Goal: Task Accomplishment & Management: Manage account settings

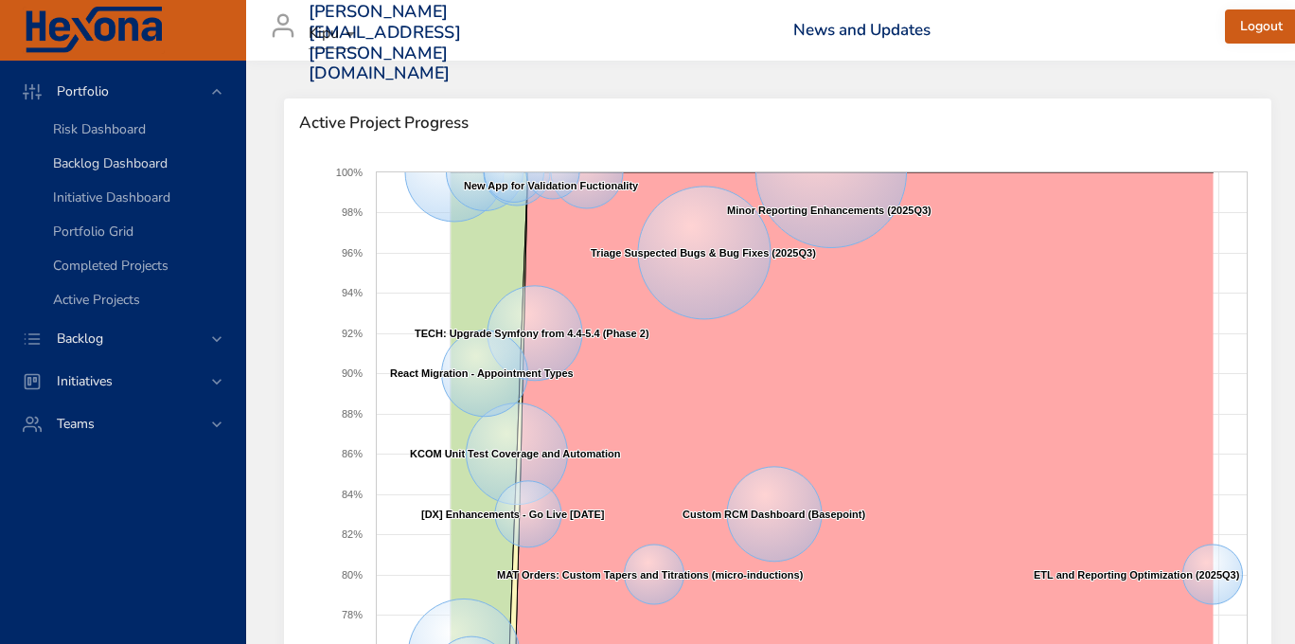
click at [79, 170] on span "Backlog Dashboard" at bounding box center [110, 163] width 115 height 18
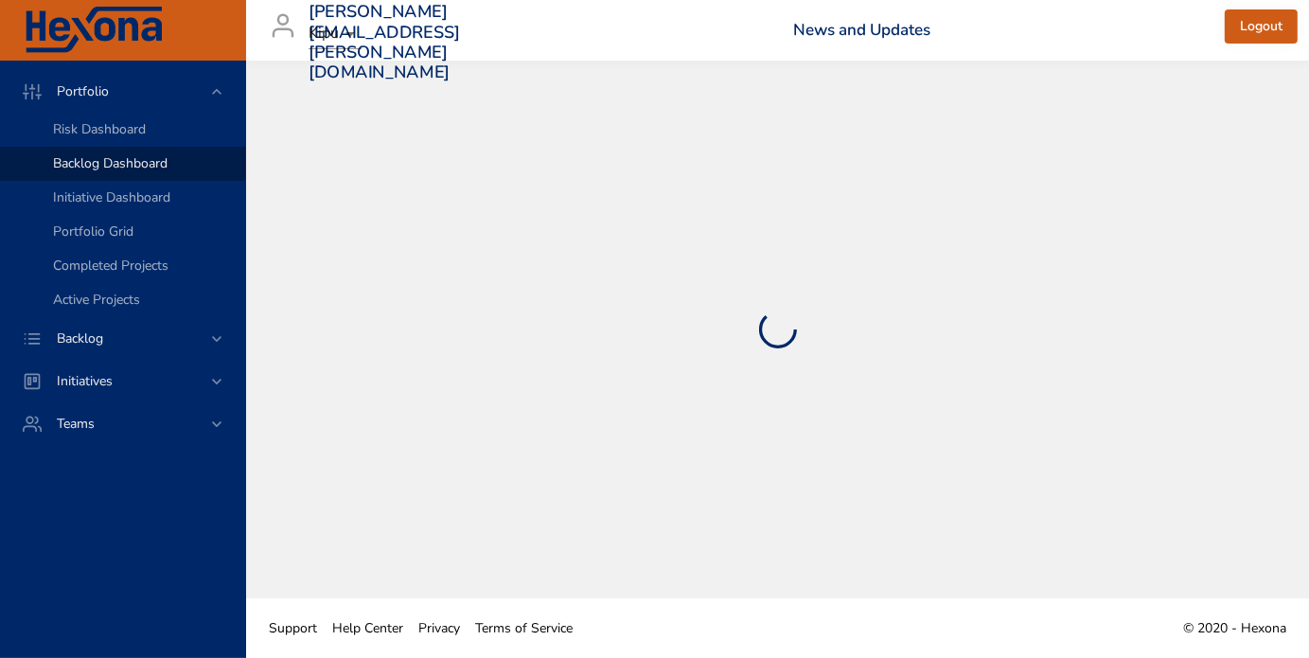
select select "***"
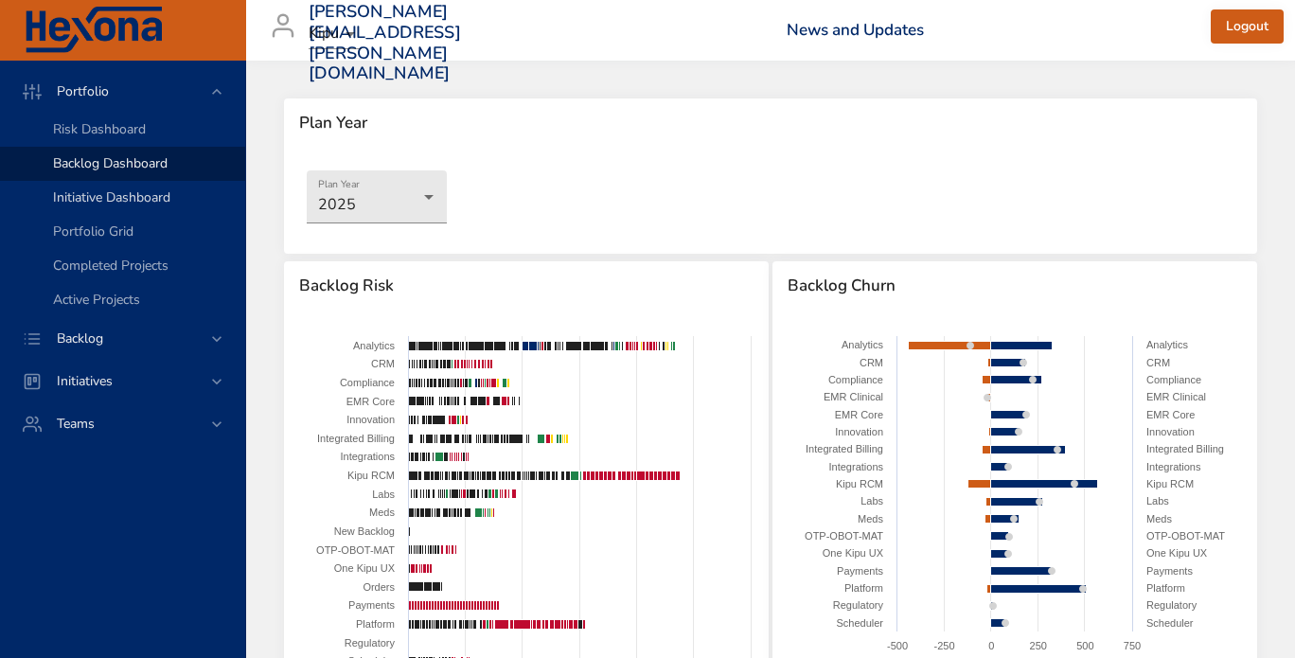
click at [124, 193] on span "Initiative Dashboard" at bounding box center [111, 197] width 117 height 18
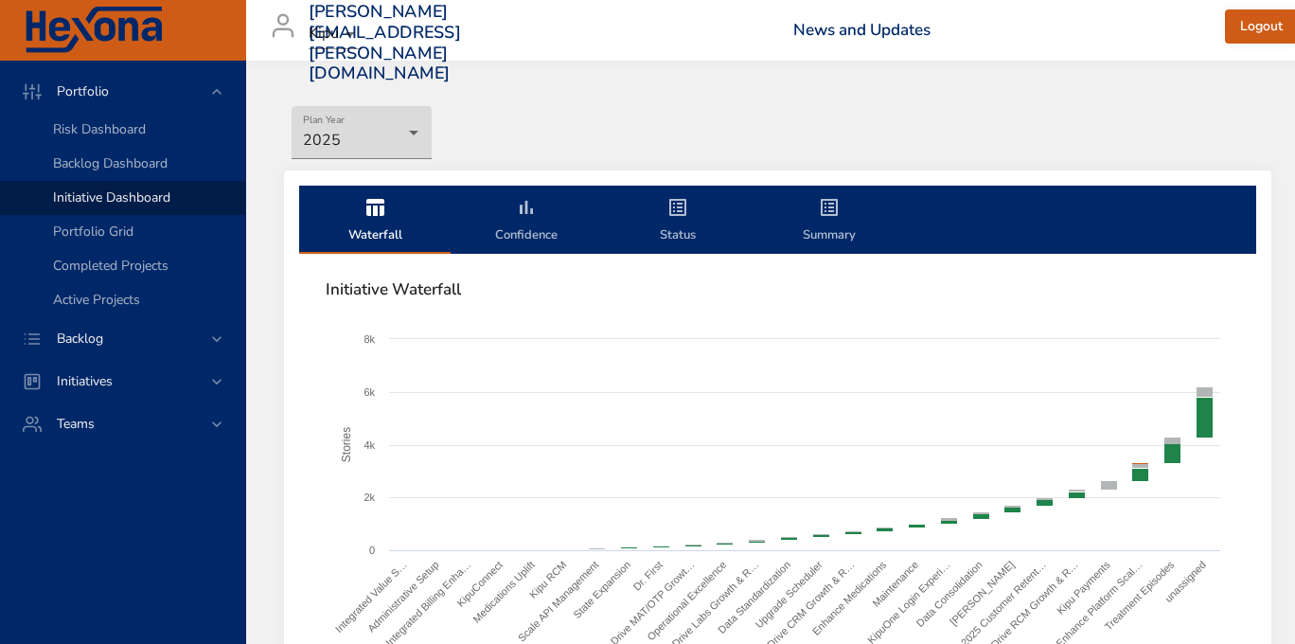
click at [66, 194] on span "Initiative Dashboard" at bounding box center [111, 197] width 117 height 18
click at [82, 160] on span "Backlog Dashboard" at bounding box center [110, 163] width 115 height 18
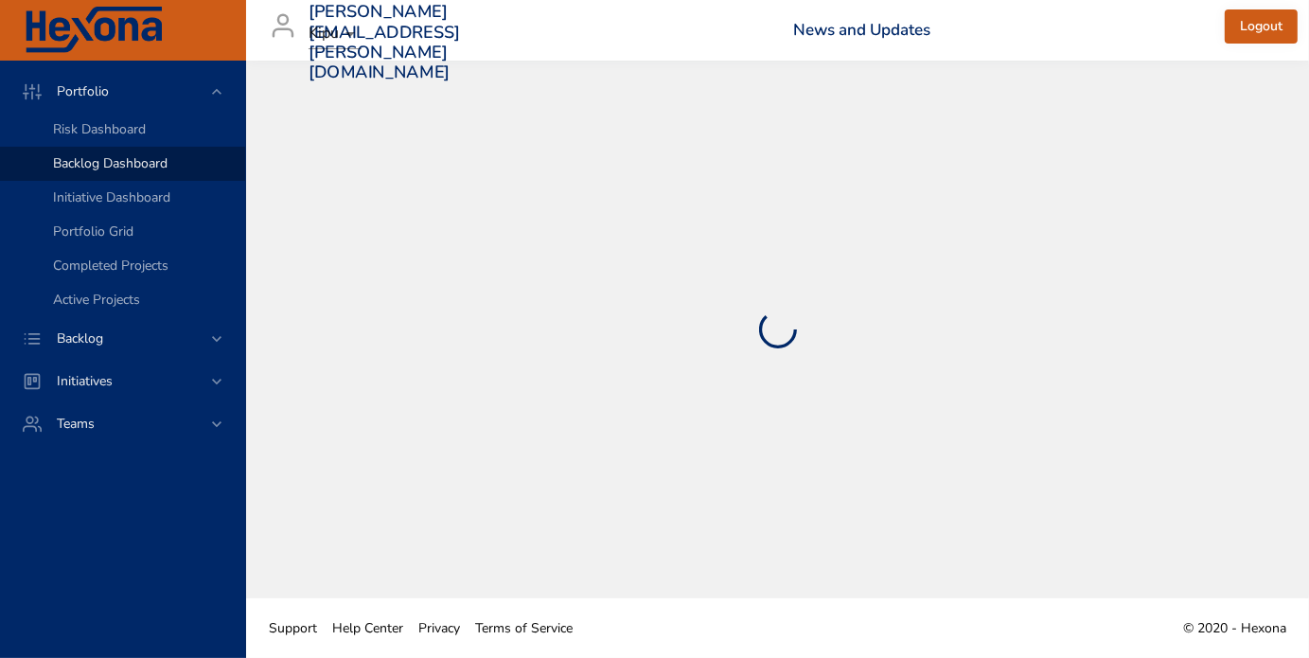
select select "***"
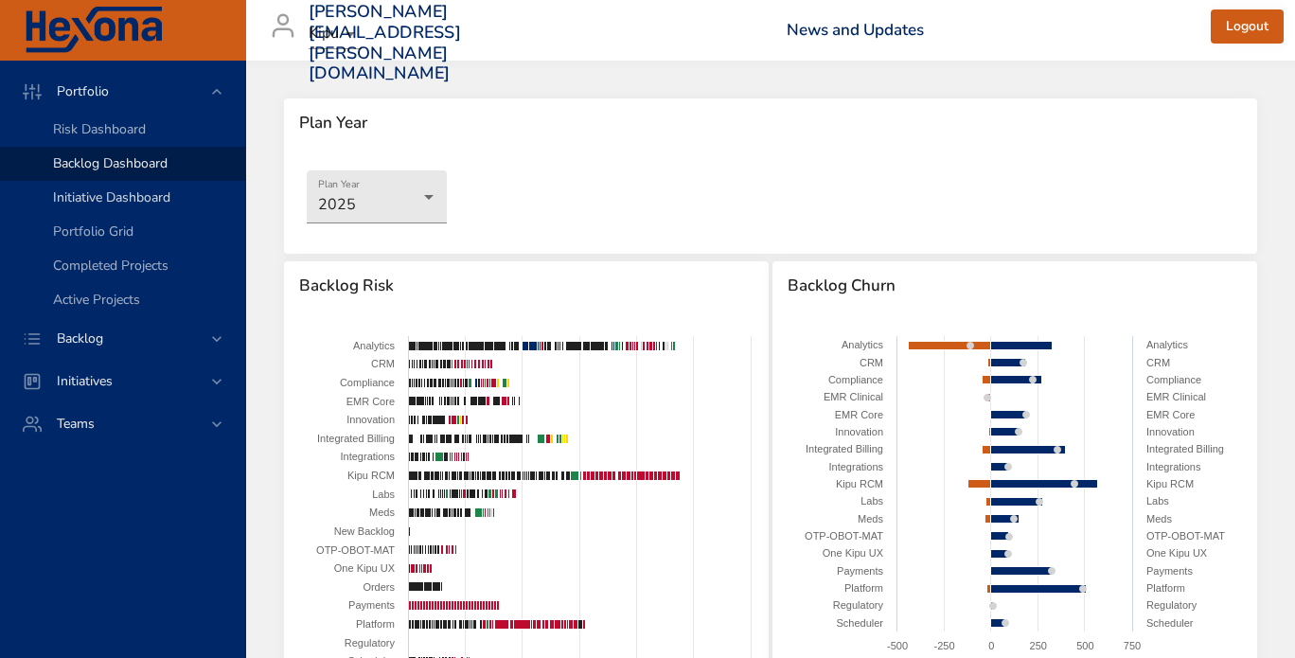
click at [102, 205] on span "Initiative Dashboard" at bounding box center [111, 197] width 117 height 18
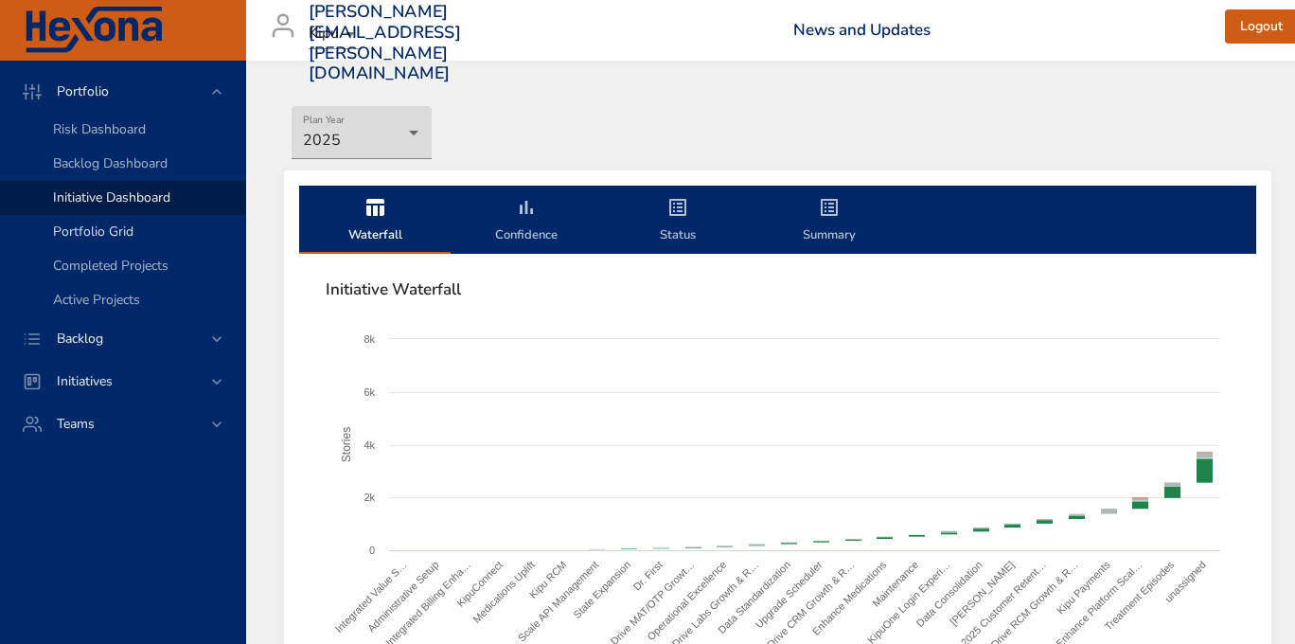
click at [101, 242] on link "Portfolio Grid" at bounding box center [122, 232] width 245 height 34
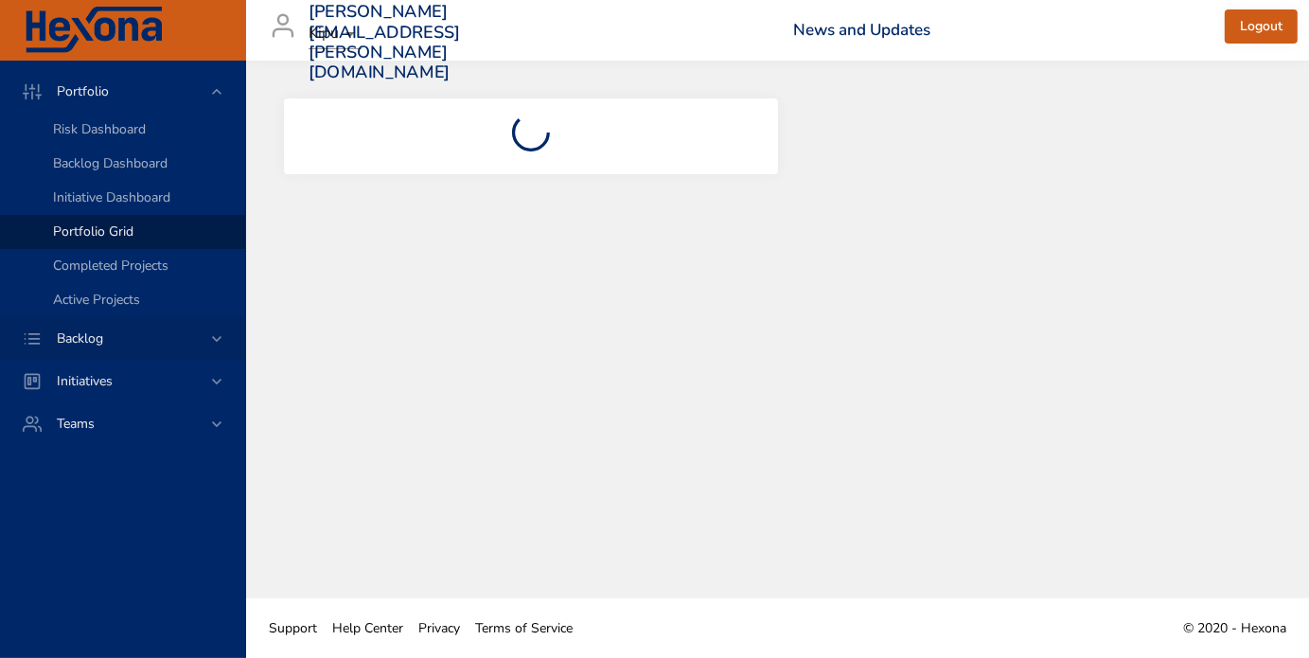
click at [63, 342] on span "Backlog" at bounding box center [80, 338] width 77 height 18
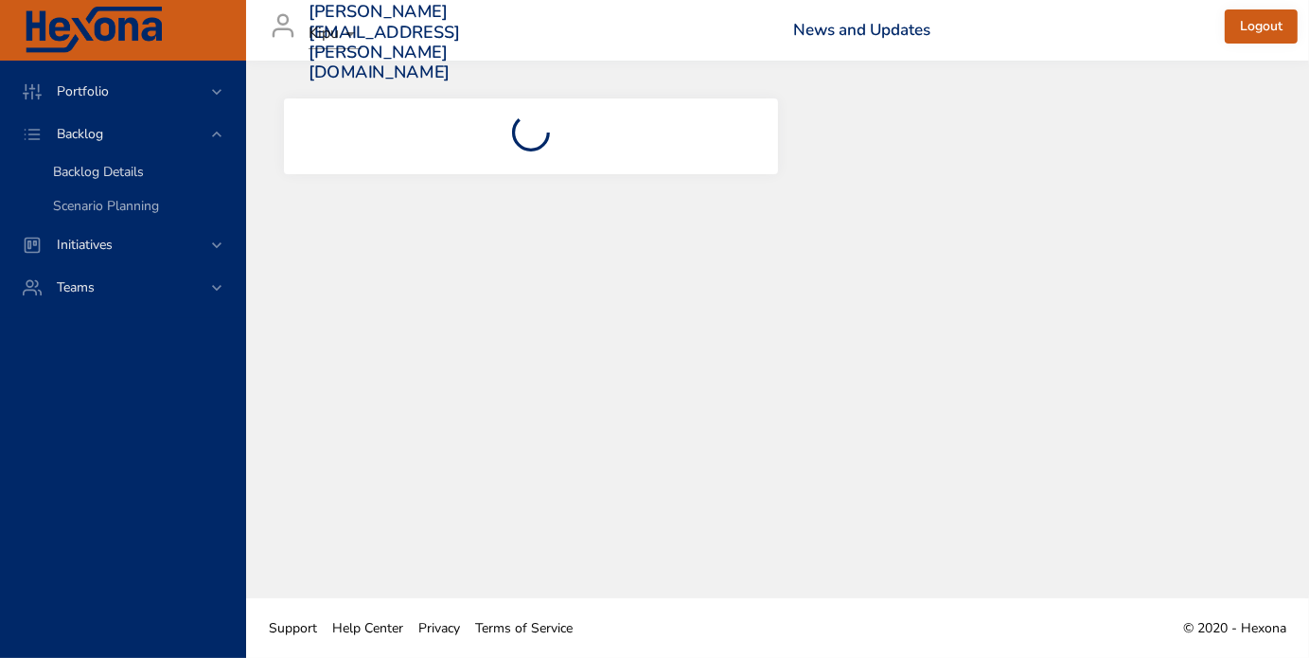
click at [112, 176] on span "Backlog Details" at bounding box center [98, 172] width 91 height 18
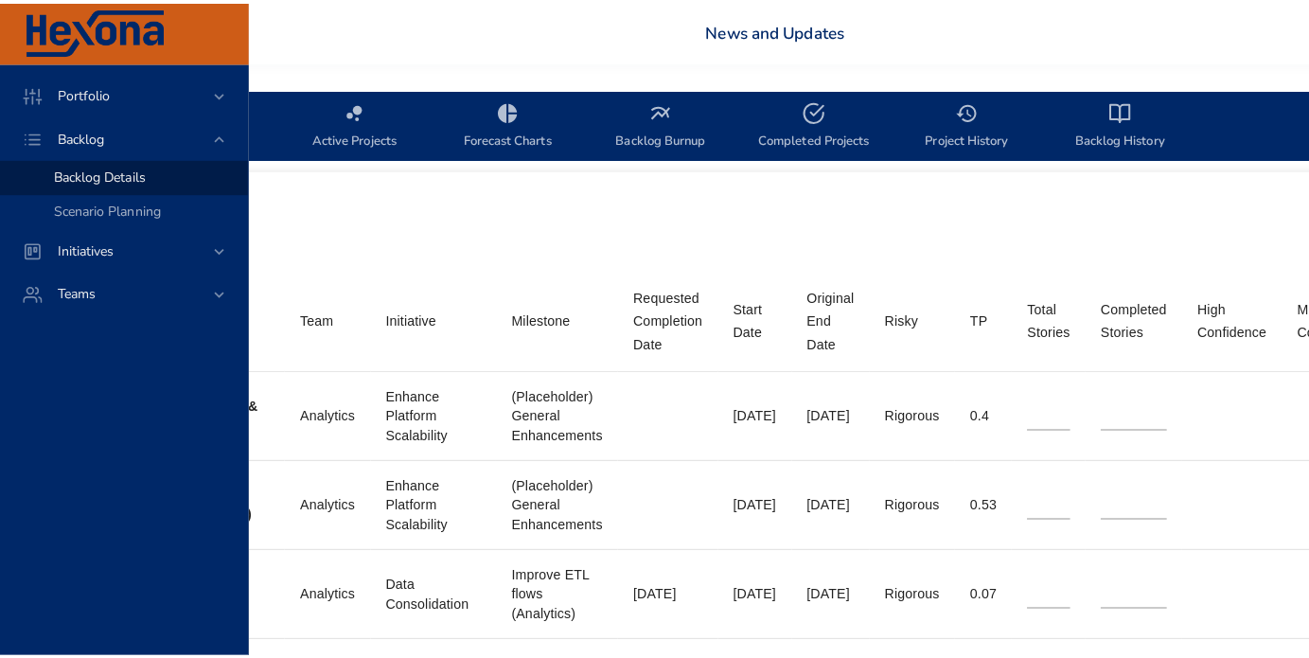
scroll to position [568, 0]
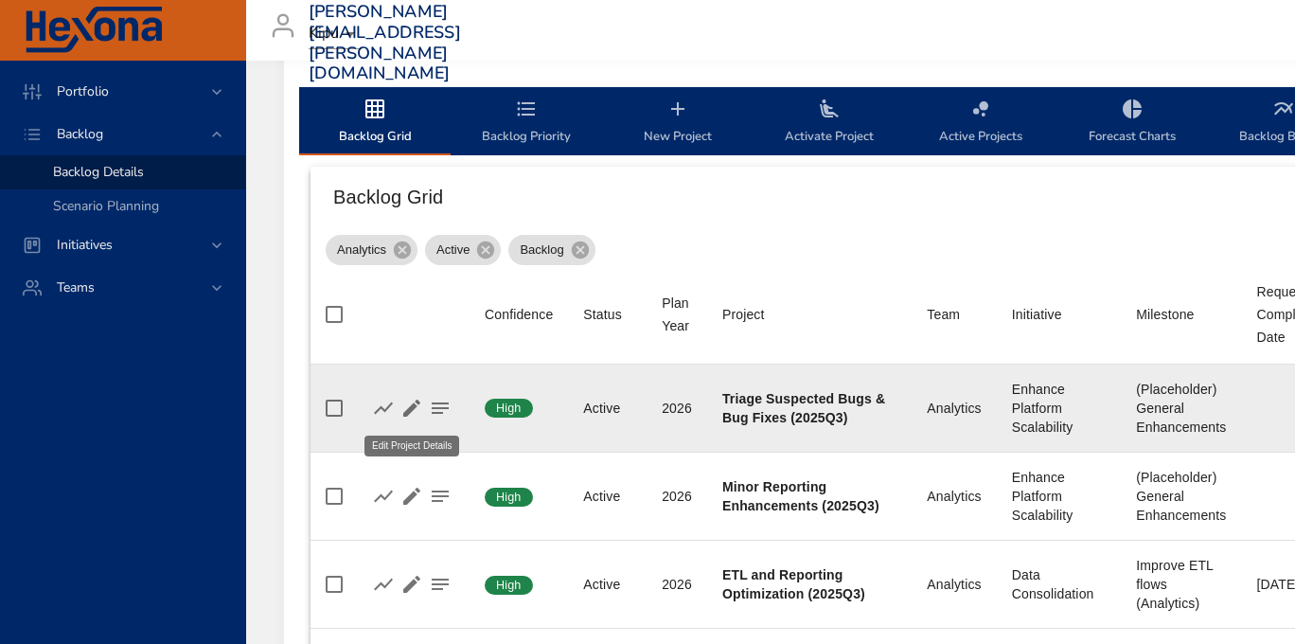
click at [406, 409] on icon "button" at bounding box center [411, 408] width 23 height 23
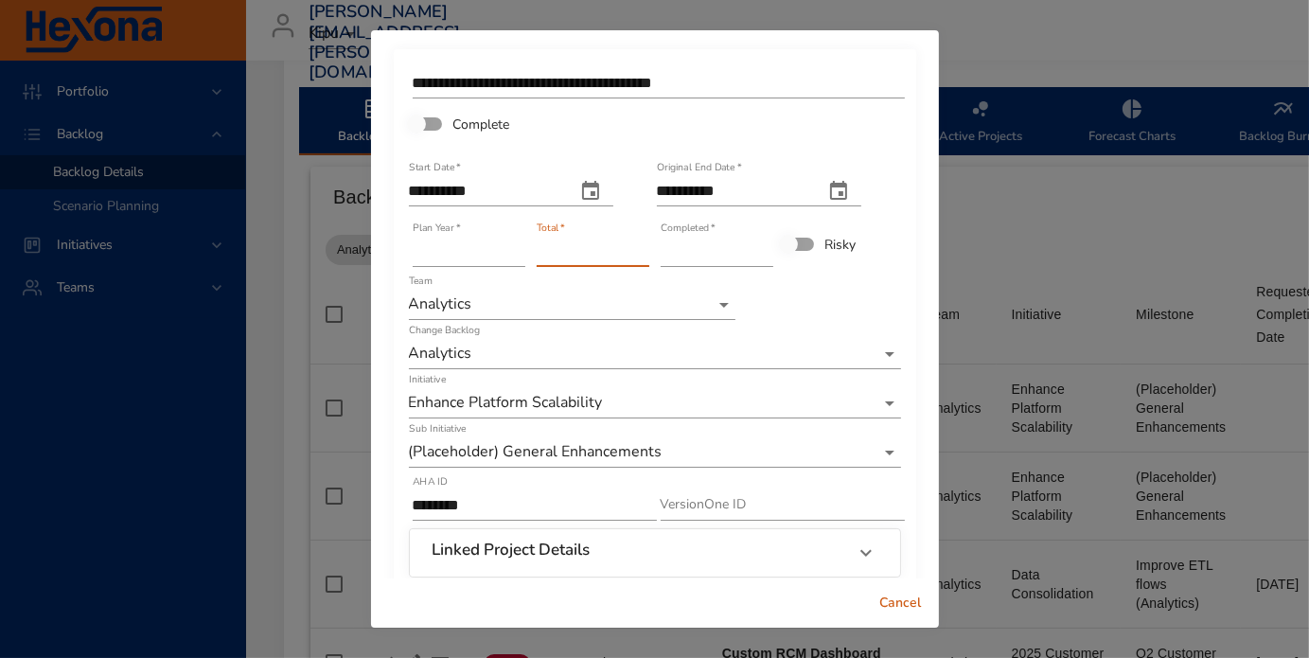
click at [633, 247] on input "**" at bounding box center [593, 252] width 113 height 30
type input "**"
click at [633, 247] on input "**" at bounding box center [593, 252] width 113 height 30
click at [751, 249] on input "**" at bounding box center [717, 252] width 113 height 30
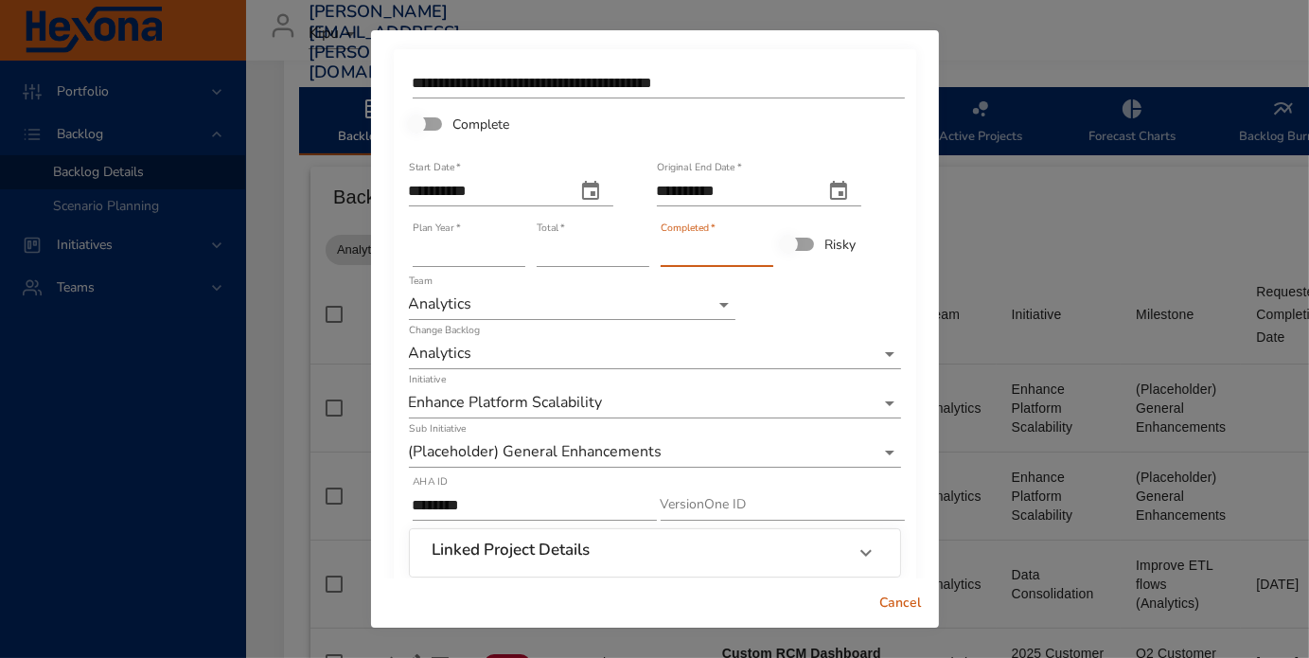
click at [751, 249] on input "**" at bounding box center [717, 252] width 113 height 30
type input "**"
click at [751, 249] on input "**" at bounding box center [717, 252] width 113 height 30
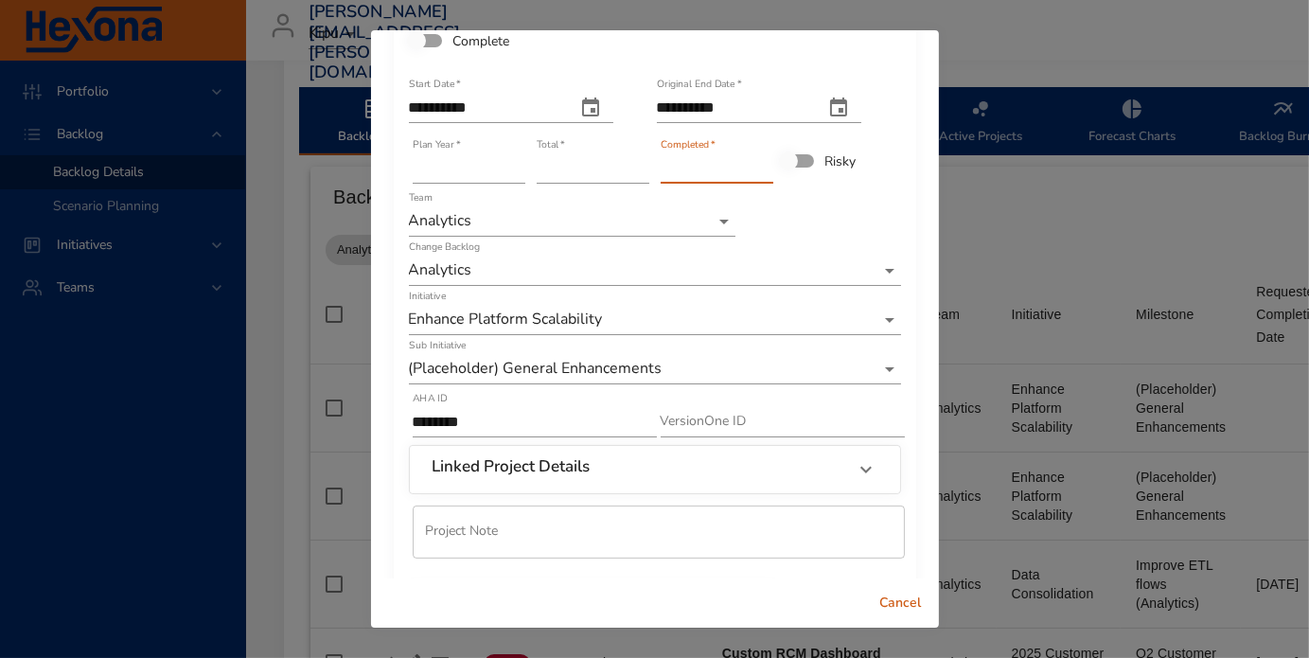
scroll to position [158, 0]
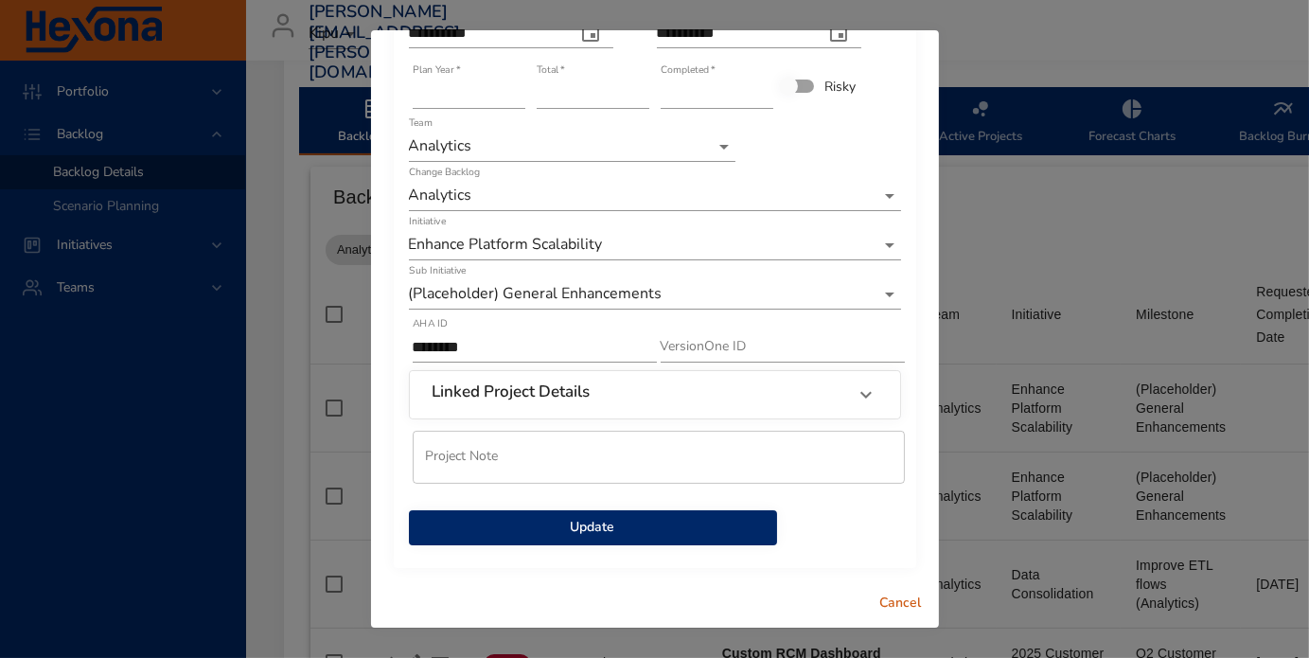
click at [517, 527] on span "Update" at bounding box center [593, 528] width 338 height 24
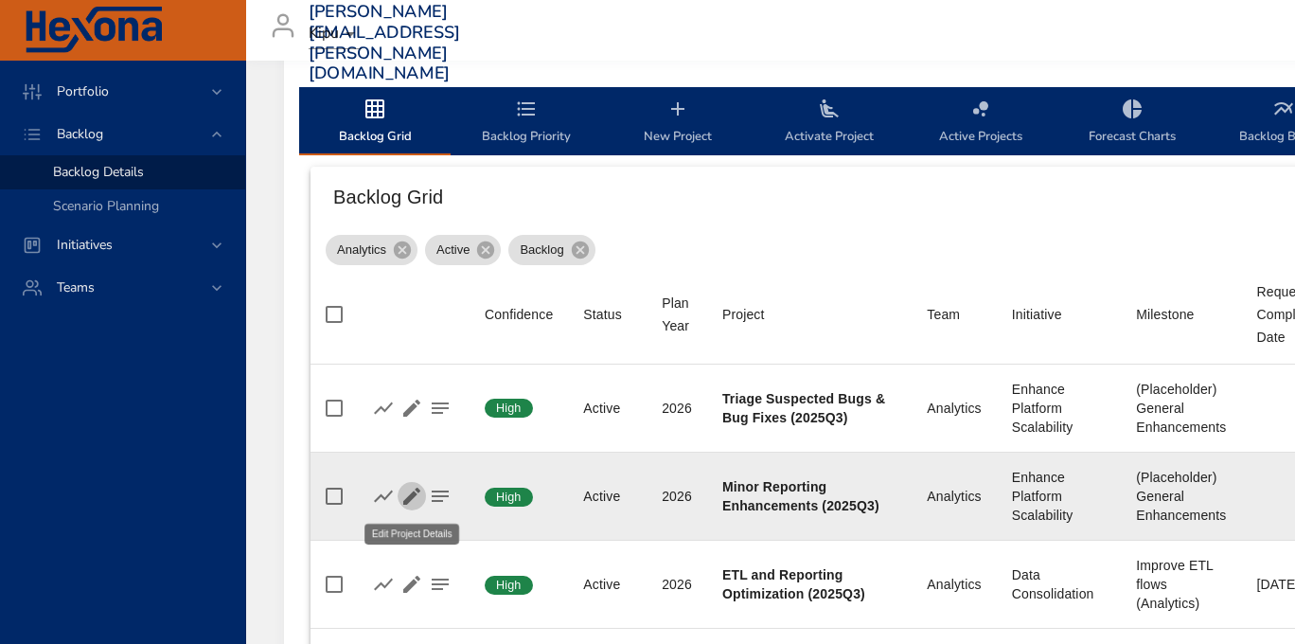
click at [411, 495] on icon "button" at bounding box center [411, 496] width 17 height 17
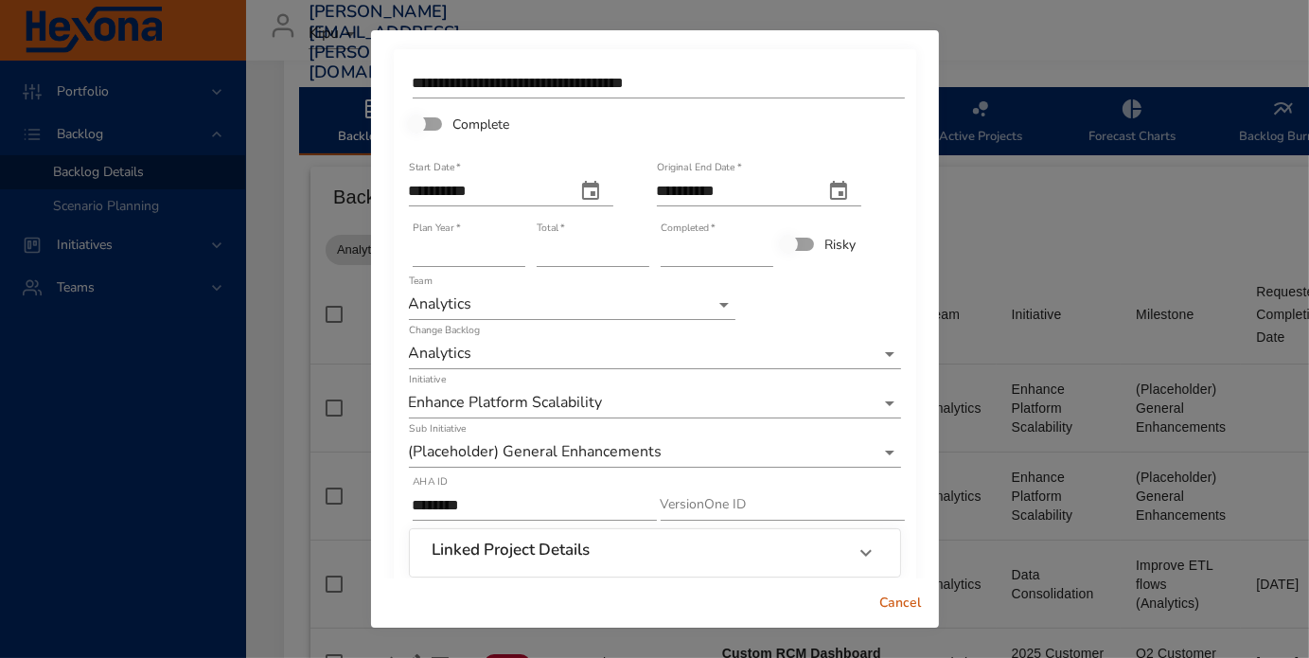
click at [904, 599] on span "Cancel" at bounding box center [900, 604] width 45 height 24
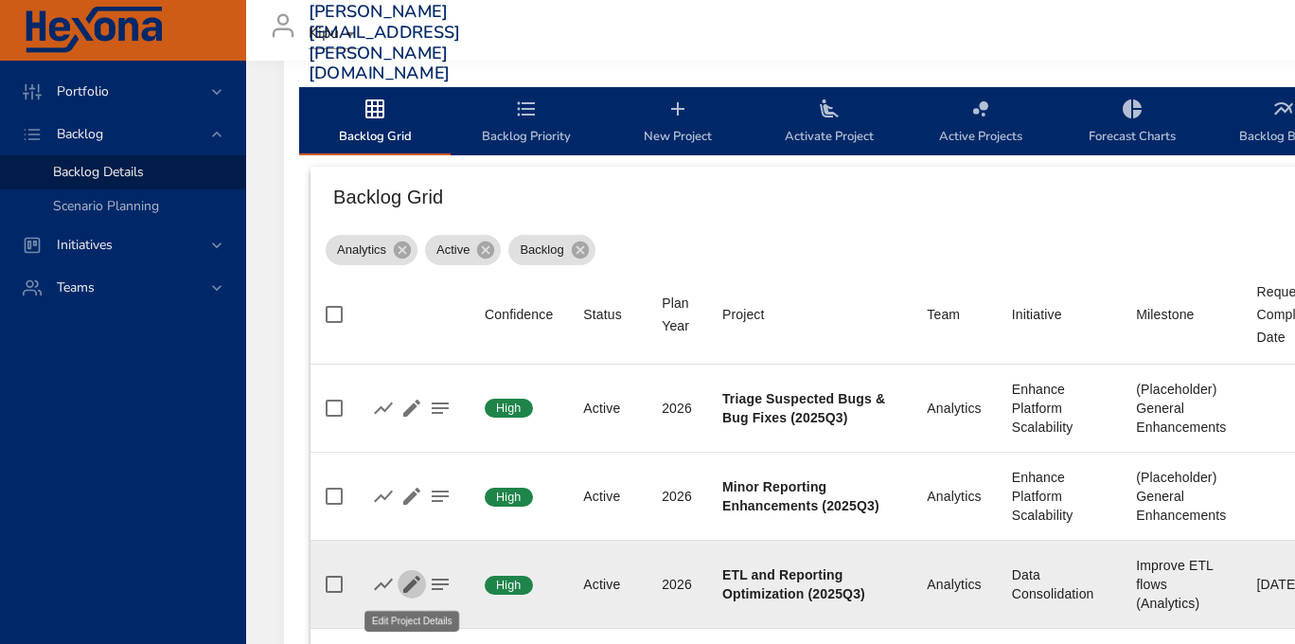
click at [419, 580] on icon "button" at bounding box center [411, 584] width 23 height 23
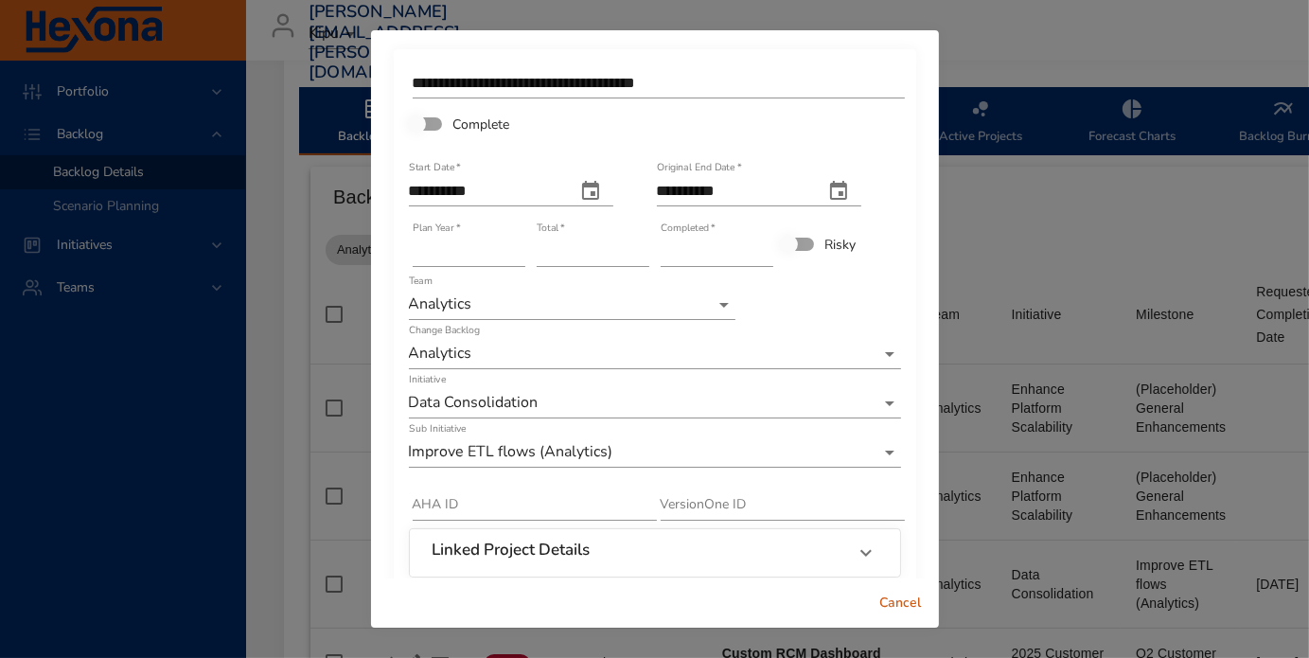
click at [635, 245] on input "*" at bounding box center [593, 252] width 113 height 30
type input "*"
click at [635, 245] on input "*" at bounding box center [593, 252] width 113 height 30
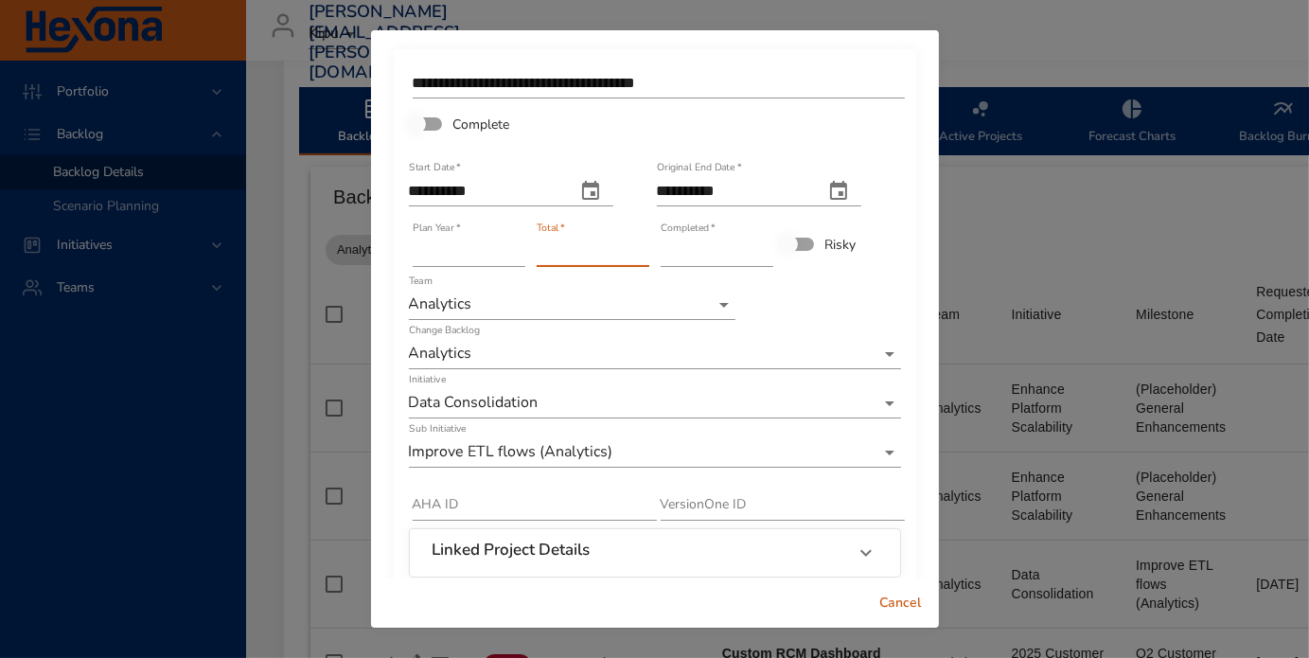
click at [752, 244] on input "*" at bounding box center [717, 252] width 113 height 30
type input "*"
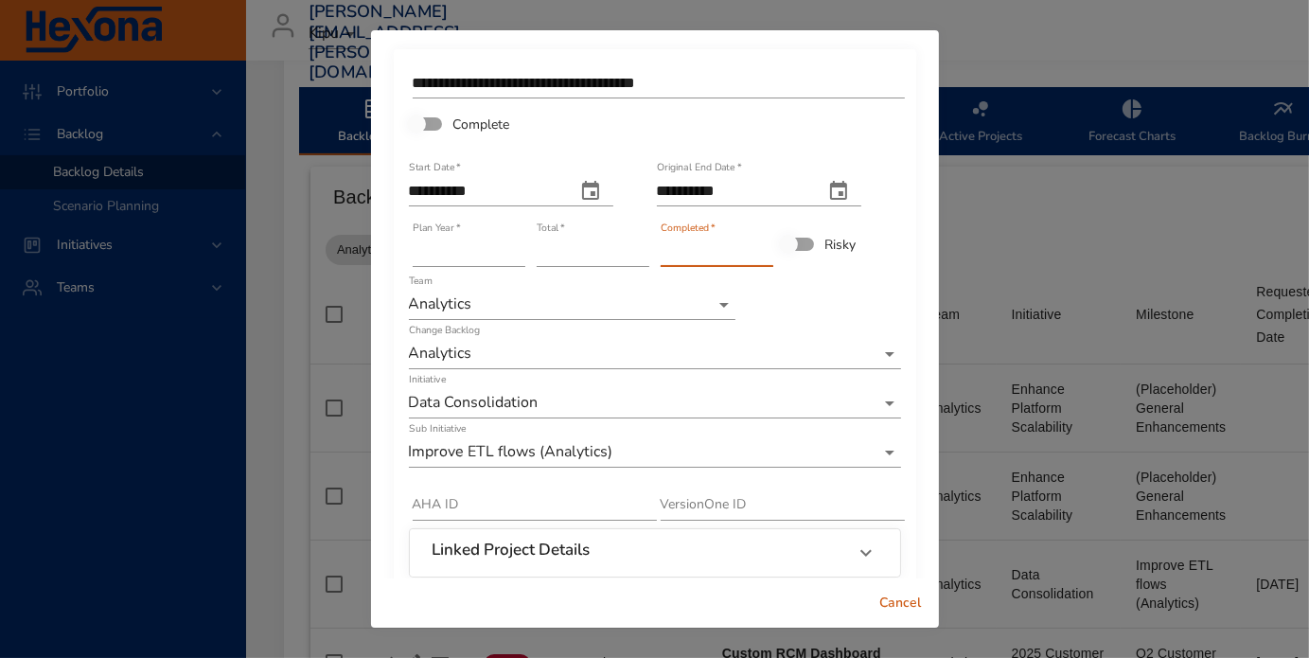
click at [752, 244] on input "*" at bounding box center [717, 252] width 113 height 30
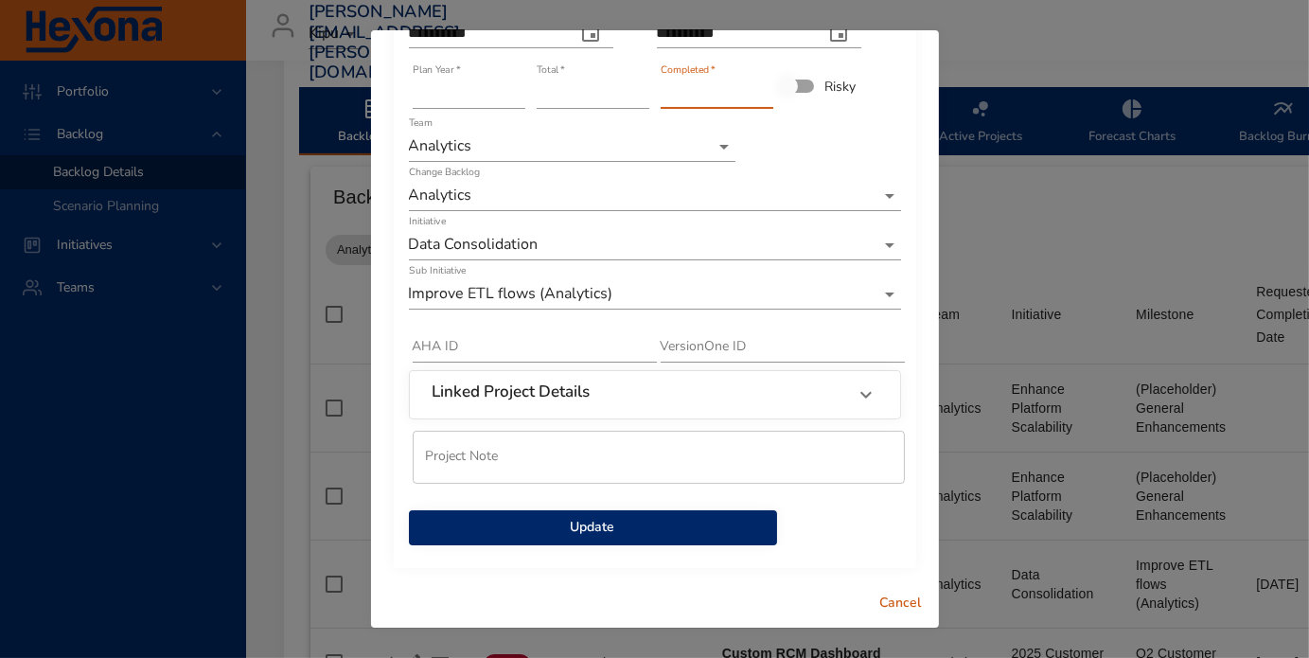
click at [613, 521] on span "Update" at bounding box center [593, 528] width 338 height 24
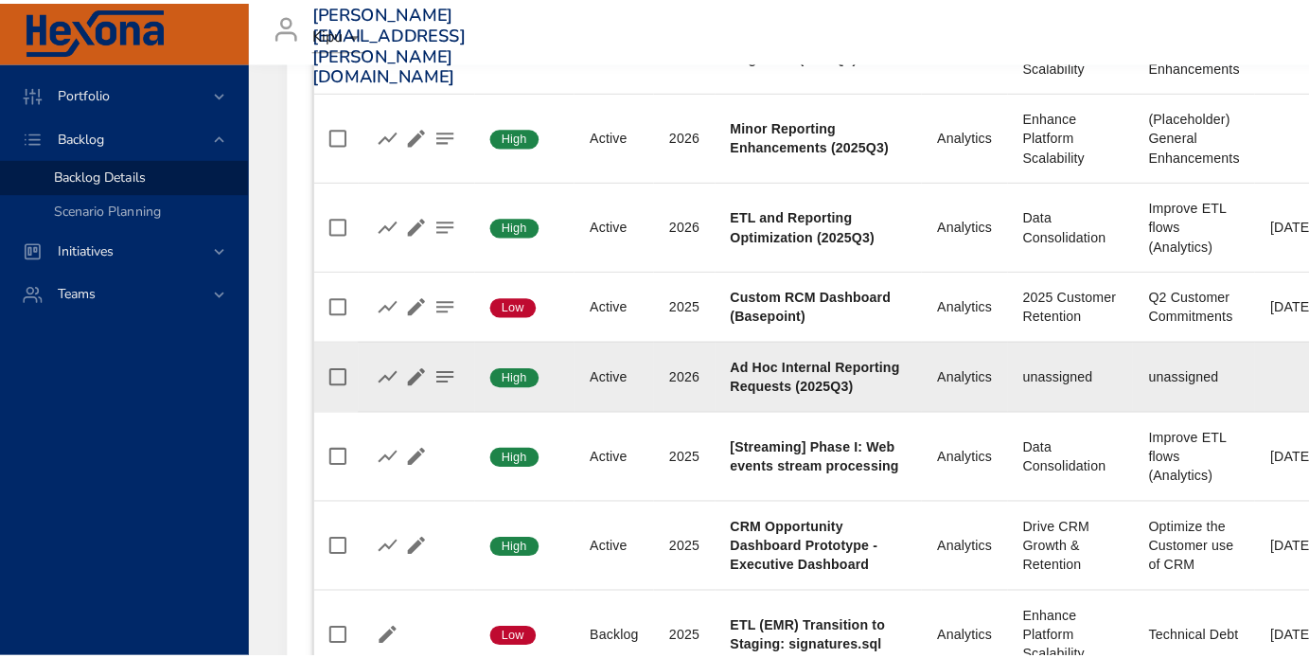
scroll to position [947, 0]
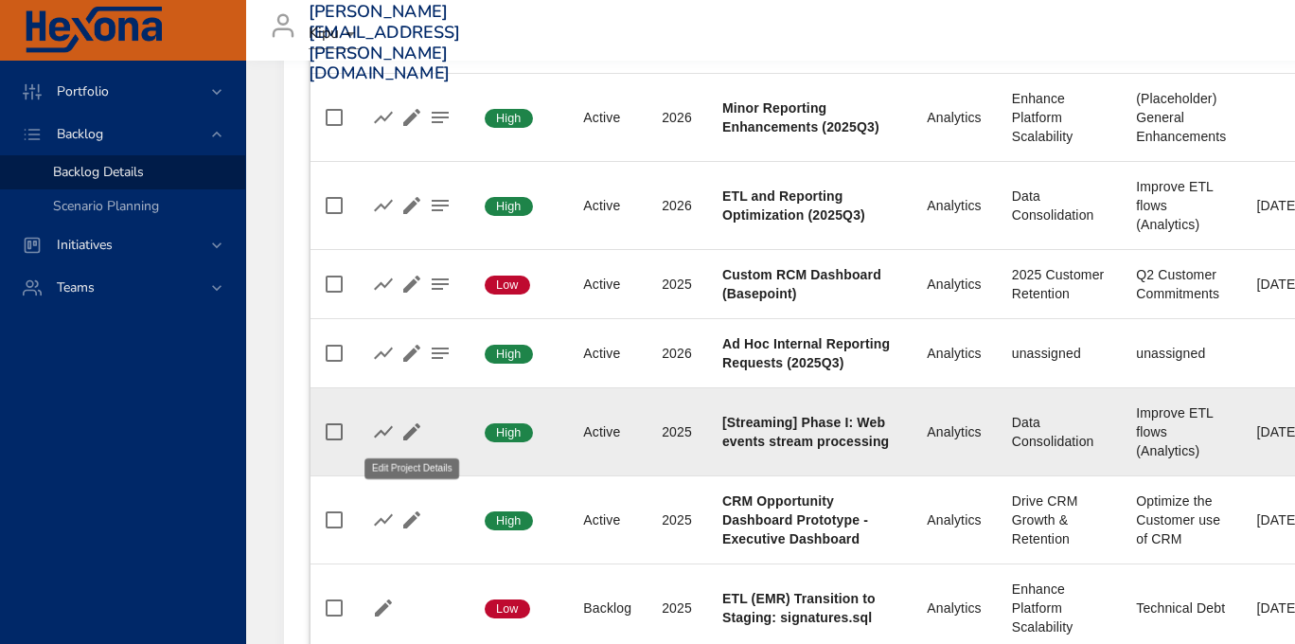
click at [413, 435] on icon "button" at bounding box center [411, 431] width 23 height 23
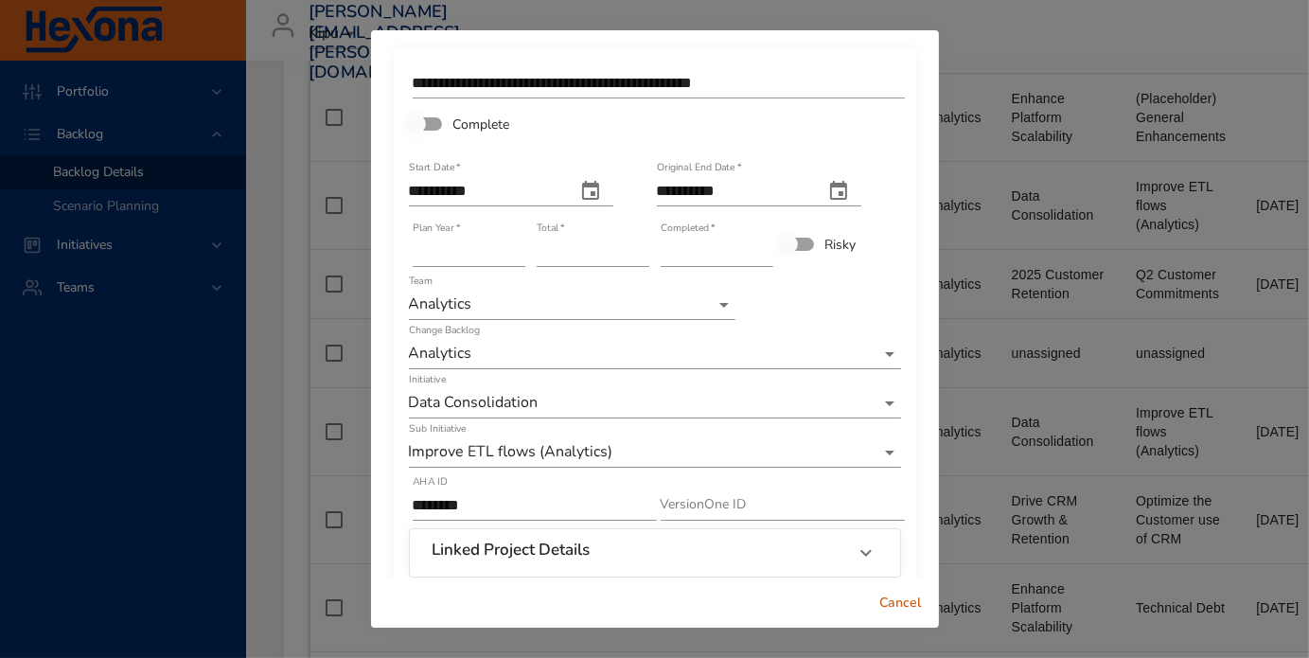
drag, startPoint x: 885, startPoint y: 600, endPoint x: 707, endPoint y: 379, distance: 284.2
click at [885, 600] on span "Cancel" at bounding box center [900, 604] width 45 height 24
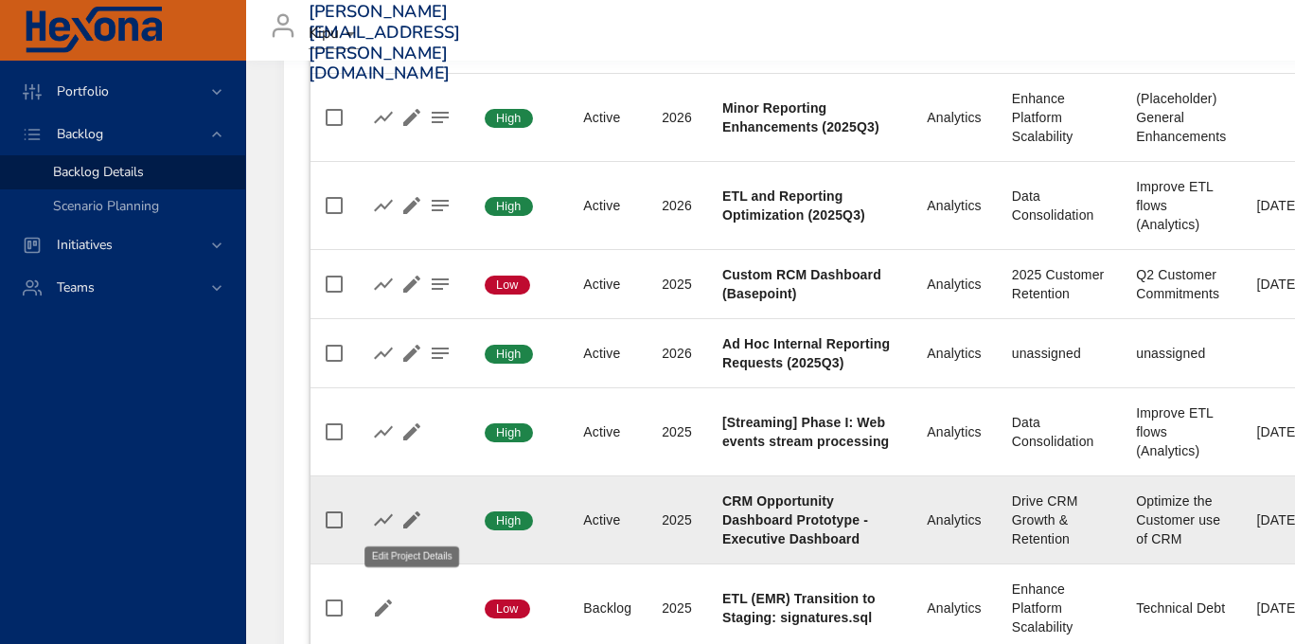
click at [403, 514] on icon "button" at bounding box center [411, 519] width 23 height 23
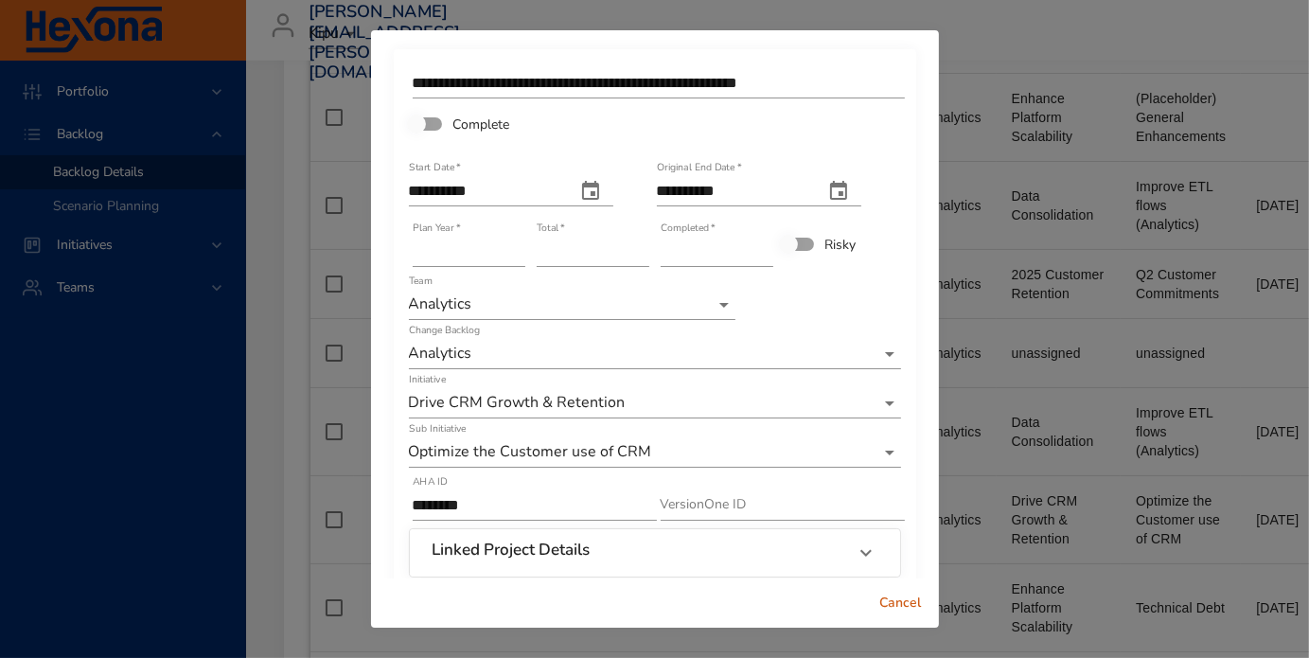
type input "*"
click at [632, 247] on input "*" at bounding box center [593, 252] width 113 height 30
type input "*"
click at [753, 244] on input "*" at bounding box center [717, 252] width 113 height 30
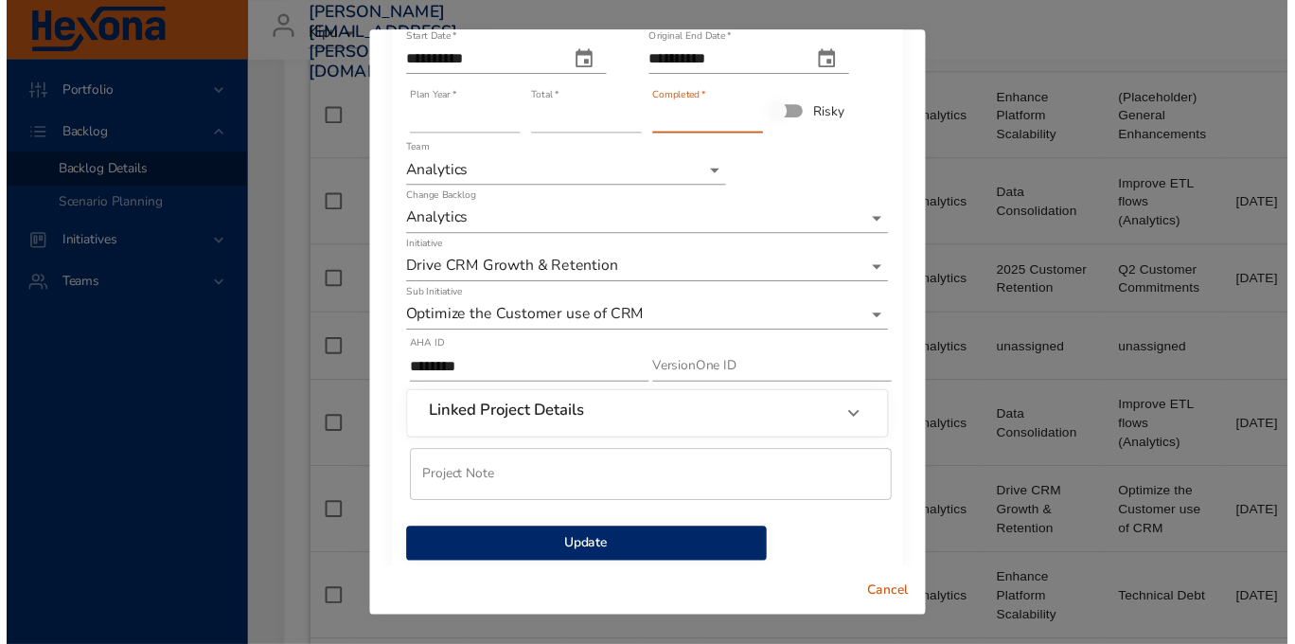
scroll to position [158, 0]
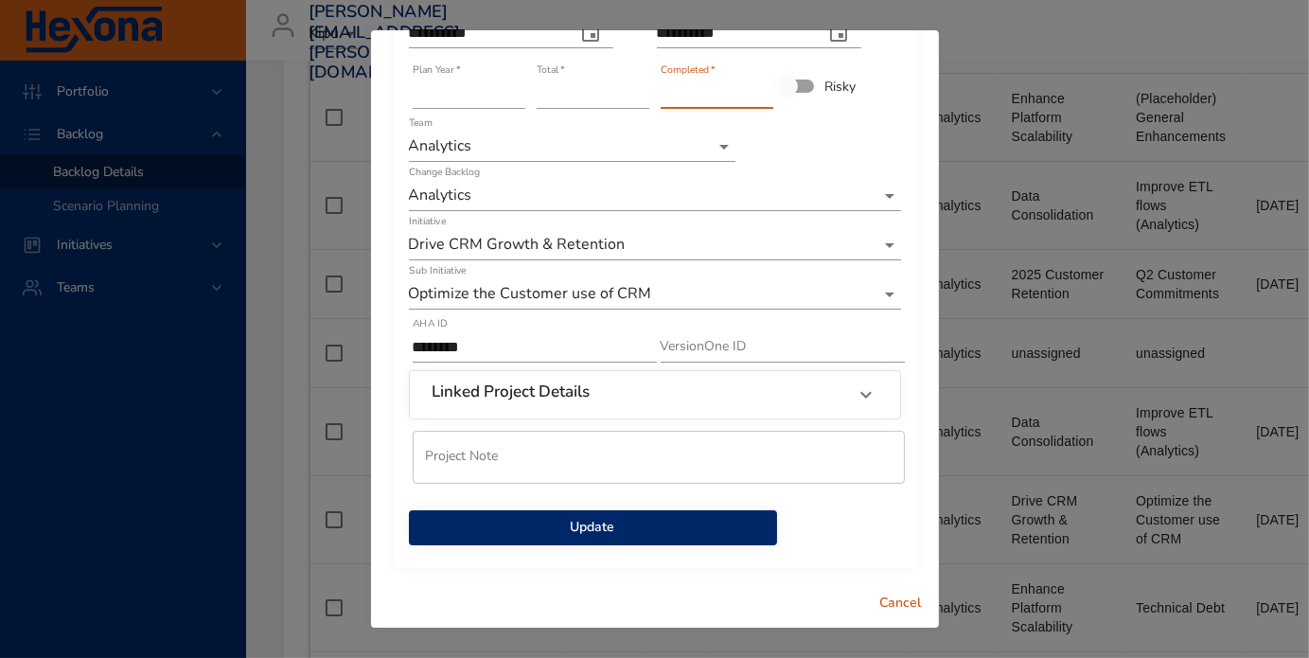
click at [470, 531] on span "Update" at bounding box center [593, 528] width 338 height 24
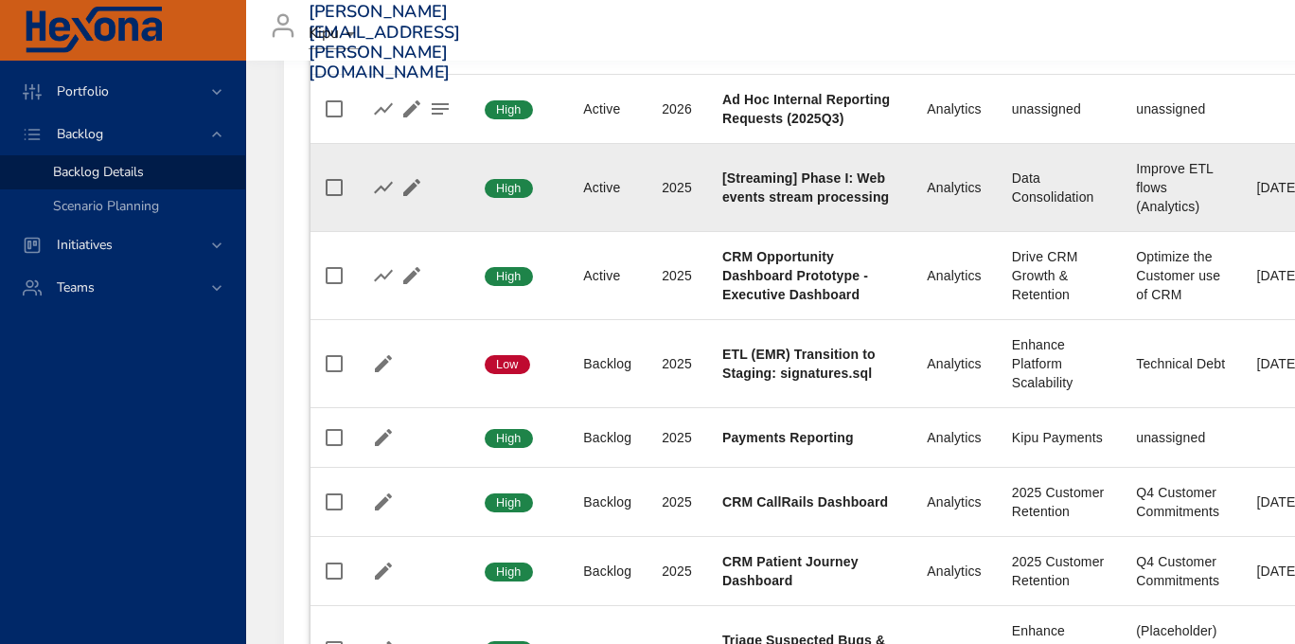
scroll to position [1231, 0]
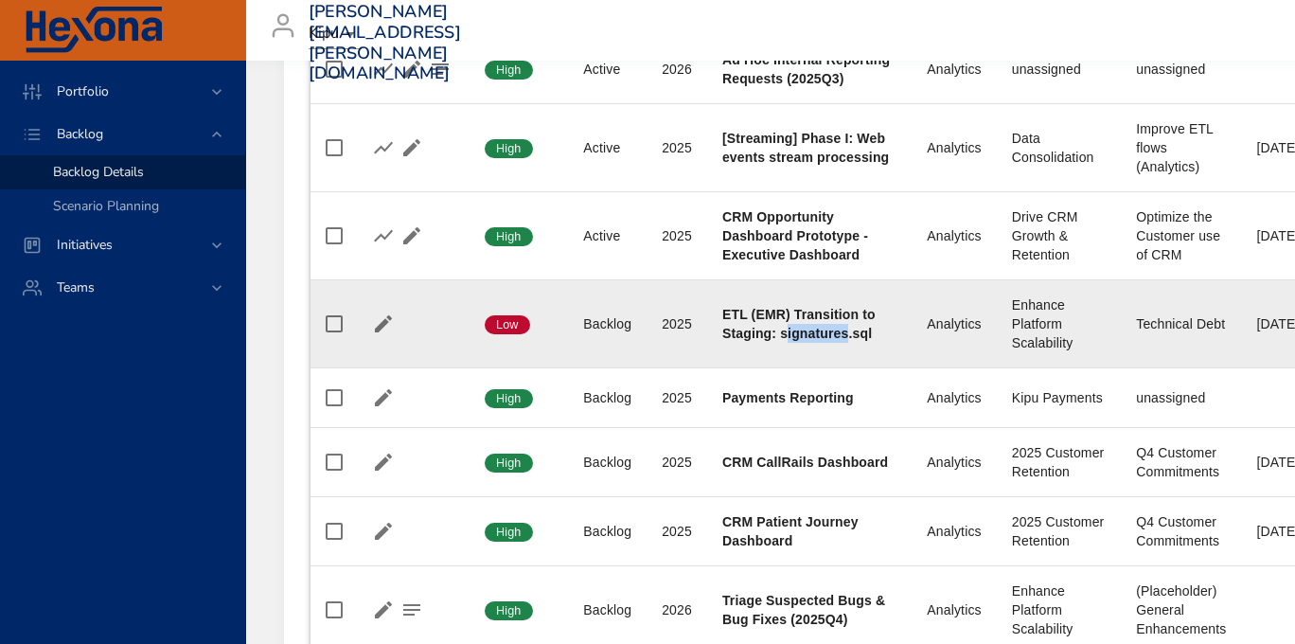
drag, startPoint x: 847, startPoint y: 336, endPoint x: 786, endPoint y: 334, distance: 61.6
click at [786, 334] on b "ETL (EMR) Transition to Staging: signatures.sql" at bounding box center [798, 324] width 153 height 34
copy b "ignatures"
click at [388, 330] on icon "button" at bounding box center [383, 323] width 23 height 23
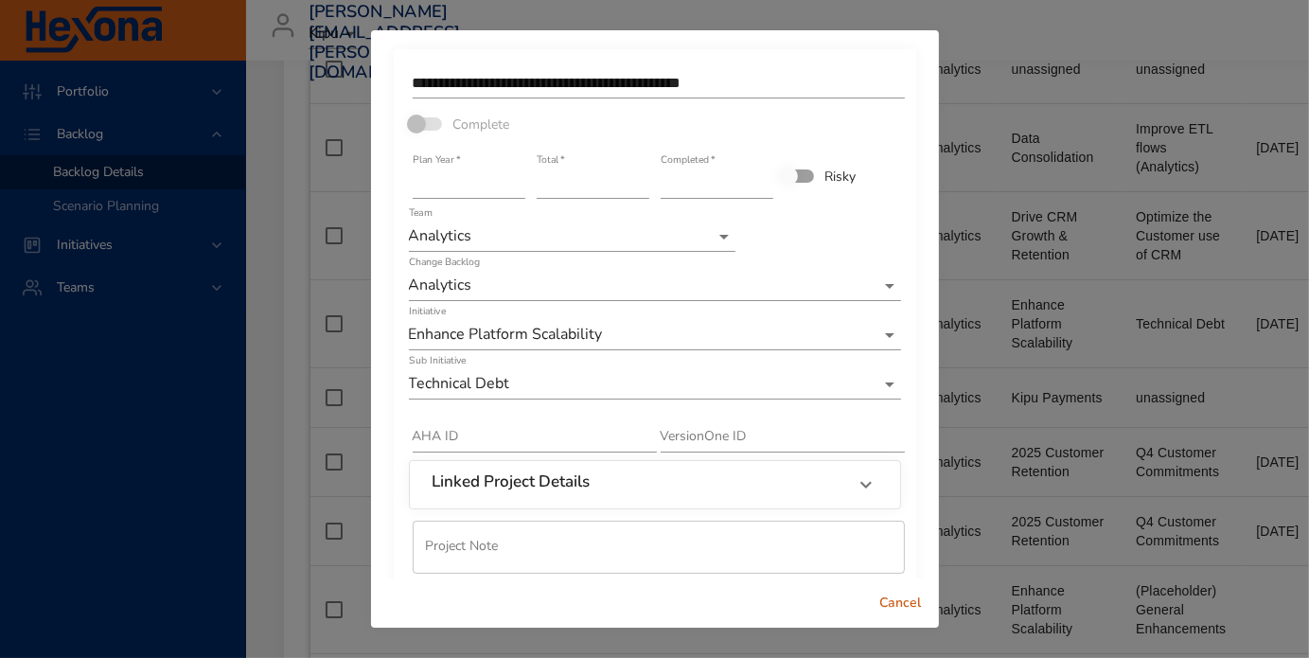
click at [891, 607] on span "Cancel" at bounding box center [900, 604] width 45 height 24
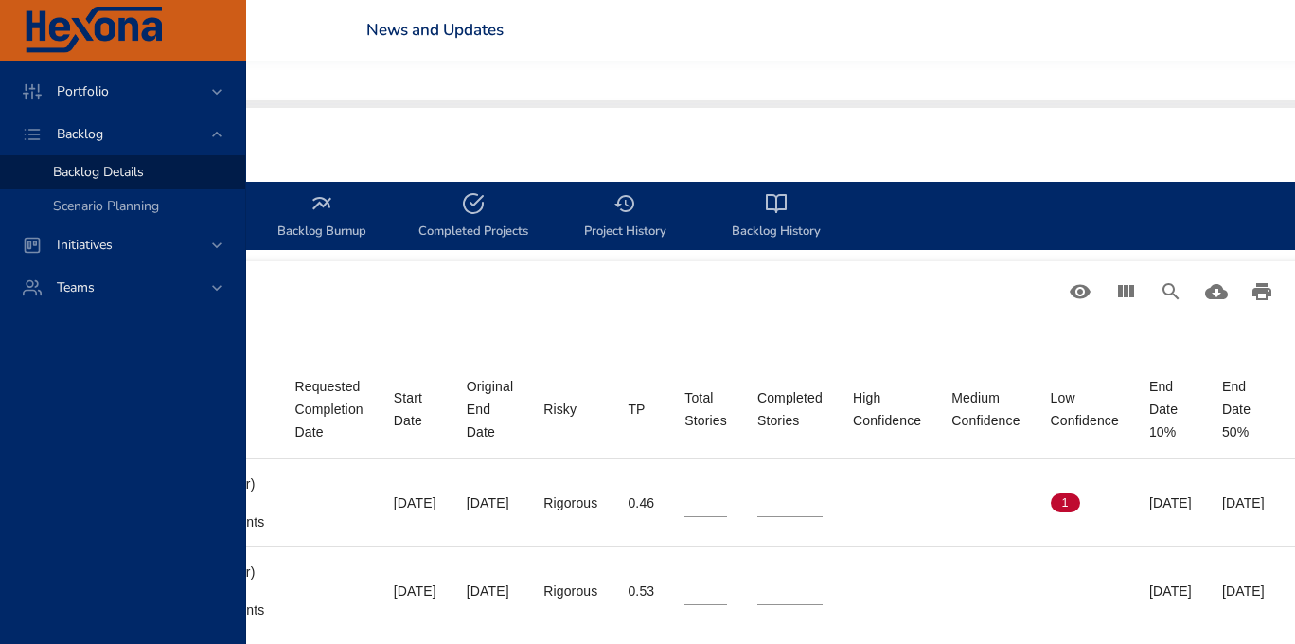
scroll to position [473, 0]
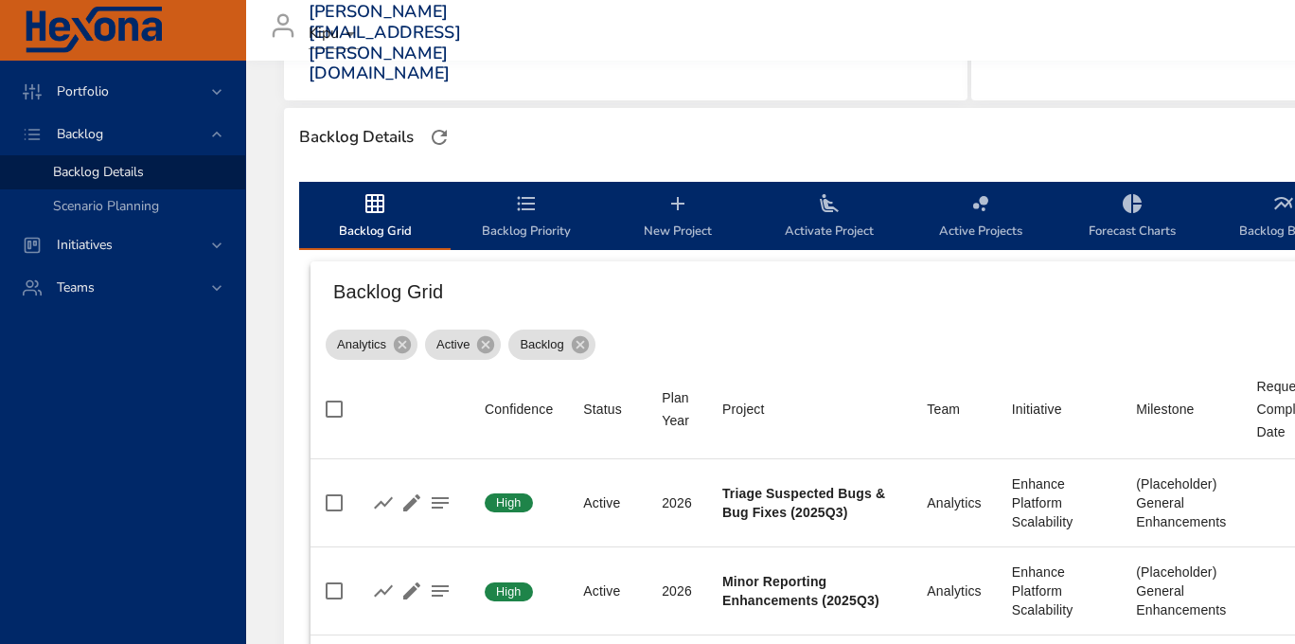
click at [667, 198] on icon "backlog-tab" at bounding box center [677, 203] width 23 height 23
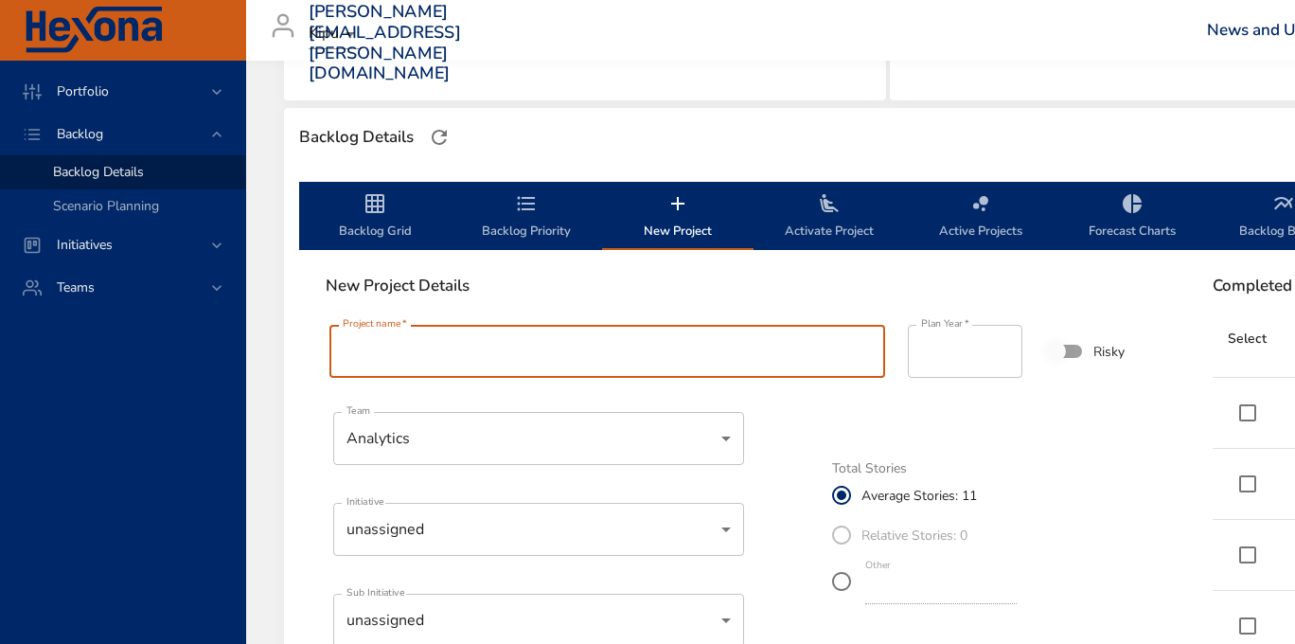
click at [404, 353] on input "Project name   *" at bounding box center [607, 351] width 556 height 53
paste input "**********"
type input "**********"
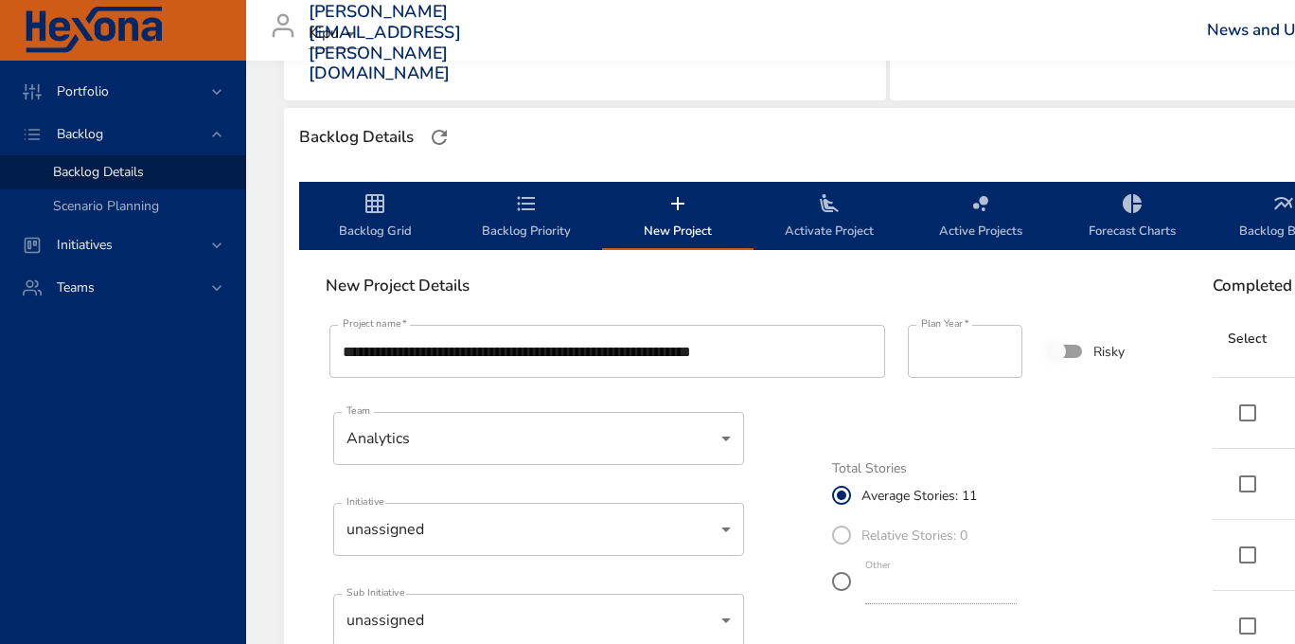
scroll to position [568, 0]
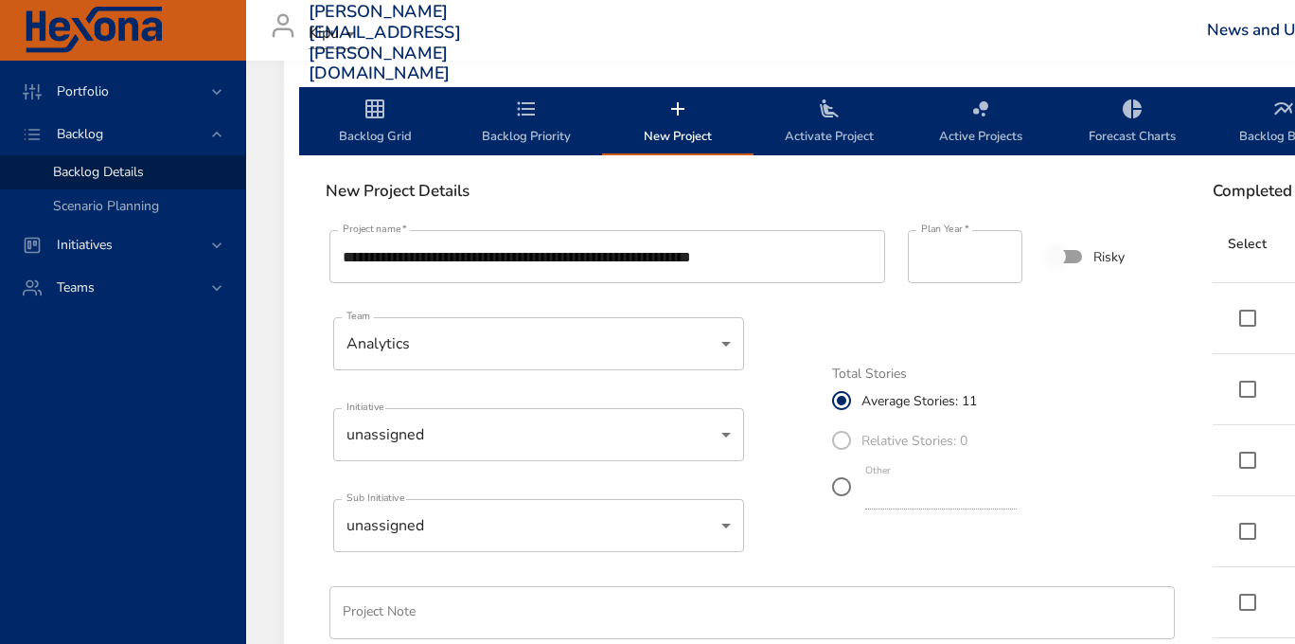
click at [848, 435] on label "Relative Stories: 0" at bounding box center [921, 440] width 199 height 40
click at [841, 435] on label "Relative Stories: 0" at bounding box center [921, 440] width 199 height 40
drag, startPoint x: 891, startPoint y: 494, endPoint x: 868, endPoint y: 488, distance: 23.4
click at [868, 488] on input "**" at bounding box center [940, 494] width 151 height 30
type input "*"
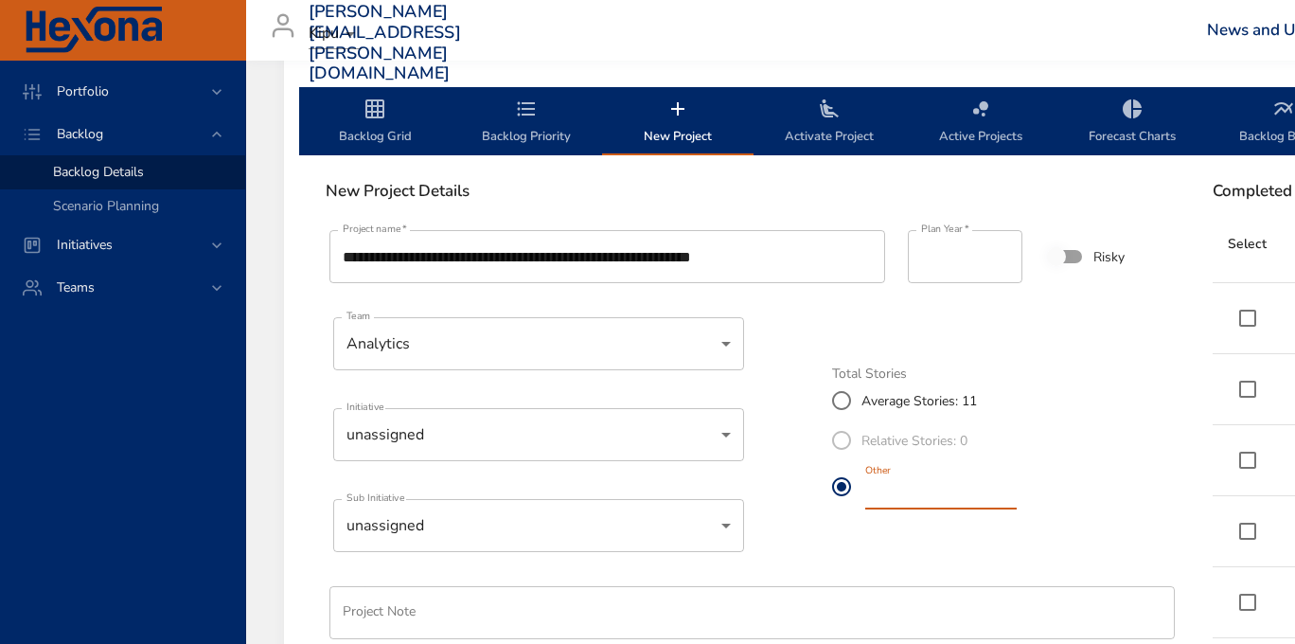
click at [902, 559] on div "**********" at bounding box center [748, 511] width 868 height 593
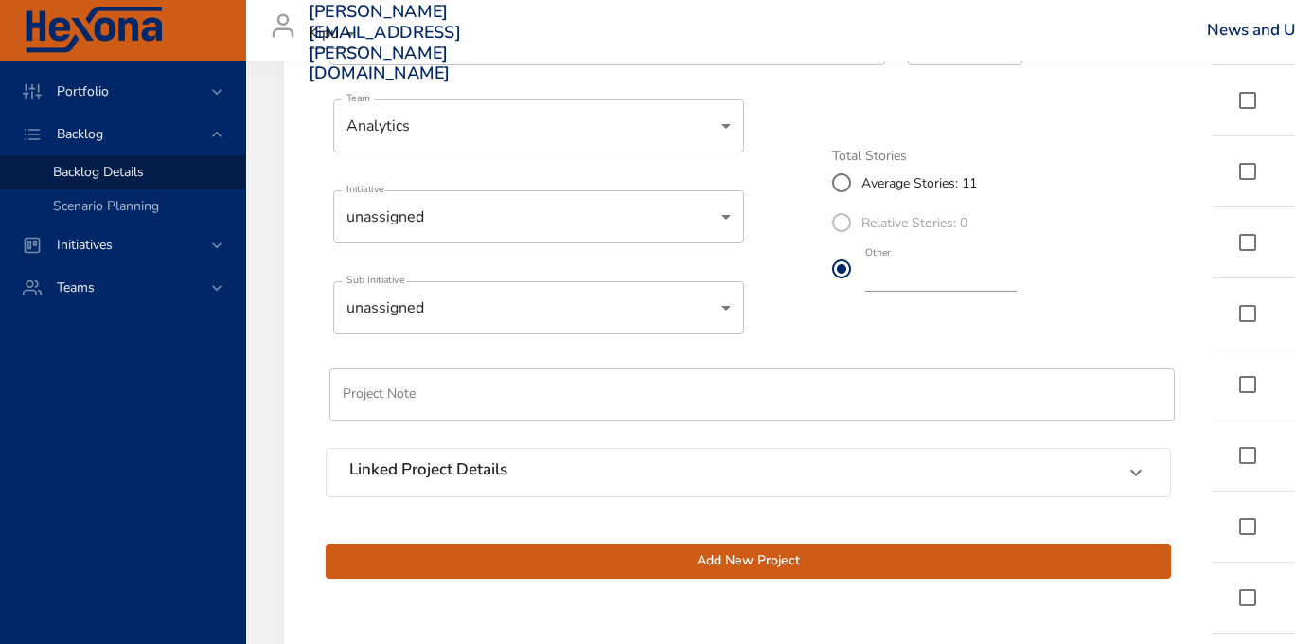
scroll to position [757, 0]
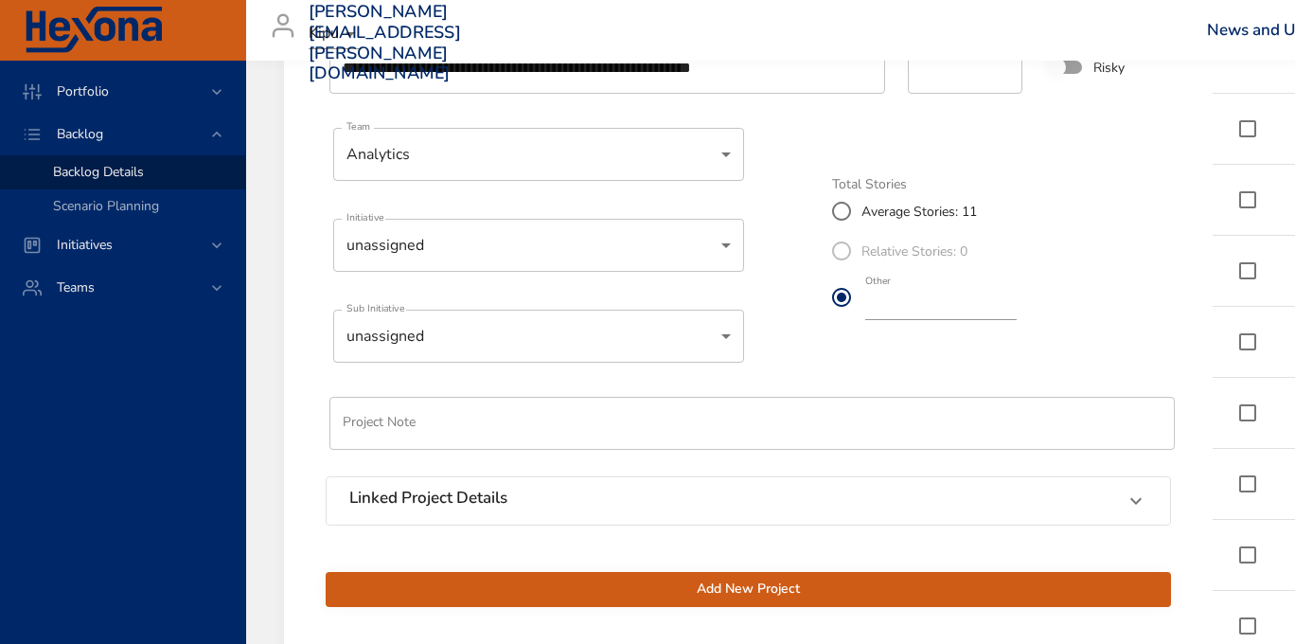
click at [751, 509] on div "Linked Project Details" at bounding box center [731, 500] width 764 height 25
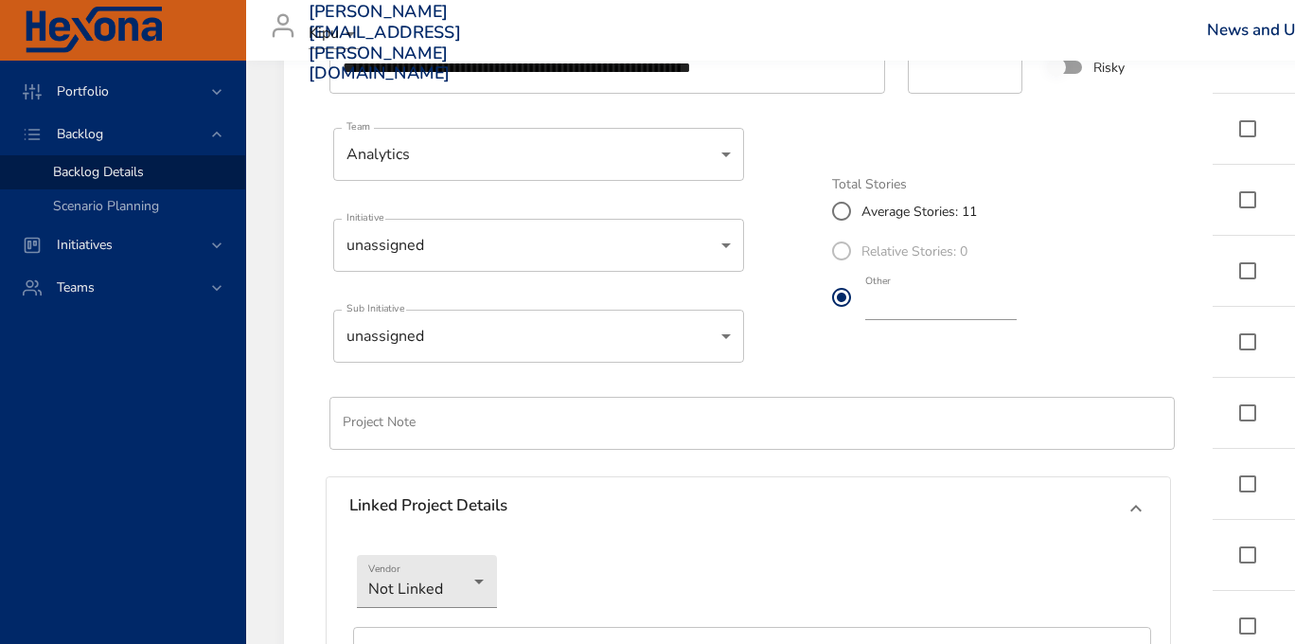
scroll to position [947, 0]
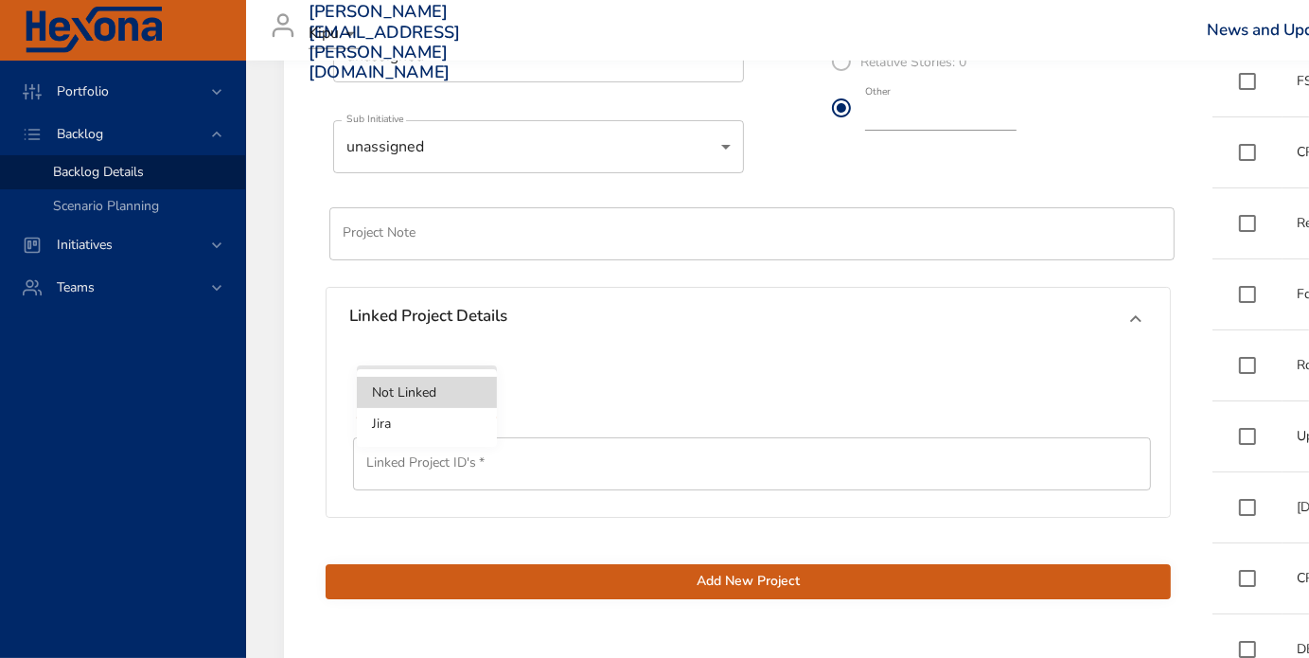
click at [465, 424] on li "Jira" at bounding box center [427, 423] width 140 height 31
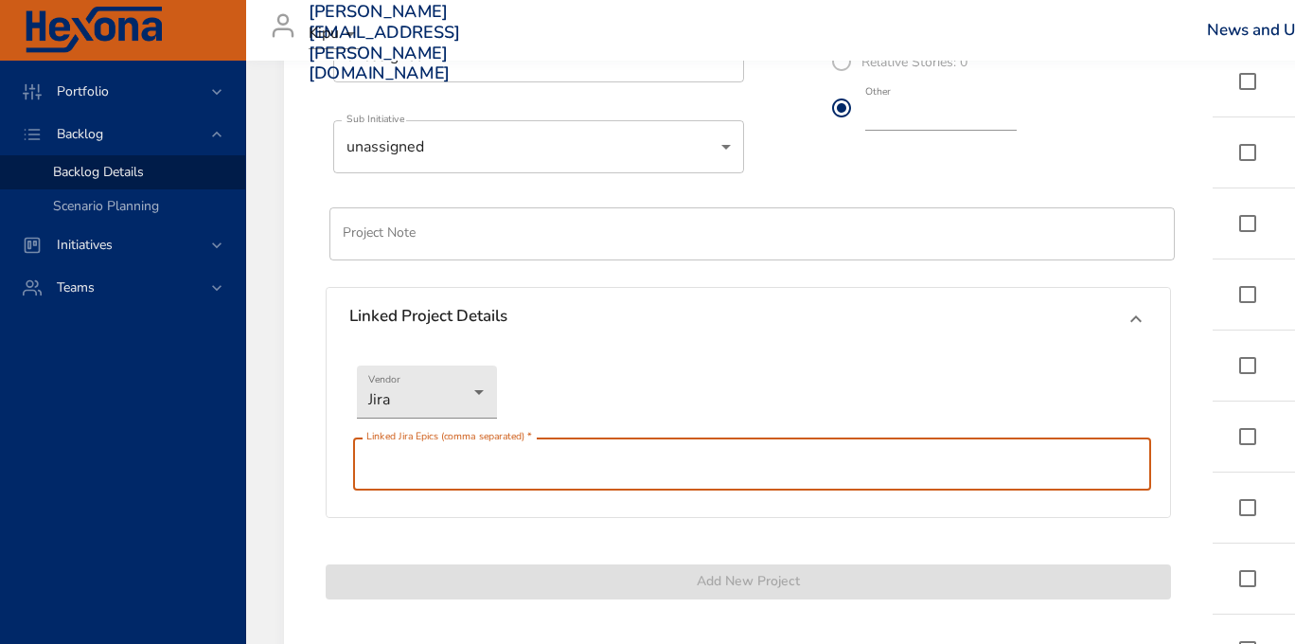
click at [429, 472] on input "text" at bounding box center [752, 463] width 798 height 53
paste input "********"
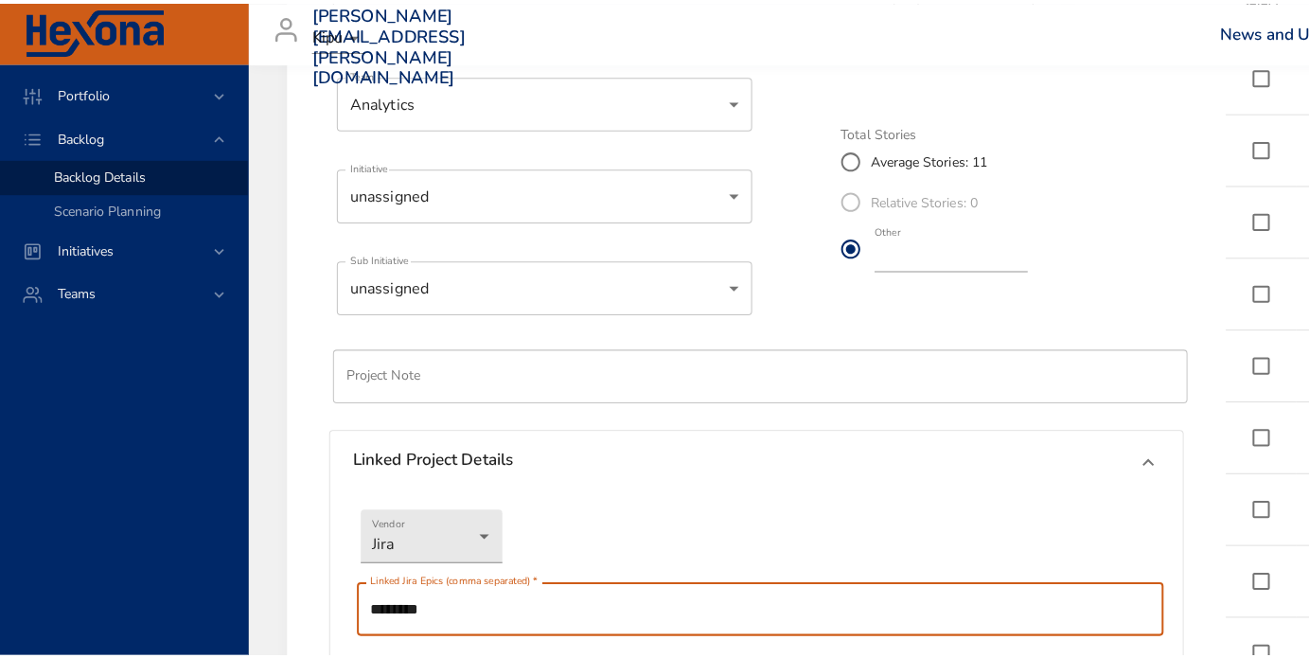
scroll to position [757, 0]
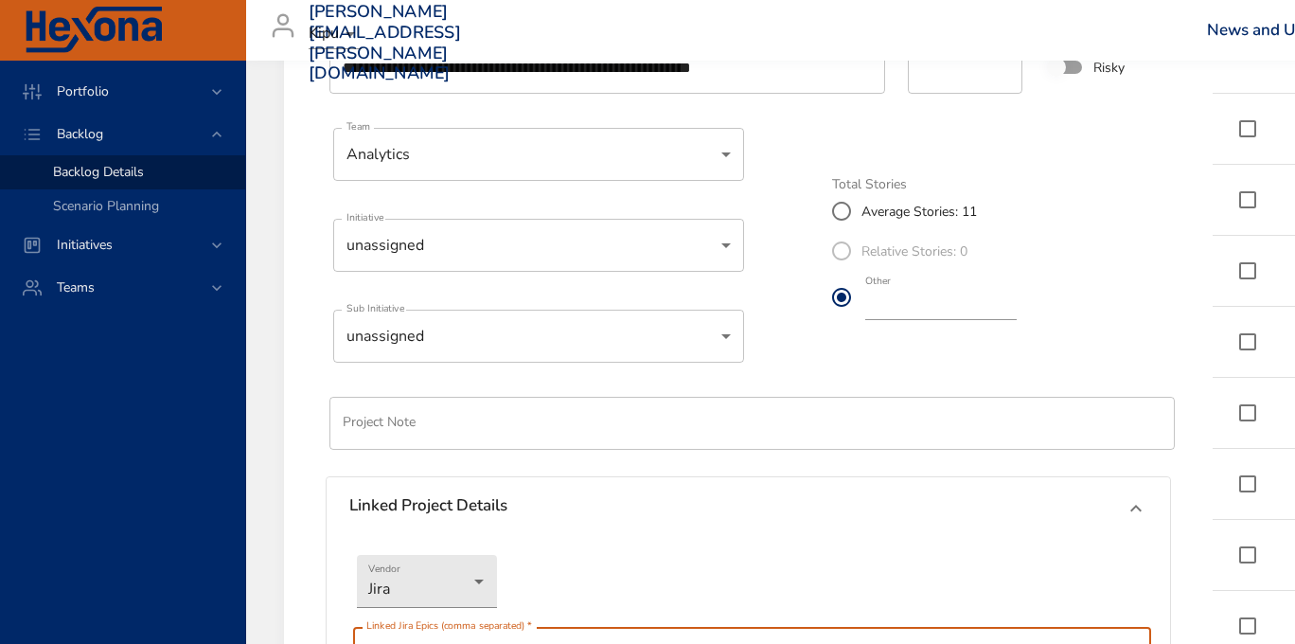
type input "********"
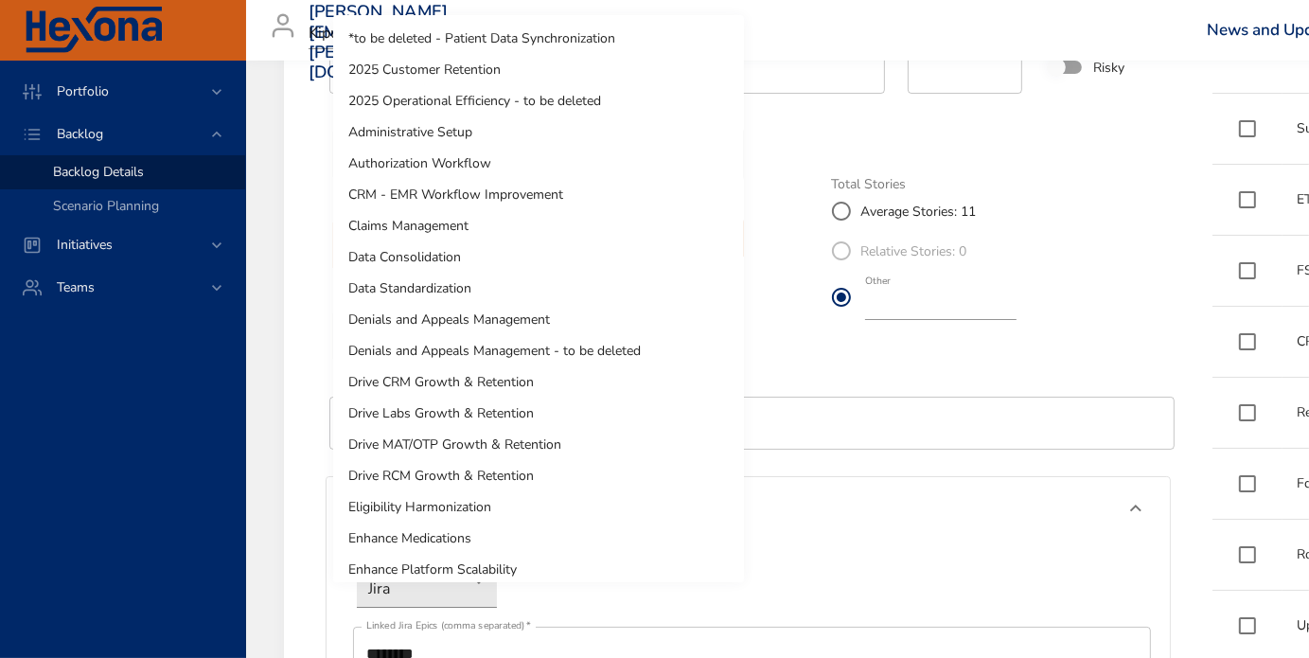
scroll to position [447, 0]
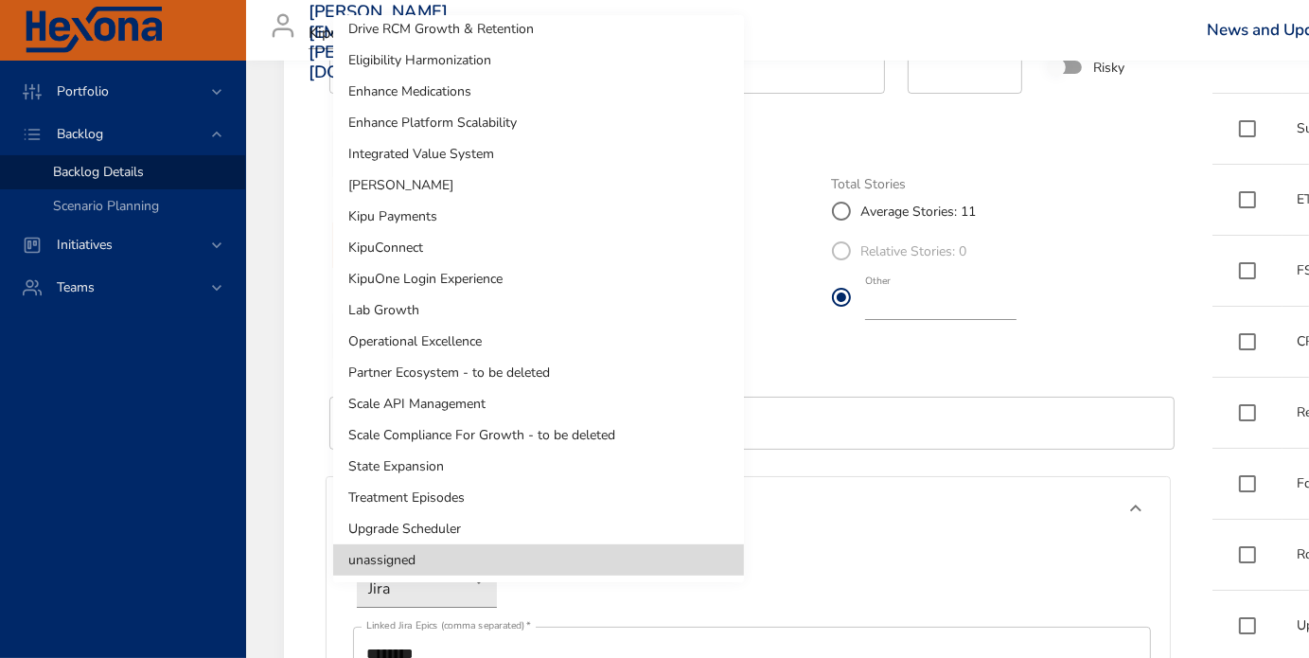
click at [483, 508] on li "Treatment Episodes" at bounding box center [538, 497] width 411 height 31
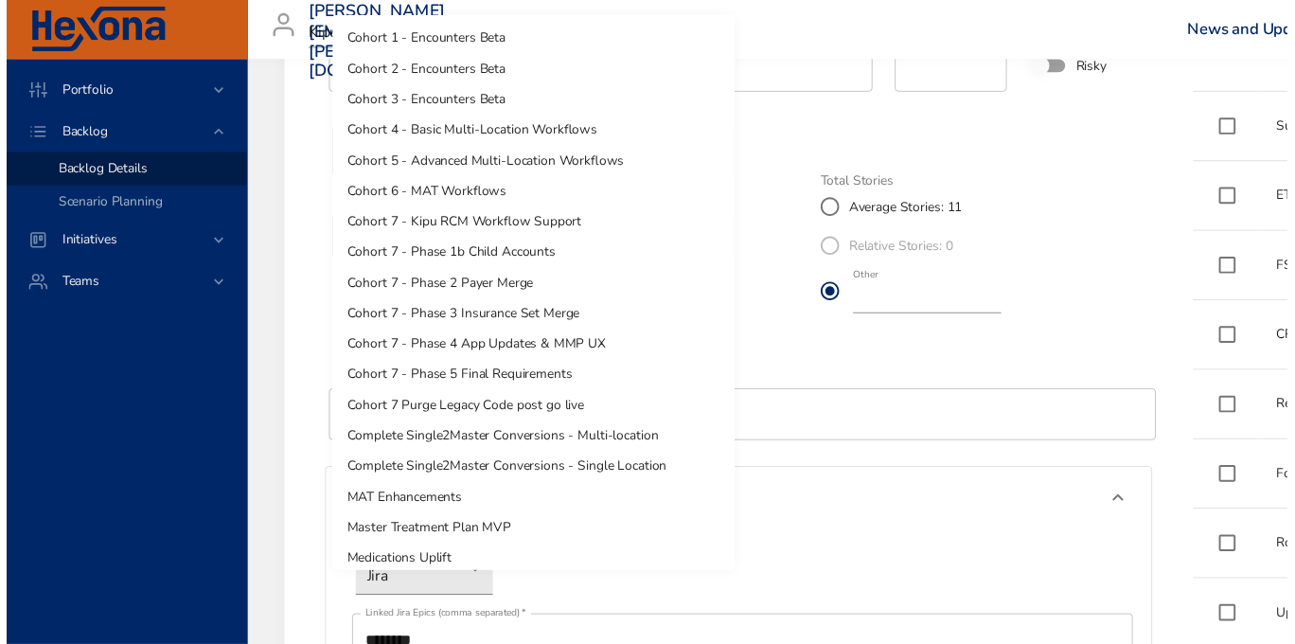
scroll to position [42, 0]
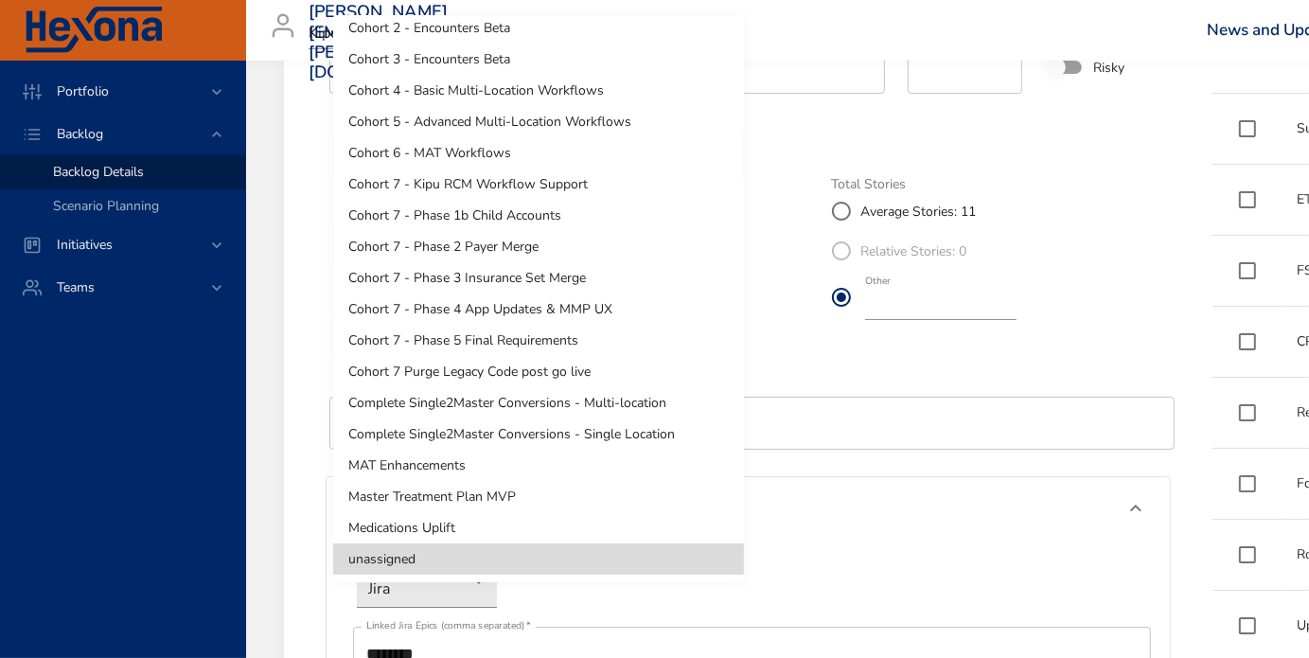
click at [820, 382] on div at bounding box center [654, 329] width 1309 height 658
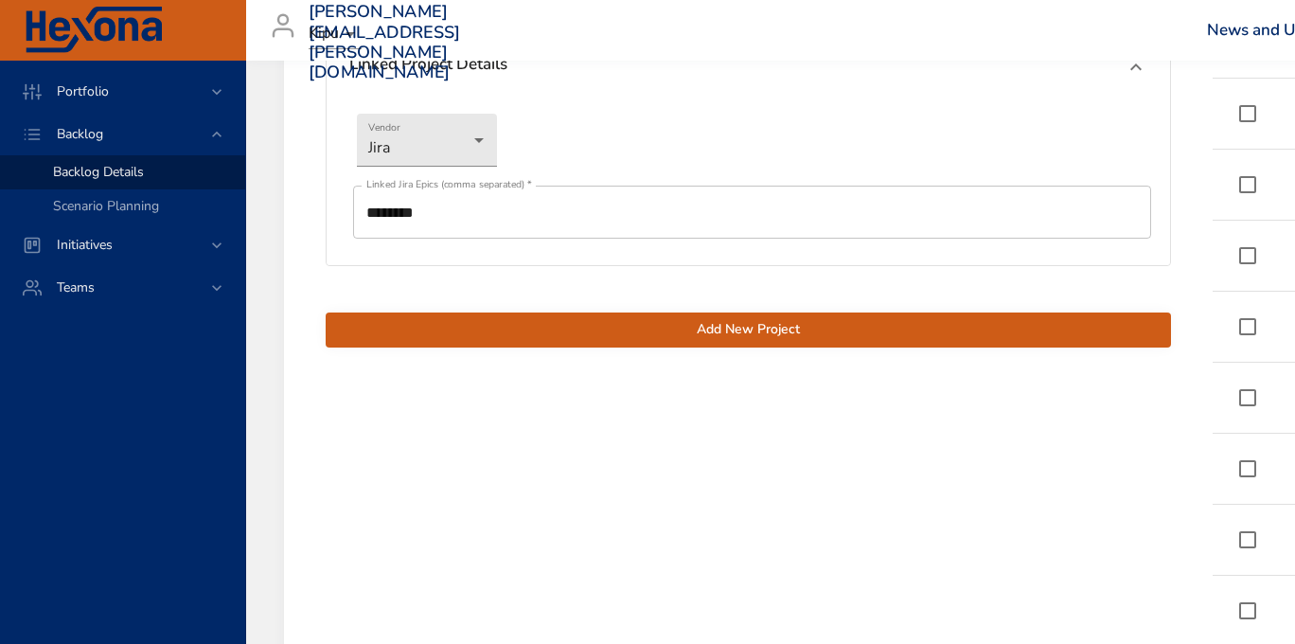
scroll to position [1325, 0]
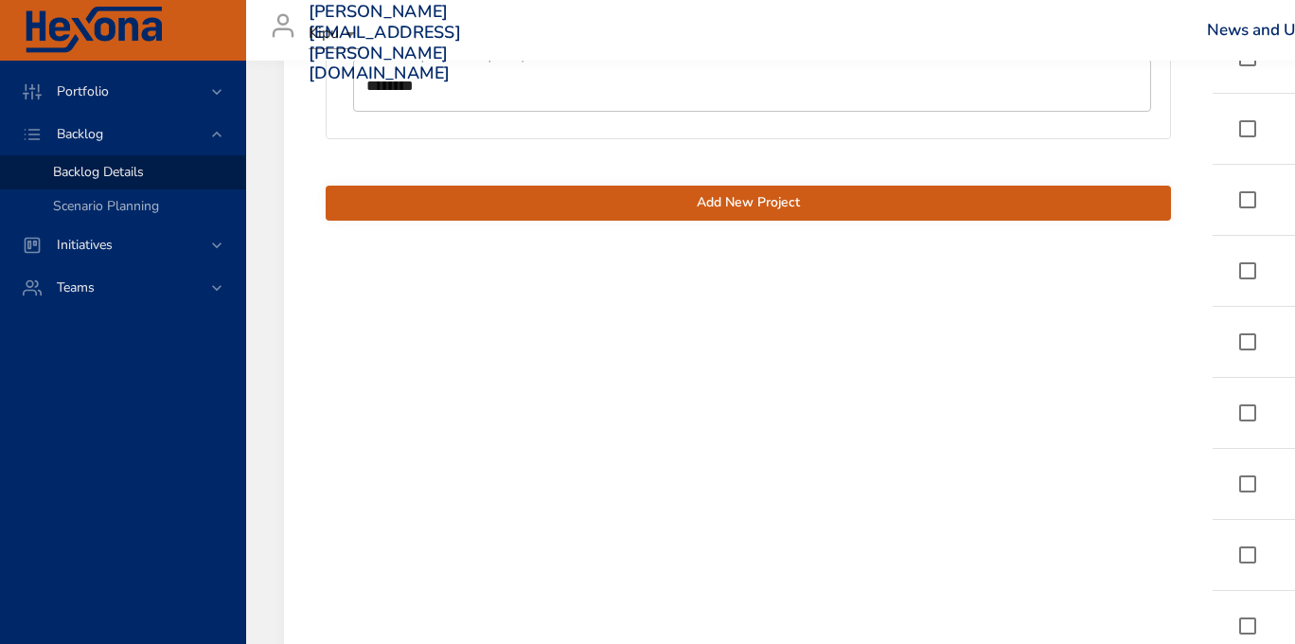
click at [645, 207] on span "Add New Project" at bounding box center [748, 203] width 815 height 24
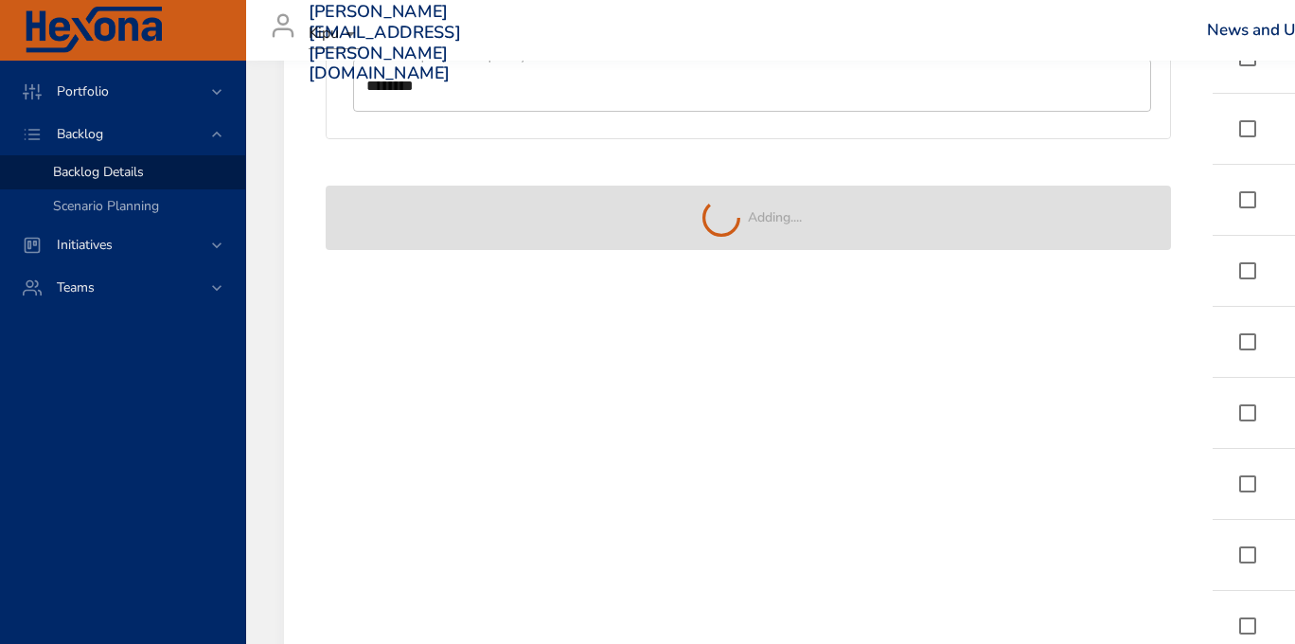
type input "**"
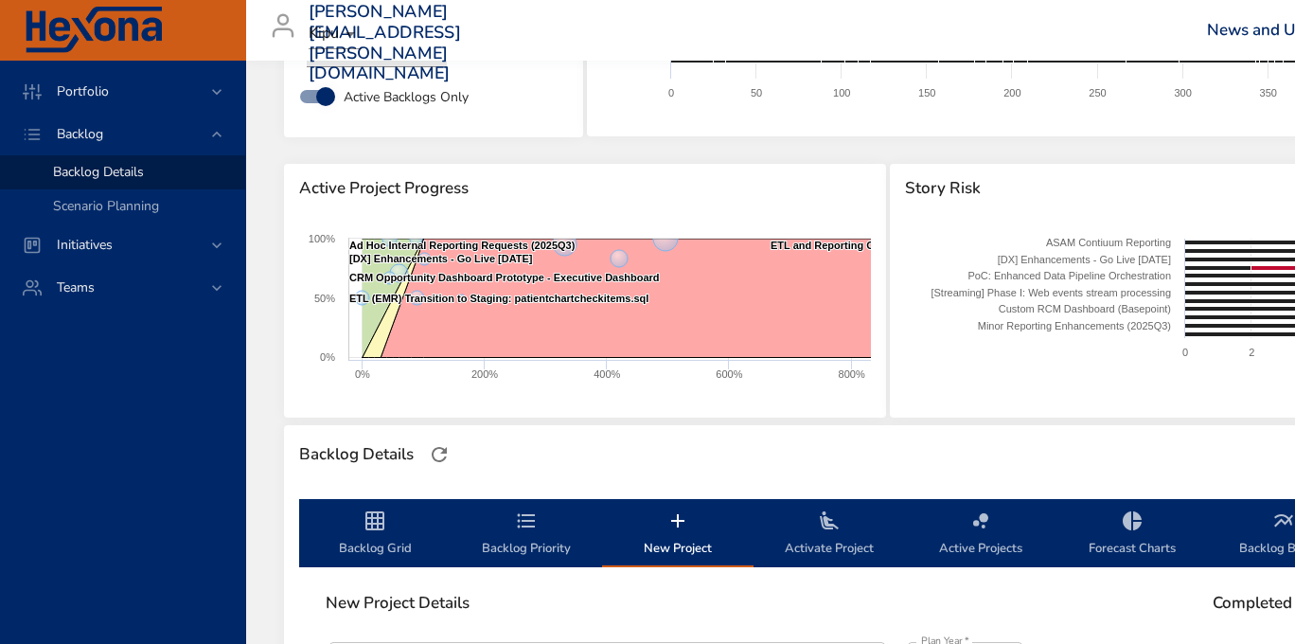
scroll to position [284, 0]
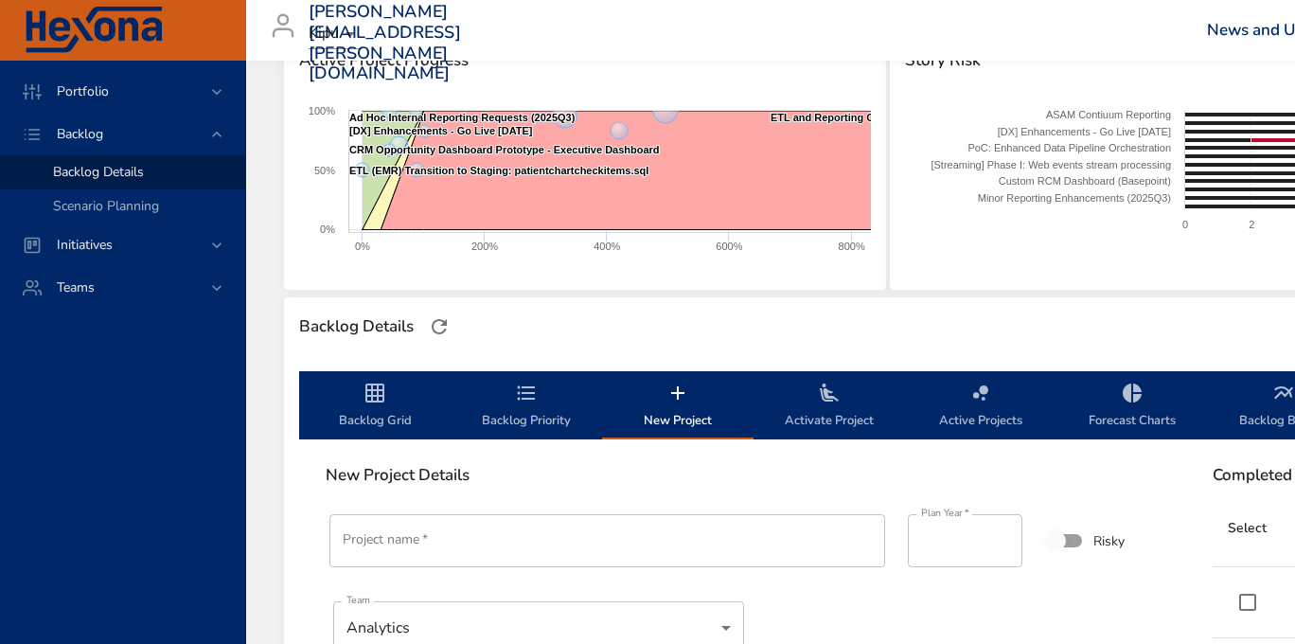
click at [839, 398] on icon "backlog-tab" at bounding box center [829, 393] width 23 height 23
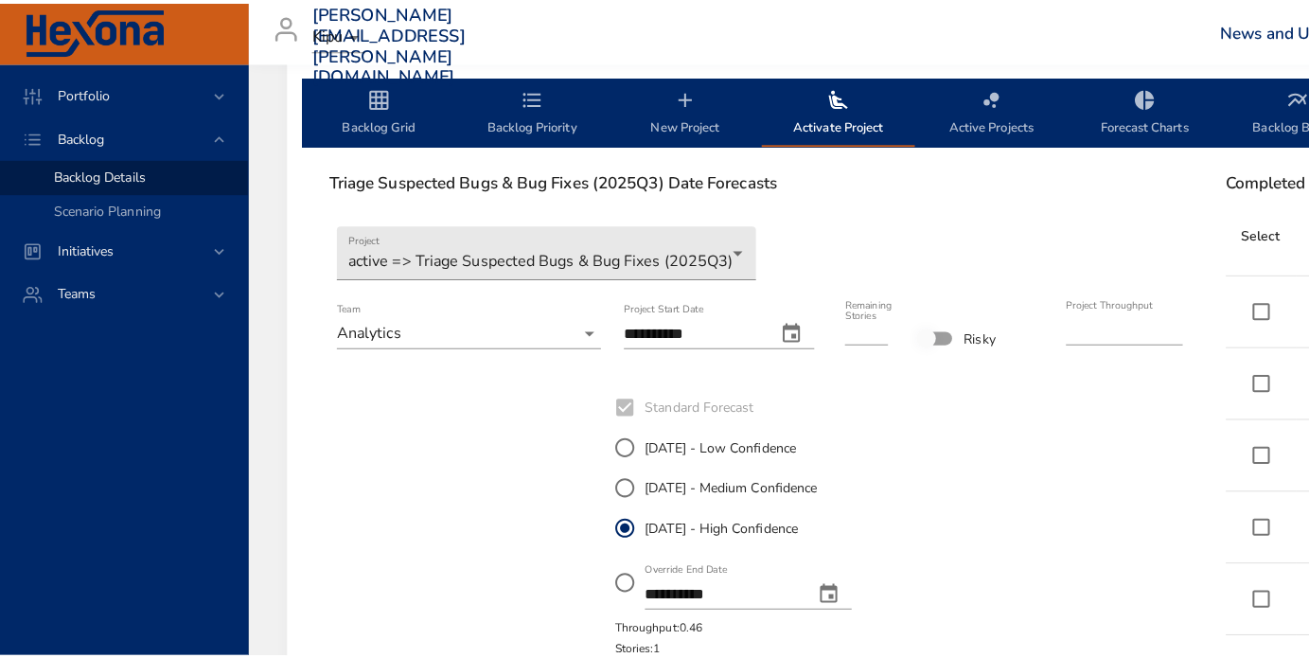
scroll to position [568, 0]
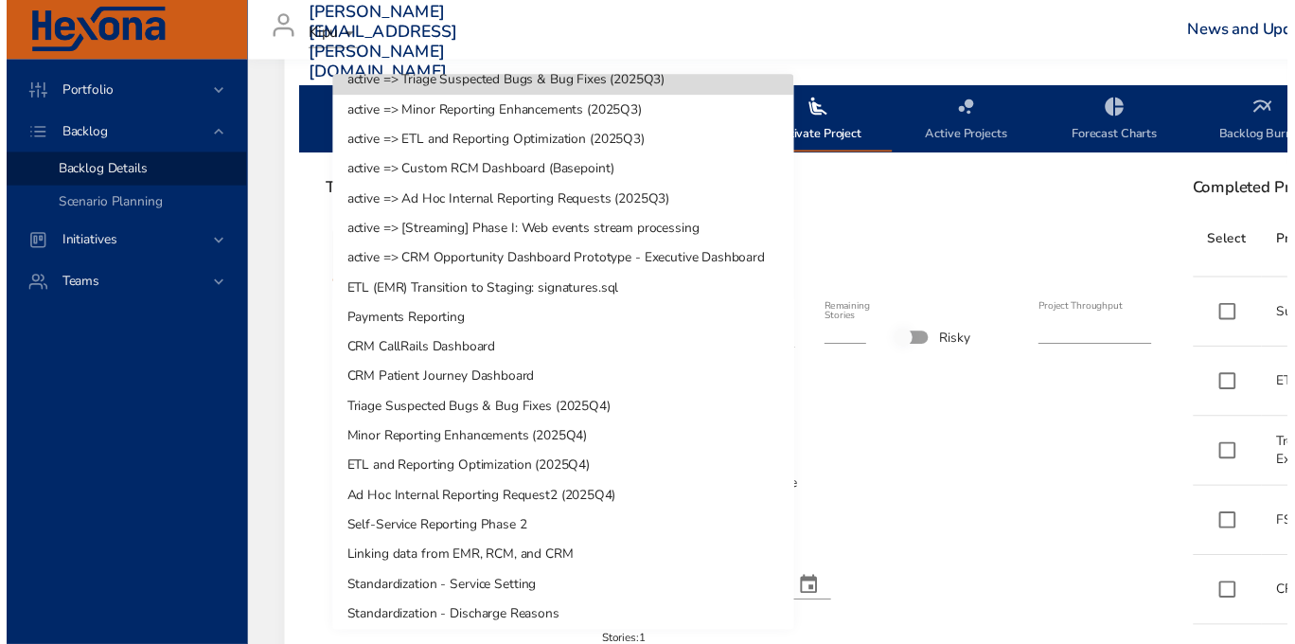
scroll to position [0, 0]
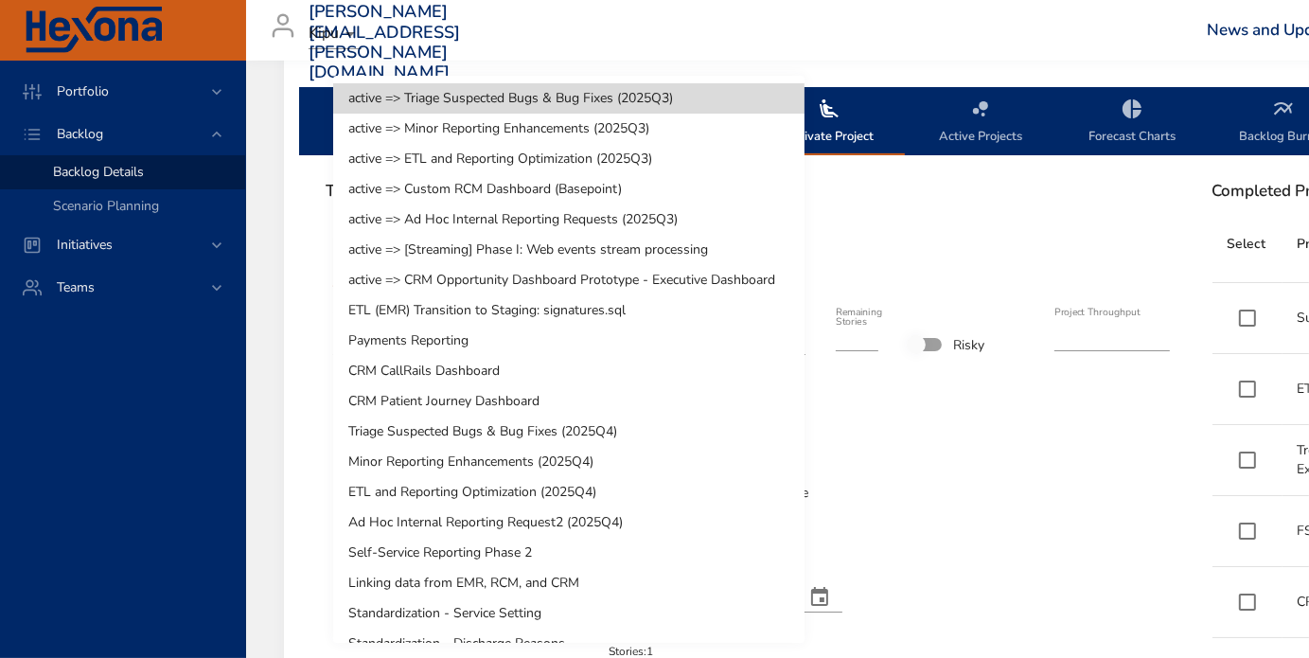
click at [942, 489] on div at bounding box center [654, 329] width 1309 height 658
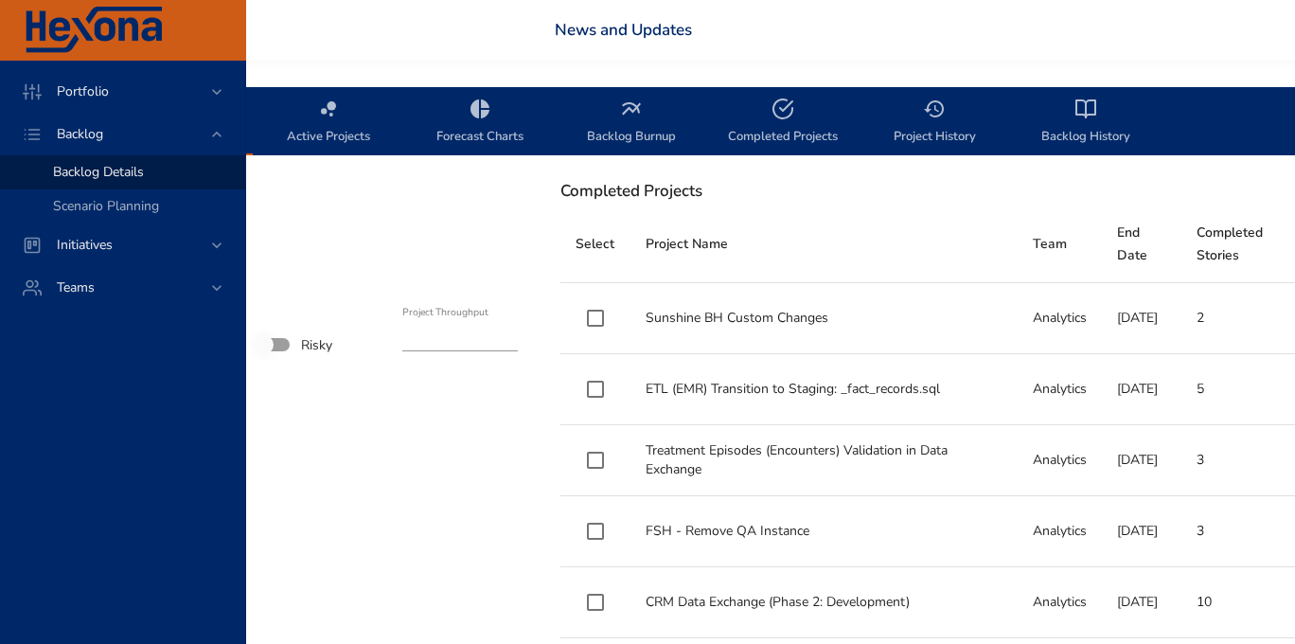
scroll to position [568, 0]
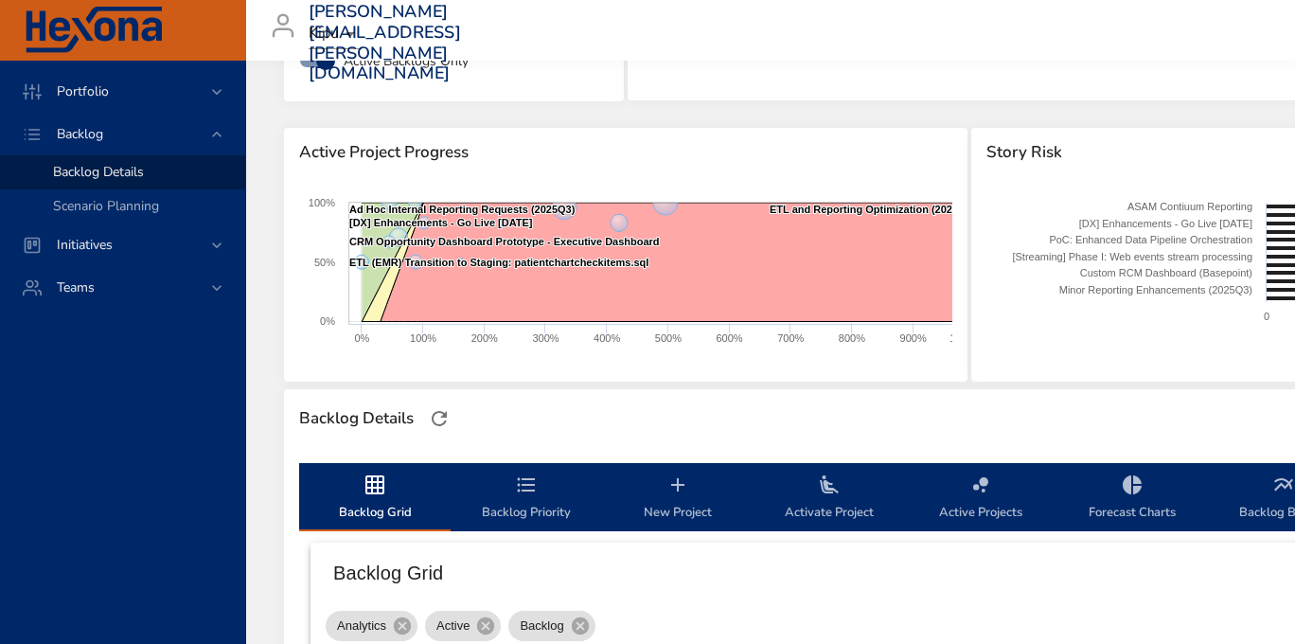
scroll to position [379, 0]
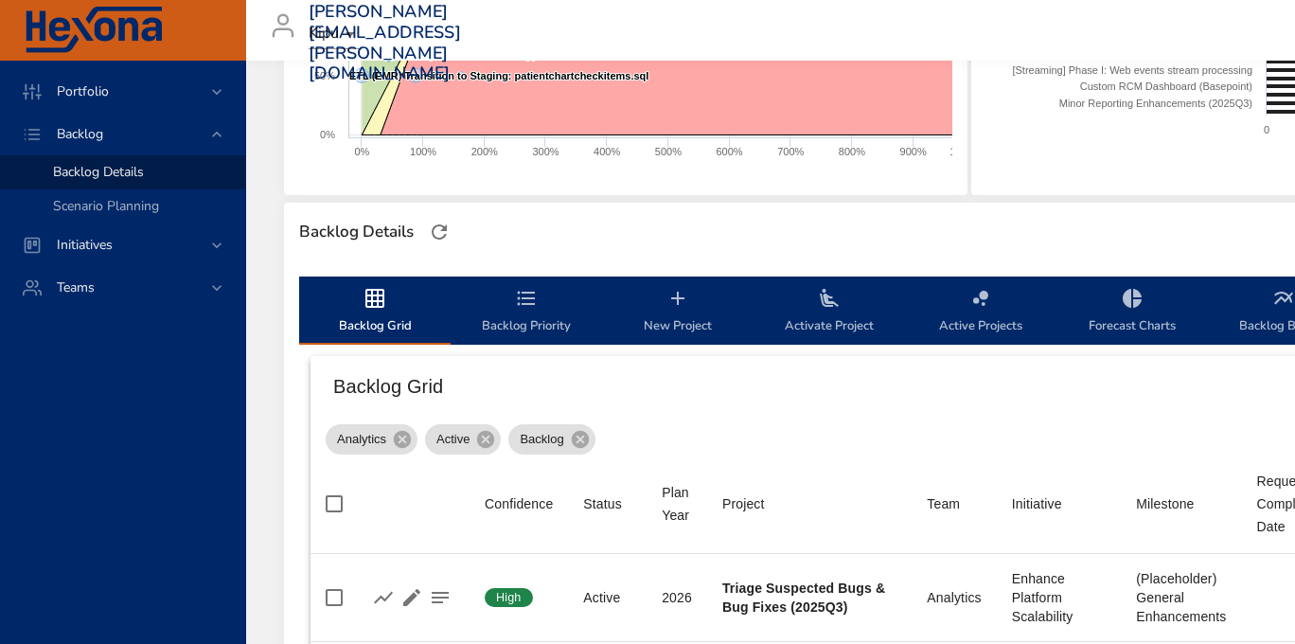
click at [819, 315] on span "Activate Project" at bounding box center [829, 312] width 129 height 50
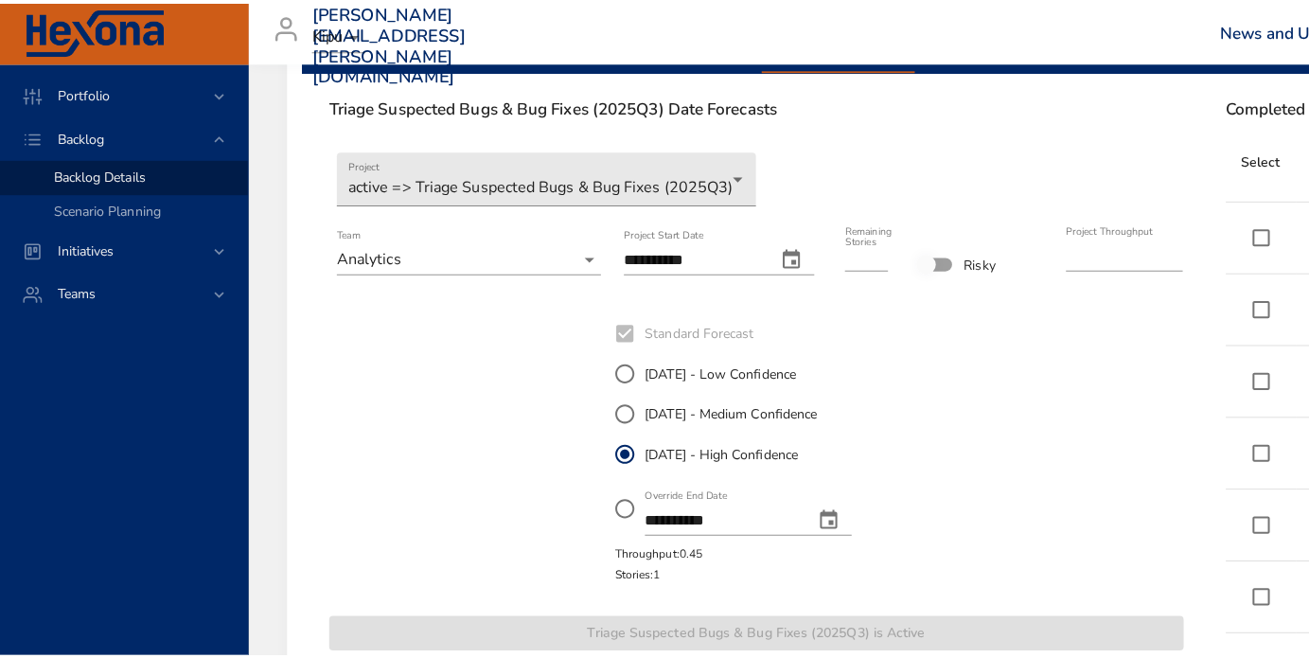
scroll to position [663, 0]
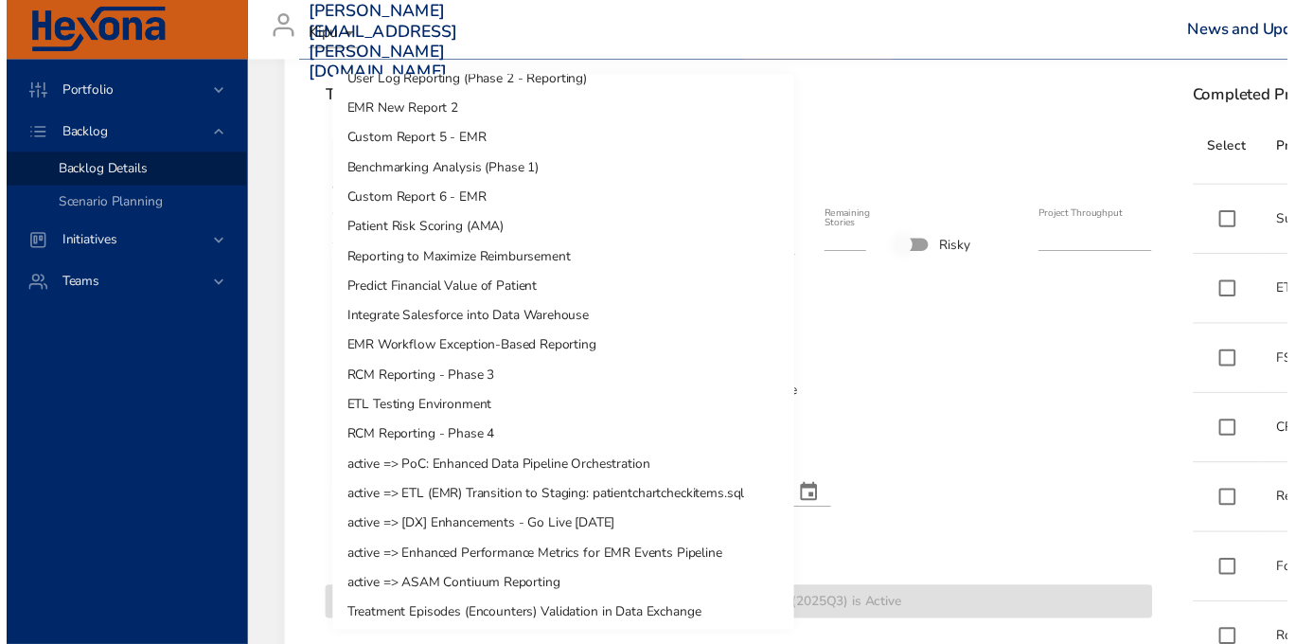
scroll to position [1054, 0]
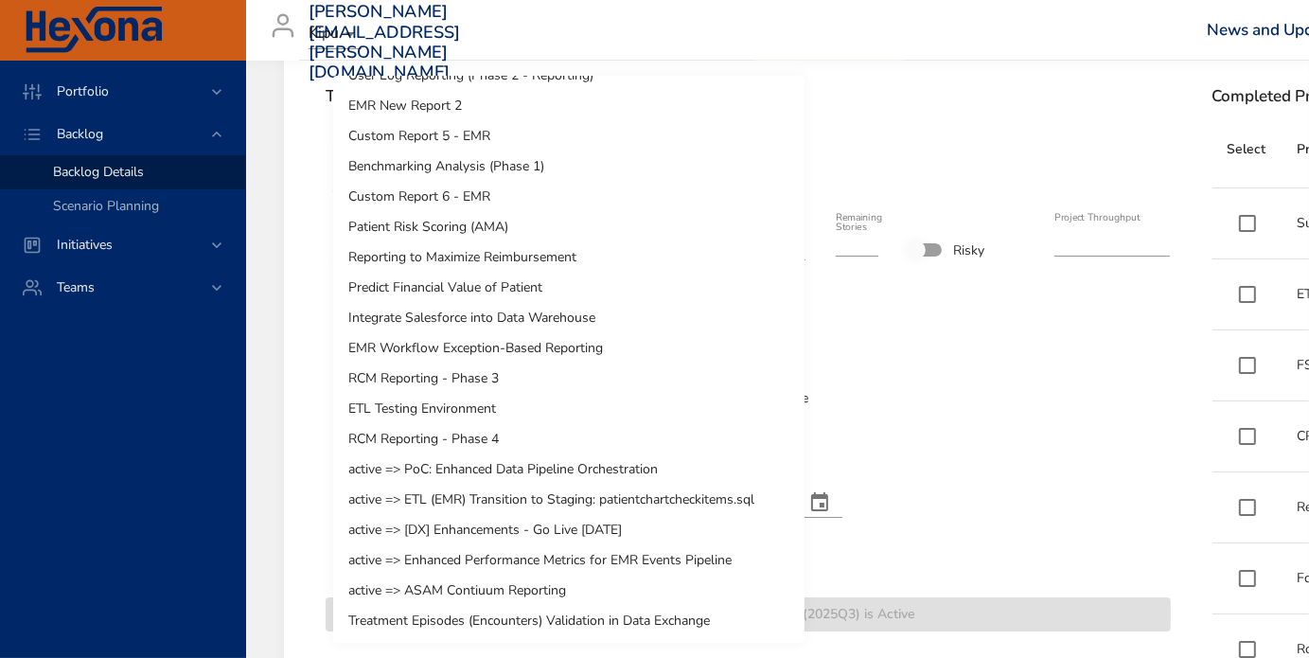
click at [630, 625] on li "Treatment Episodes (Encounters) Validation in Data Exchange" at bounding box center [568, 621] width 471 height 30
type input "*"
type input "****"
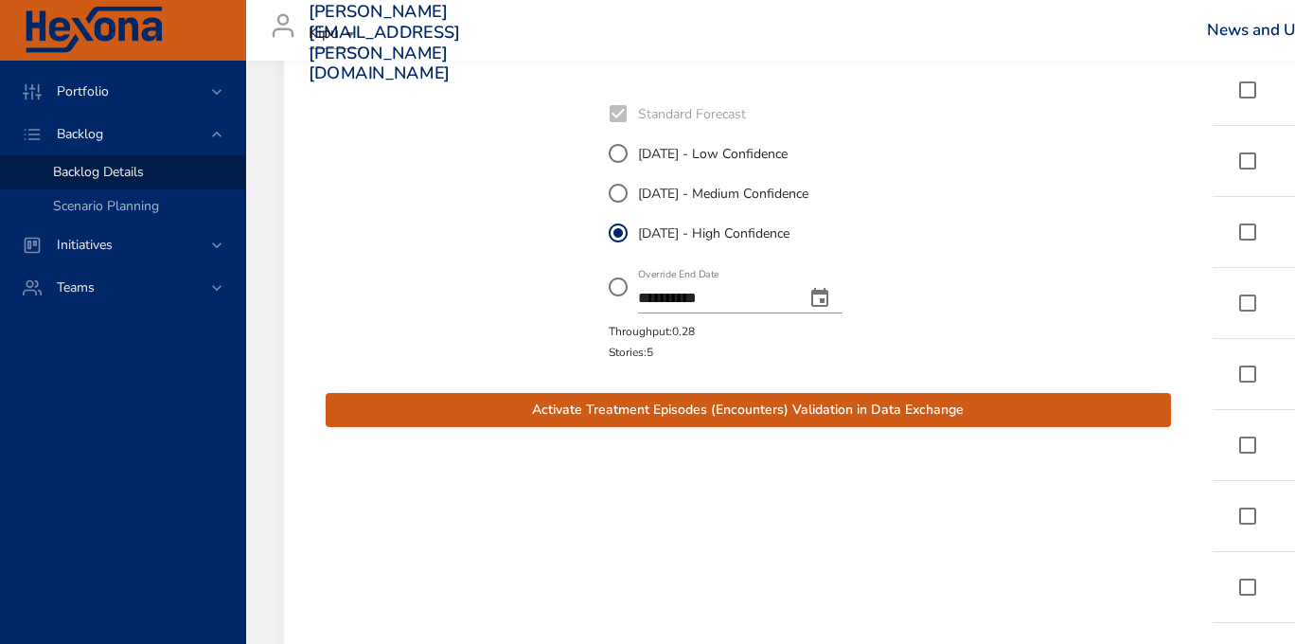
scroll to position [852, 0]
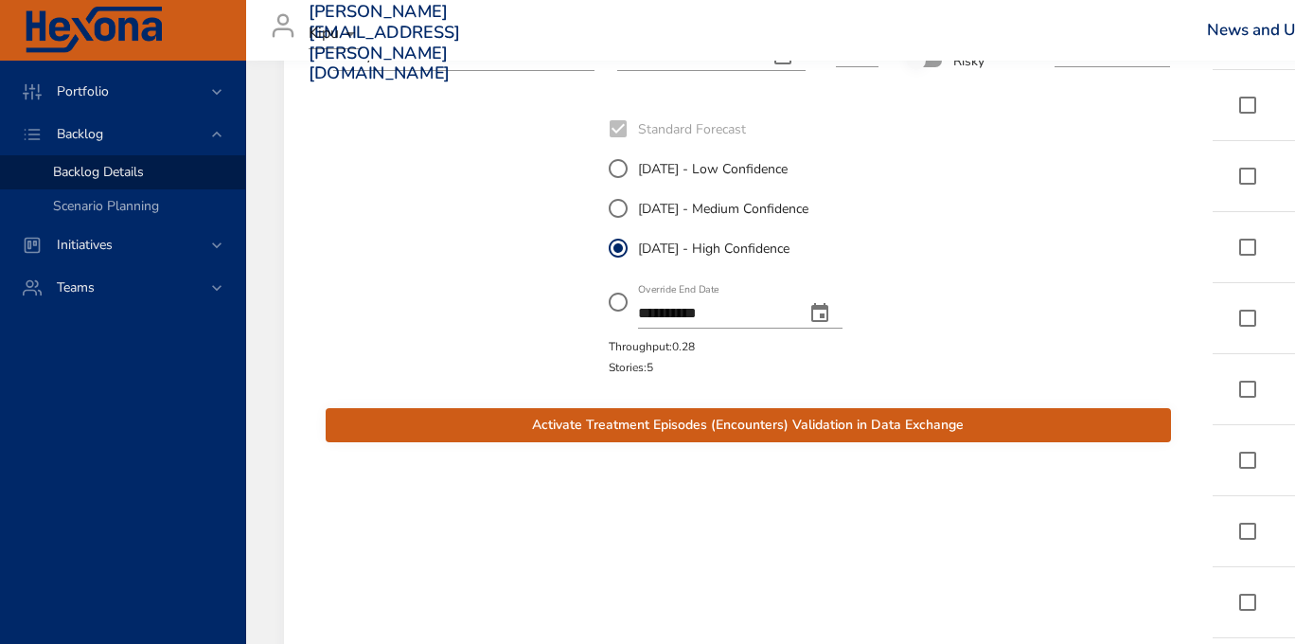
click at [669, 424] on span "Activate Treatment Episodes (Encounters) Validation in Data Exchange" at bounding box center [748, 426] width 815 height 24
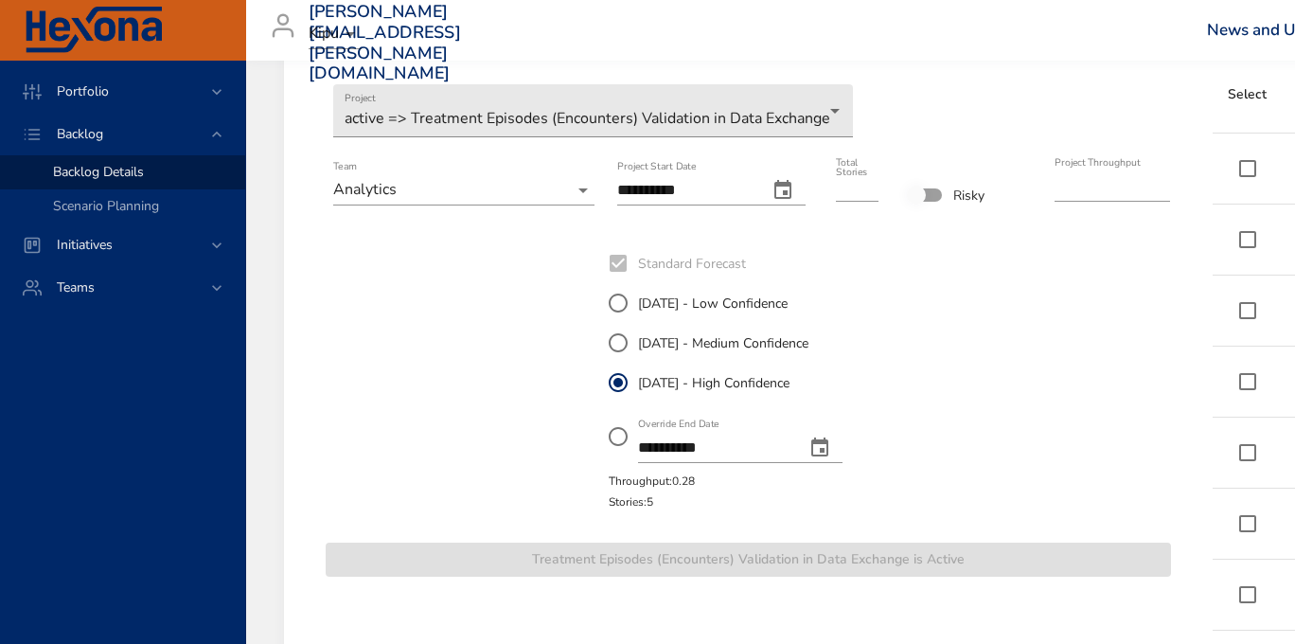
scroll to position [568, 0]
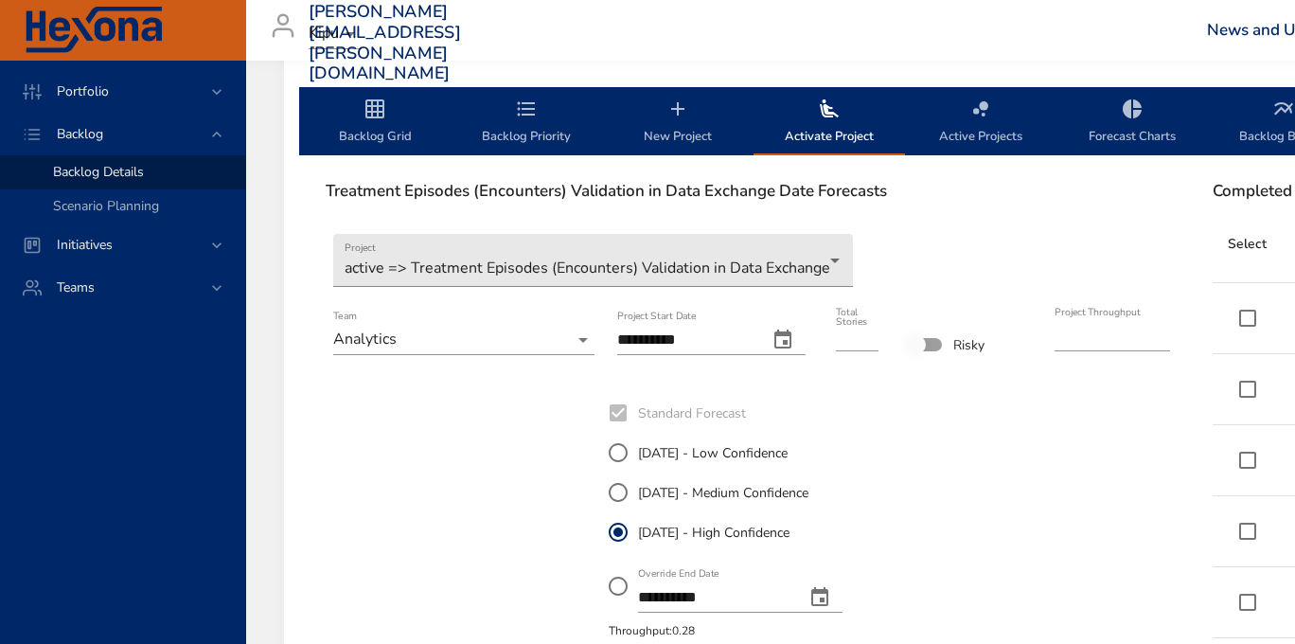
click at [376, 118] on icon "backlog-tab" at bounding box center [375, 109] width 23 height 23
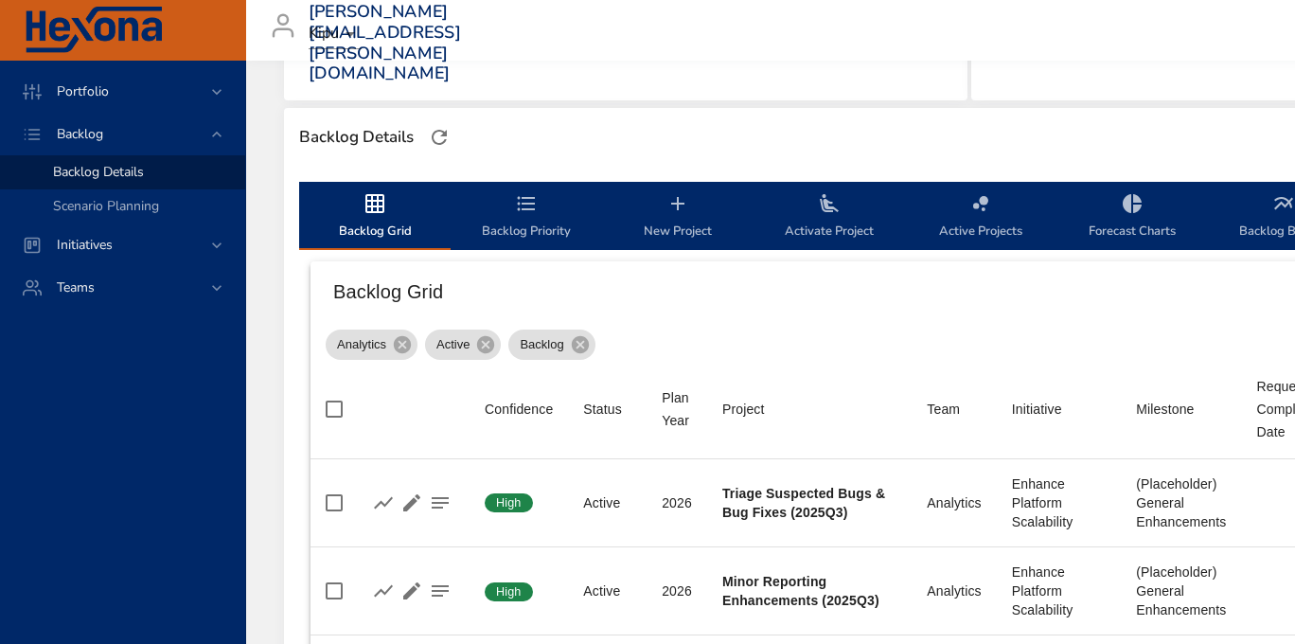
scroll to position [473, 0]
click at [518, 203] on icon "backlog-tab" at bounding box center [527, 203] width 18 height 14
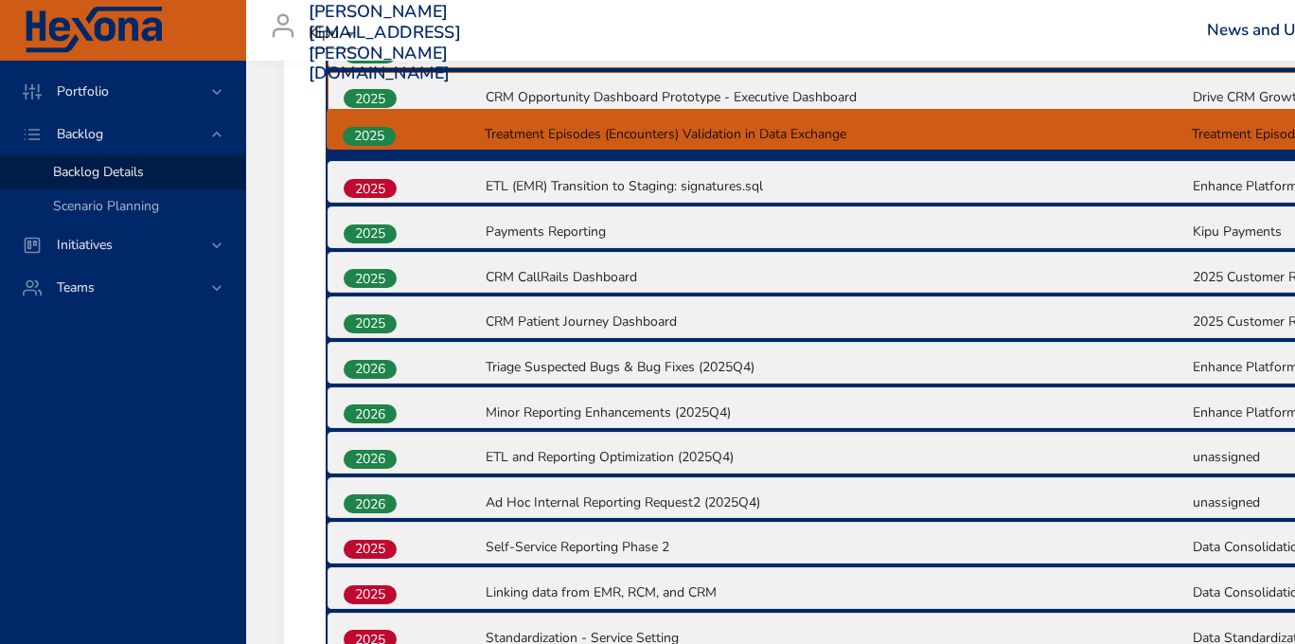
scroll to position [990, 0]
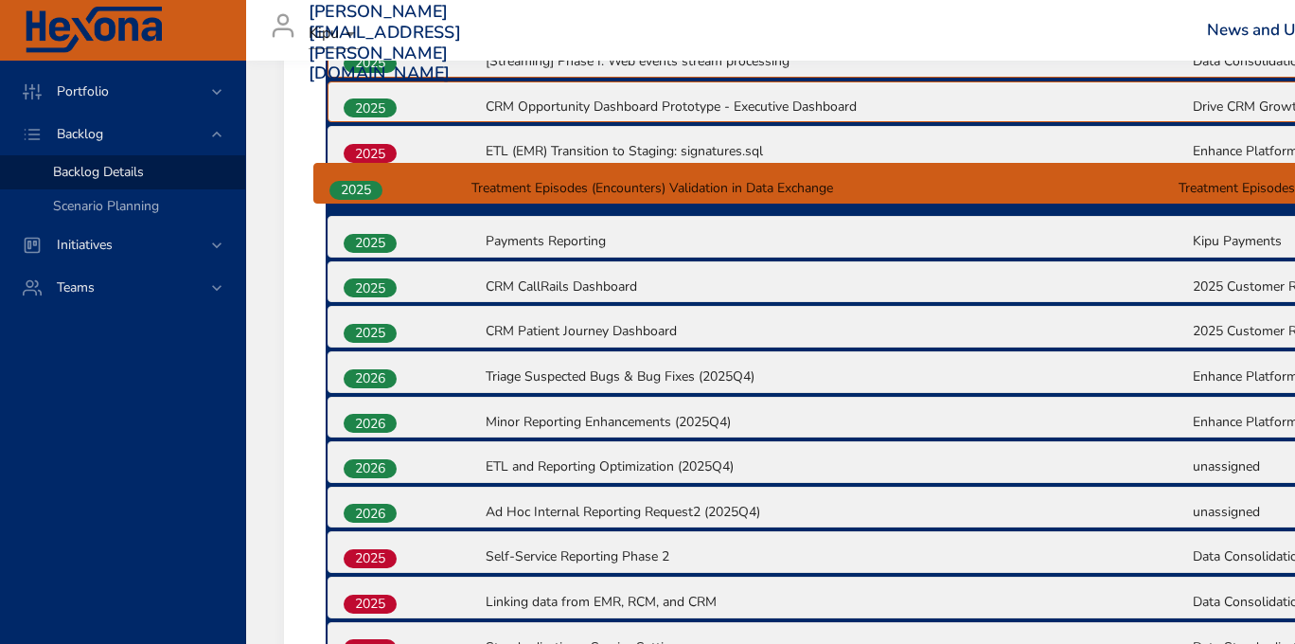
drag, startPoint x: 356, startPoint y: 449, endPoint x: 345, endPoint y: 186, distance: 262.5
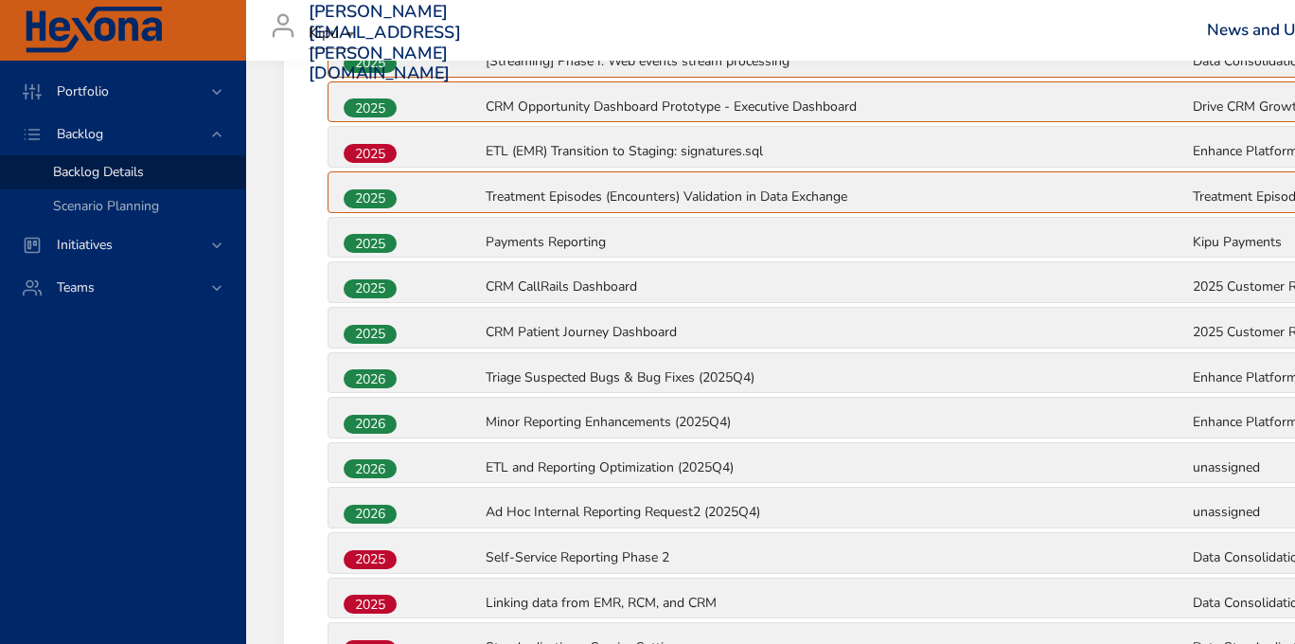
click at [417, 141] on div "2025" at bounding box center [413, 152] width 142 height 25
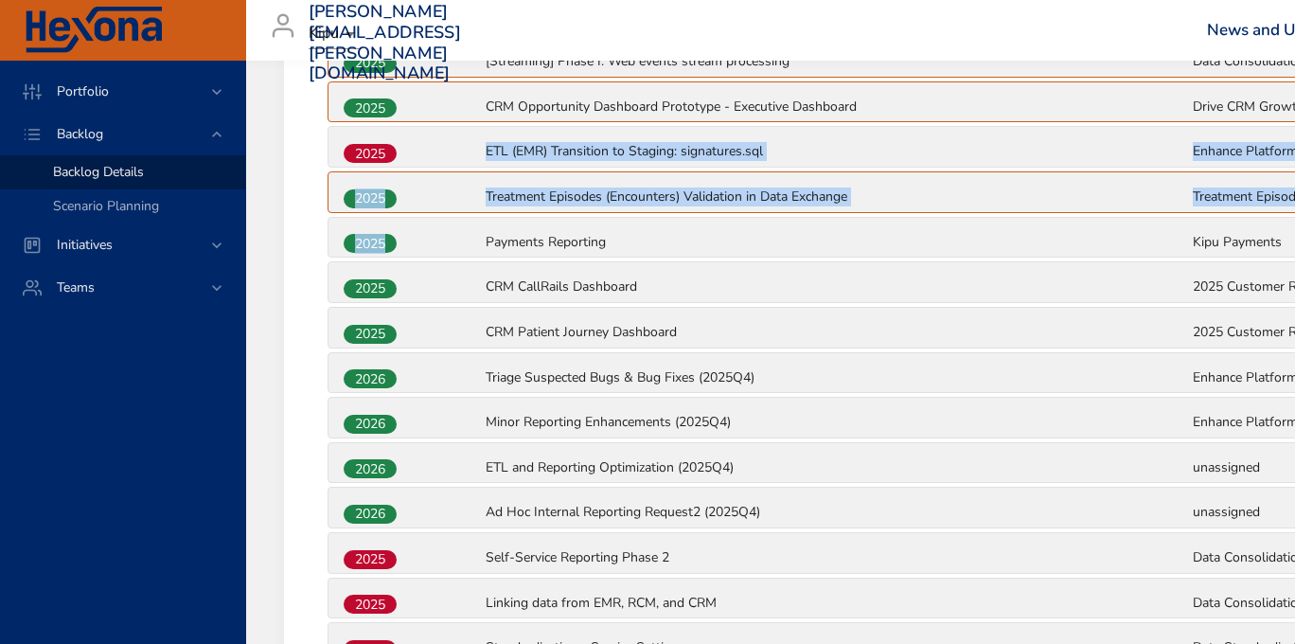
drag, startPoint x: 459, startPoint y: 144, endPoint x: 453, endPoint y: 219, distance: 75.0
click at [439, 131] on div "2025 ETL (EMR) Transition to Staging: signatures.sql Enhance Platform Scalabili…" at bounding box center [1191, 147] width 1726 height 40
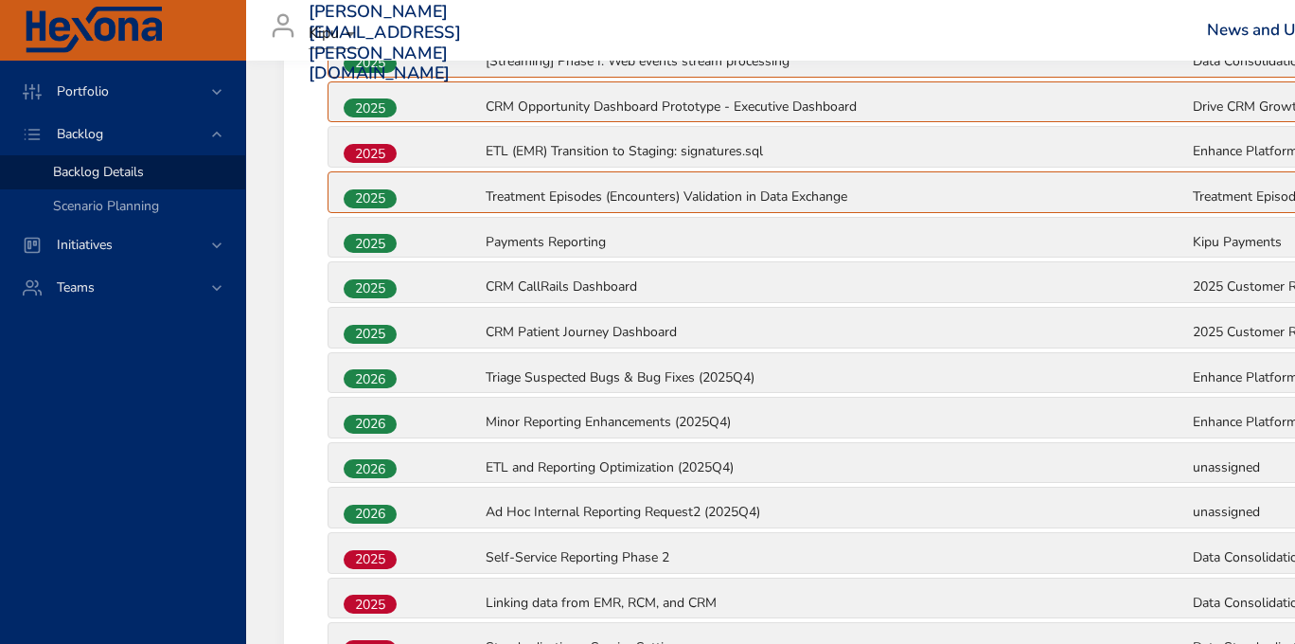
drag, startPoint x: 287, startPoint y: 188, endPoint x: 314, endPoint y: 177, distance: 29.7
click at [341, 138] on div "2025 ETL (EMR) Transition to Staging: signatures.sql Enhance Platform Scalabili…" at bounding box center [1191, 147] width 1726 height 40
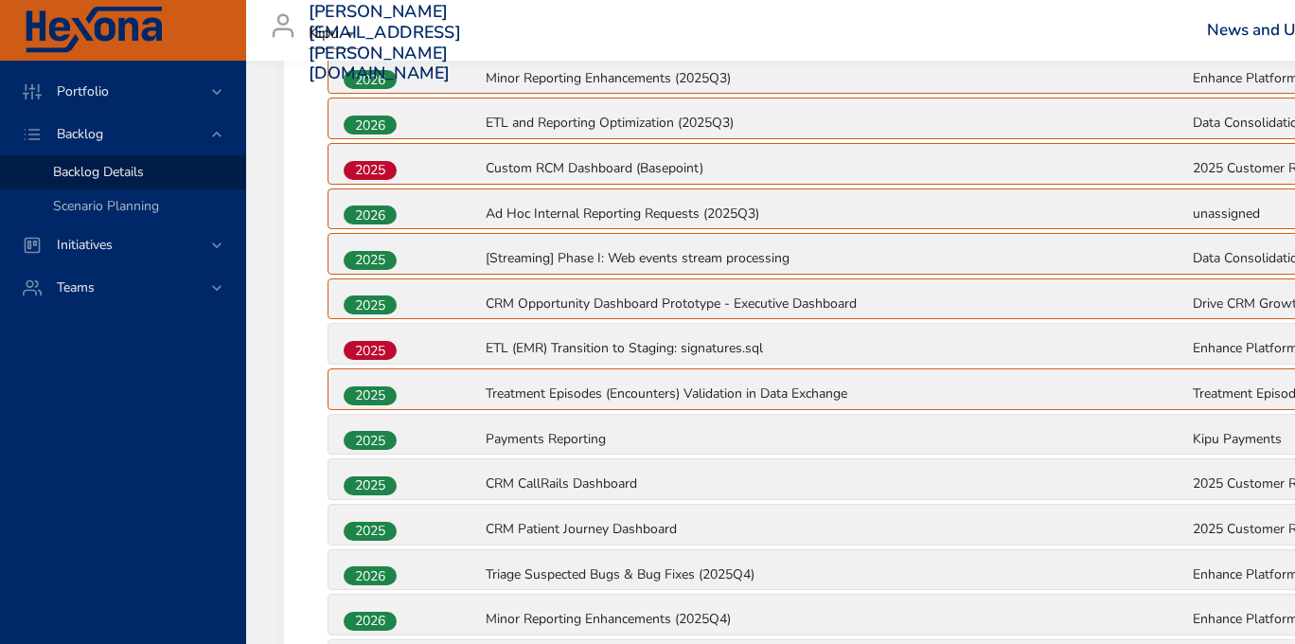
scroll to position [801, 0]
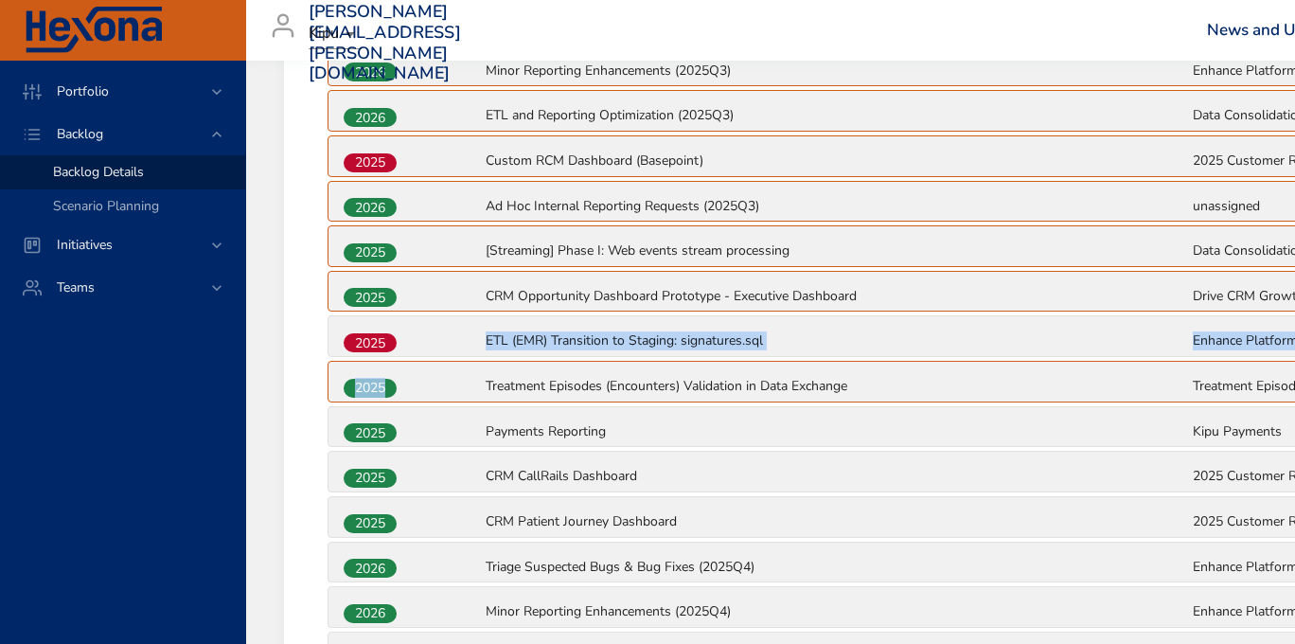
drag, startPoint x: 450, startPoint y: 332, endPoint x: 459, endPoint y: 394, distance: 62.3
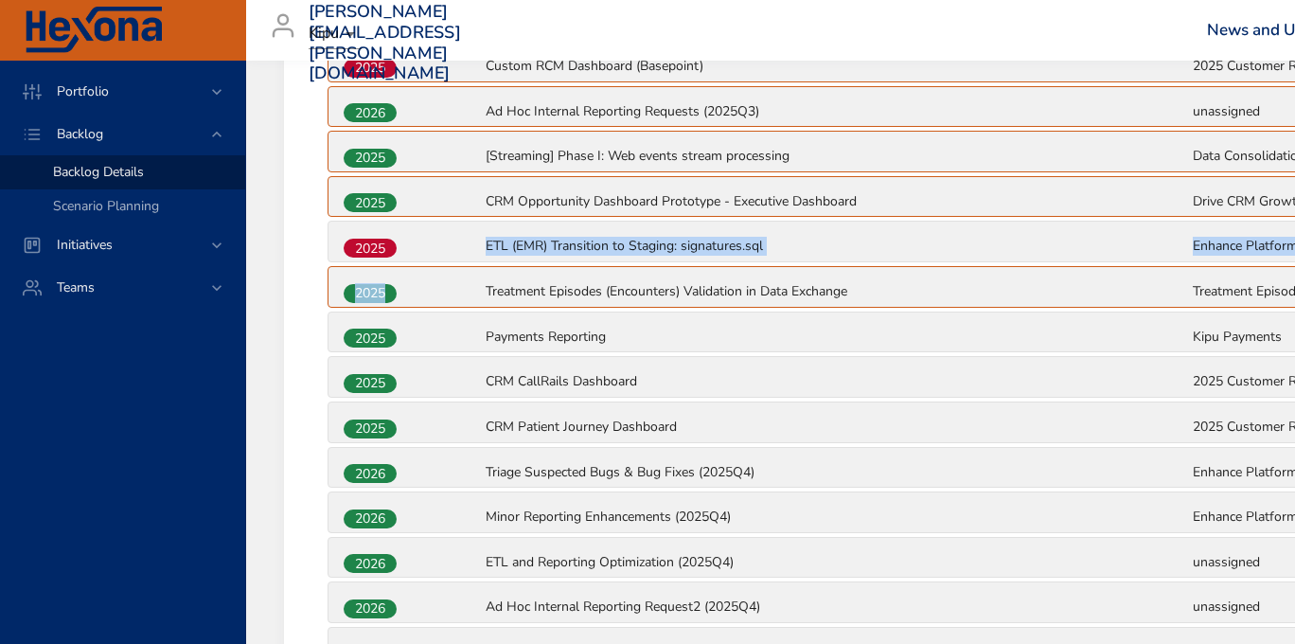
click at [371, 245] on span "2025" at bounding box center [370, 249] width 53 height 20
click at [373, 245] on span "2025" at bounding box center [370, 249] width 53 height 20
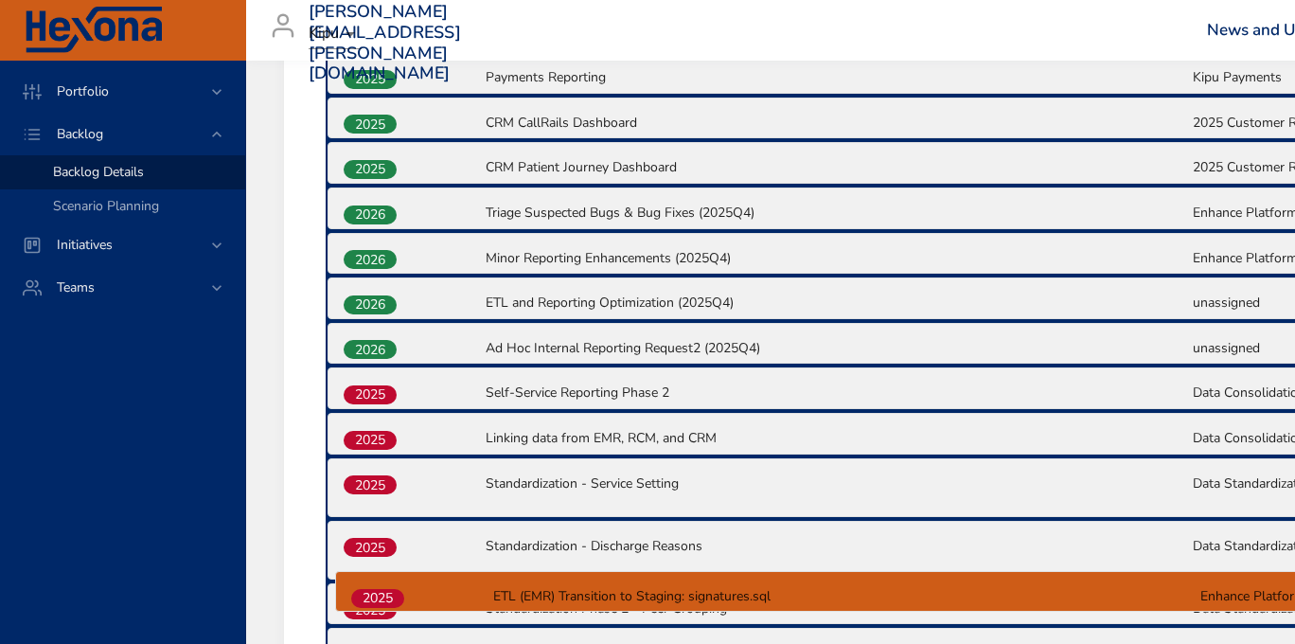
scroll to position [1319, 0]
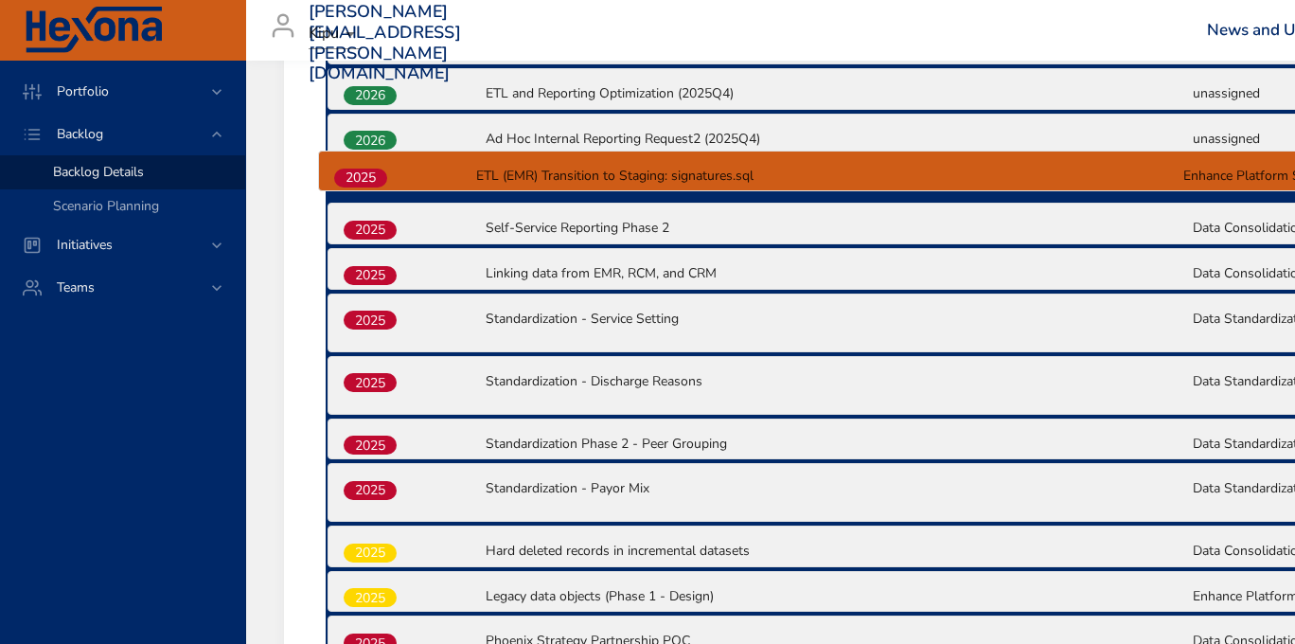
drag, startPoint x: 373, startPoint y: 245, endPoint x: 364, endPoint y: 187, distance: 58.5
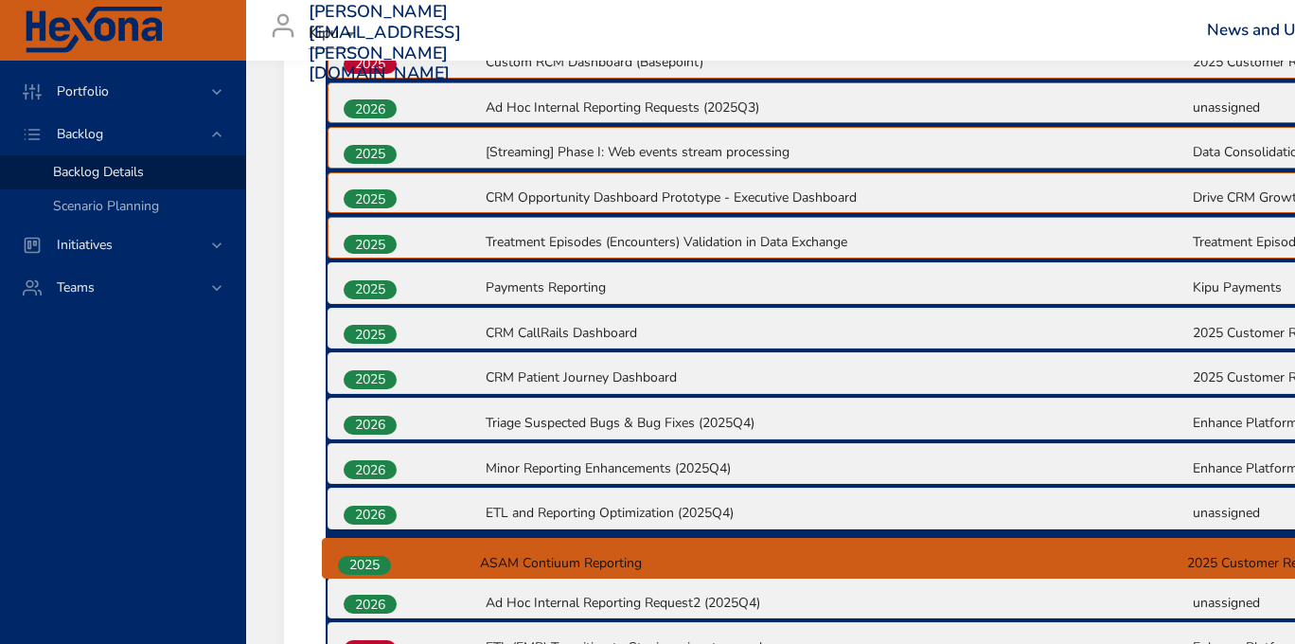
scroll to position [906, 0]
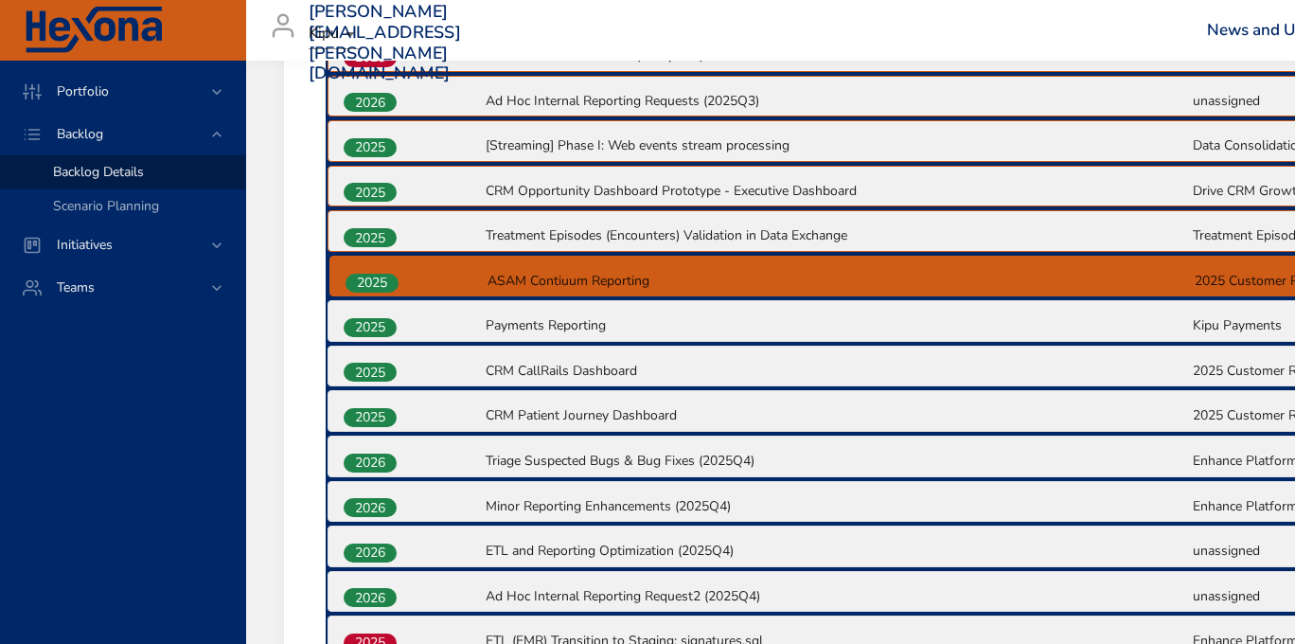
drag, startPoint x: 362, startPoint y: 553, endPoint x: 364, endPoint y: 278, distance: 274.5
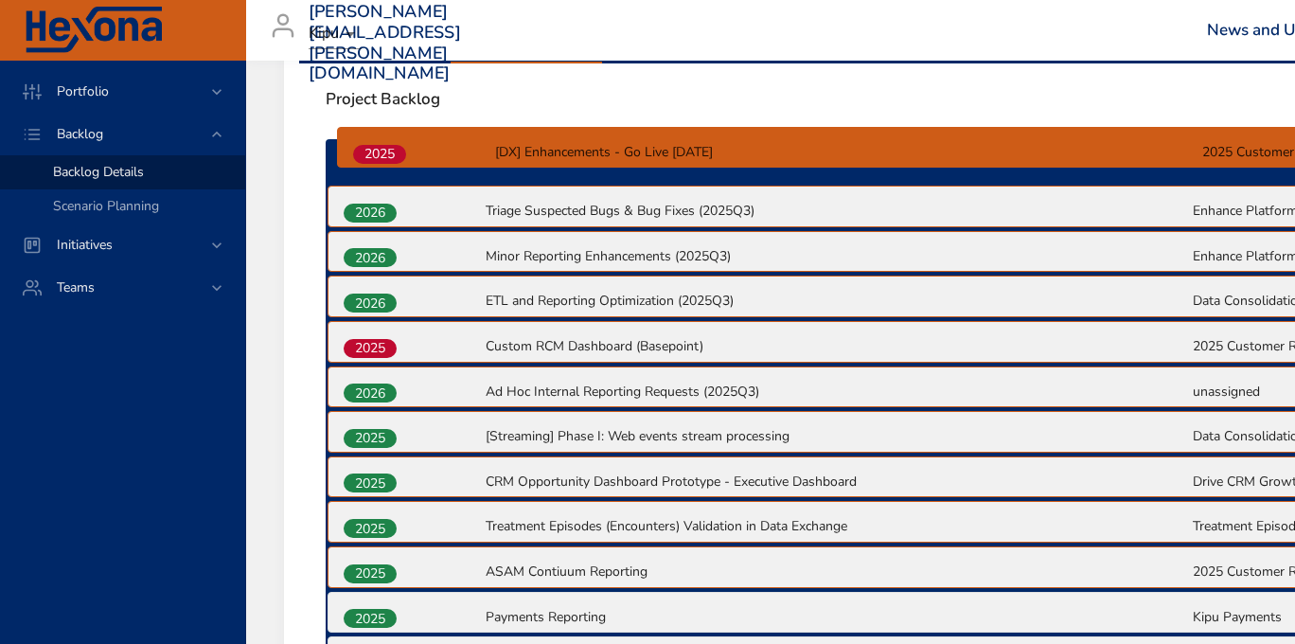
scroll to position [652, 0]
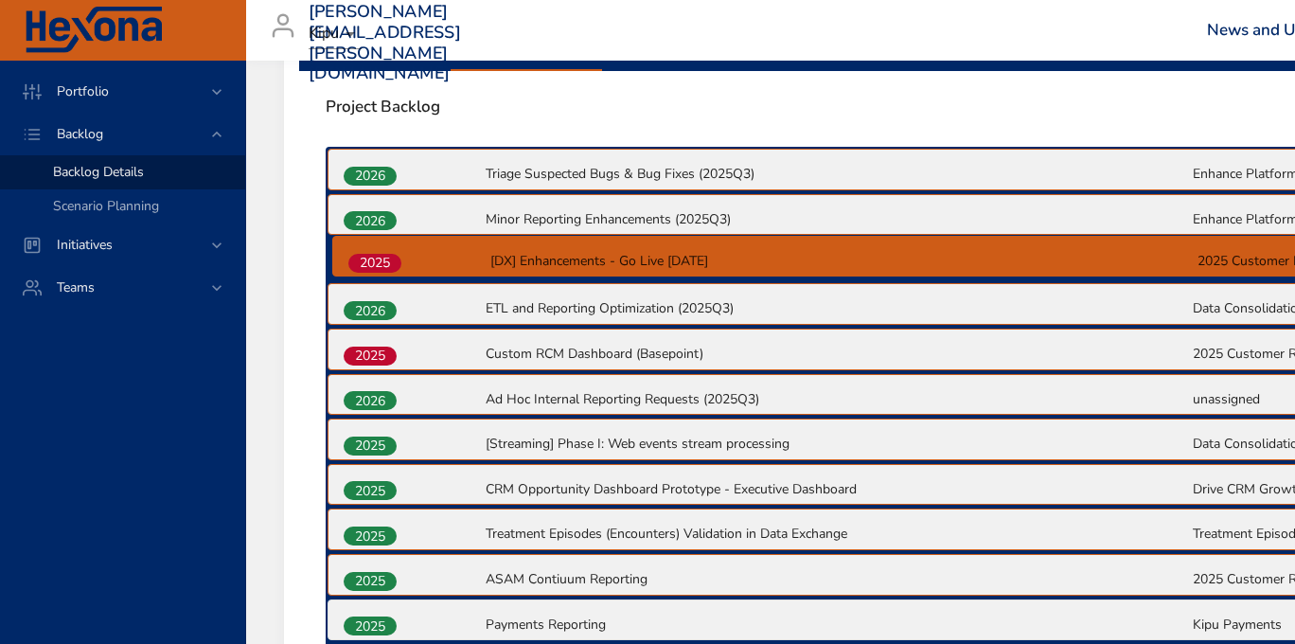
drag, startPoint x: 385, startPoint y: 408, endPoint x: 391, endPoint y: 258, distance: 149.7
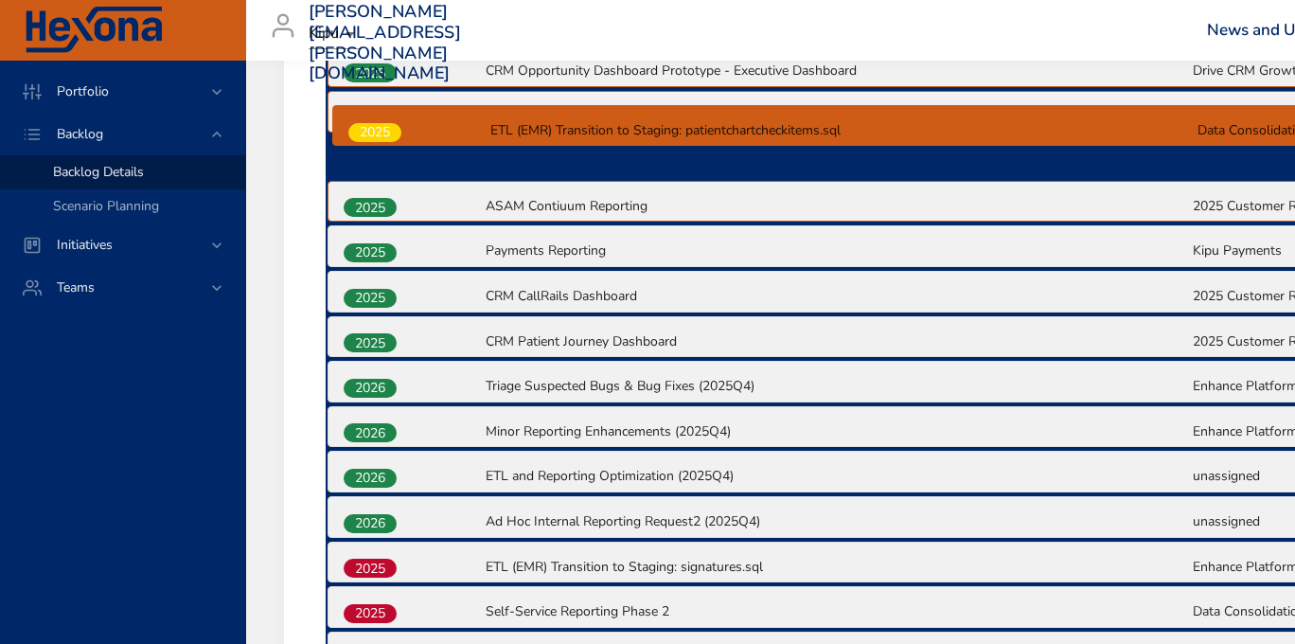
scroll to position [1069, 0]
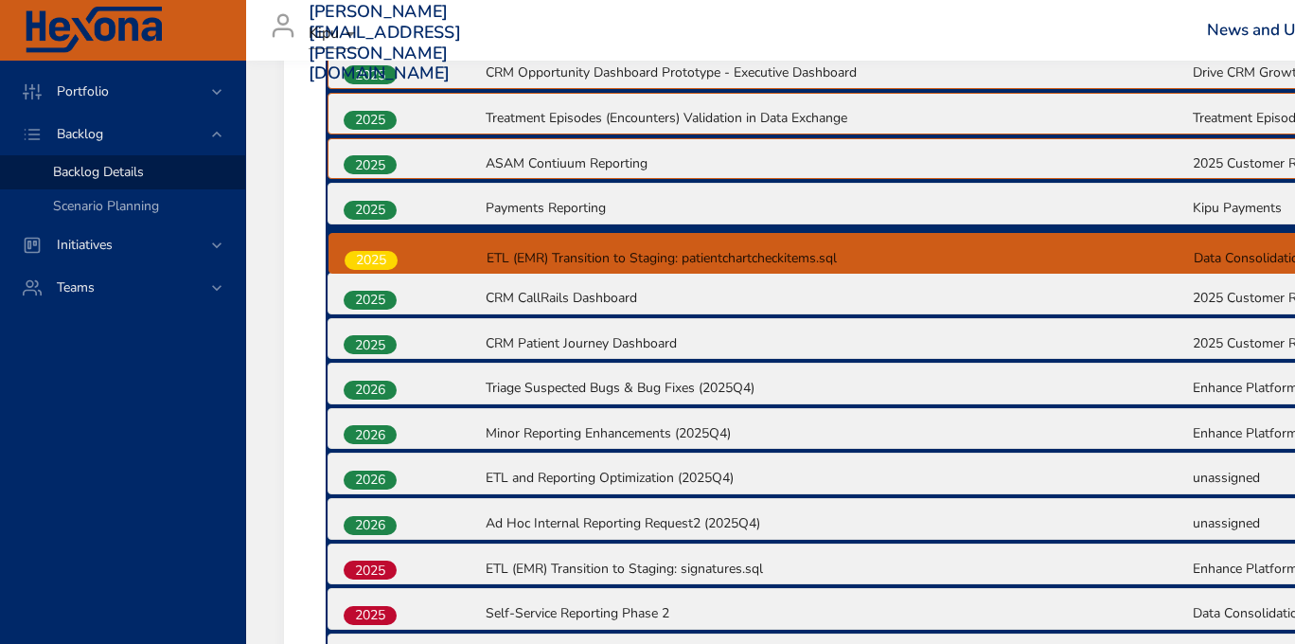
drag, startPoint x: 382, startPoint y: 406, endPoint x: 383, endPoint y: 256, distance: 150.5
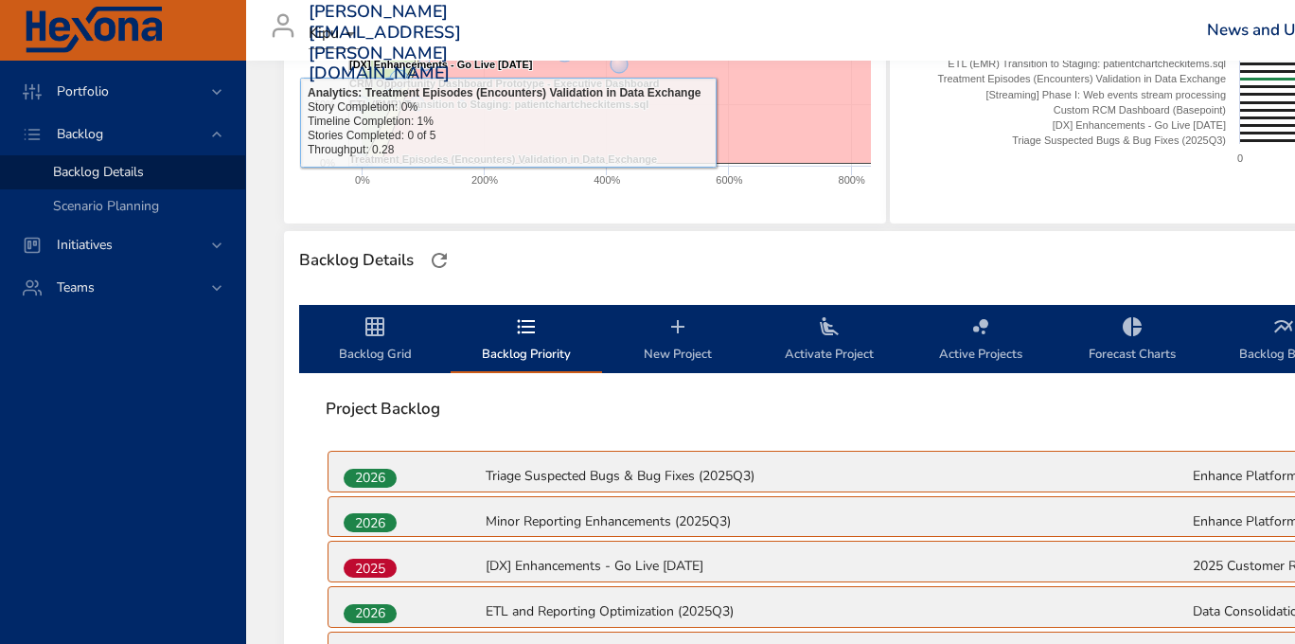
scroll to position [473, 0]
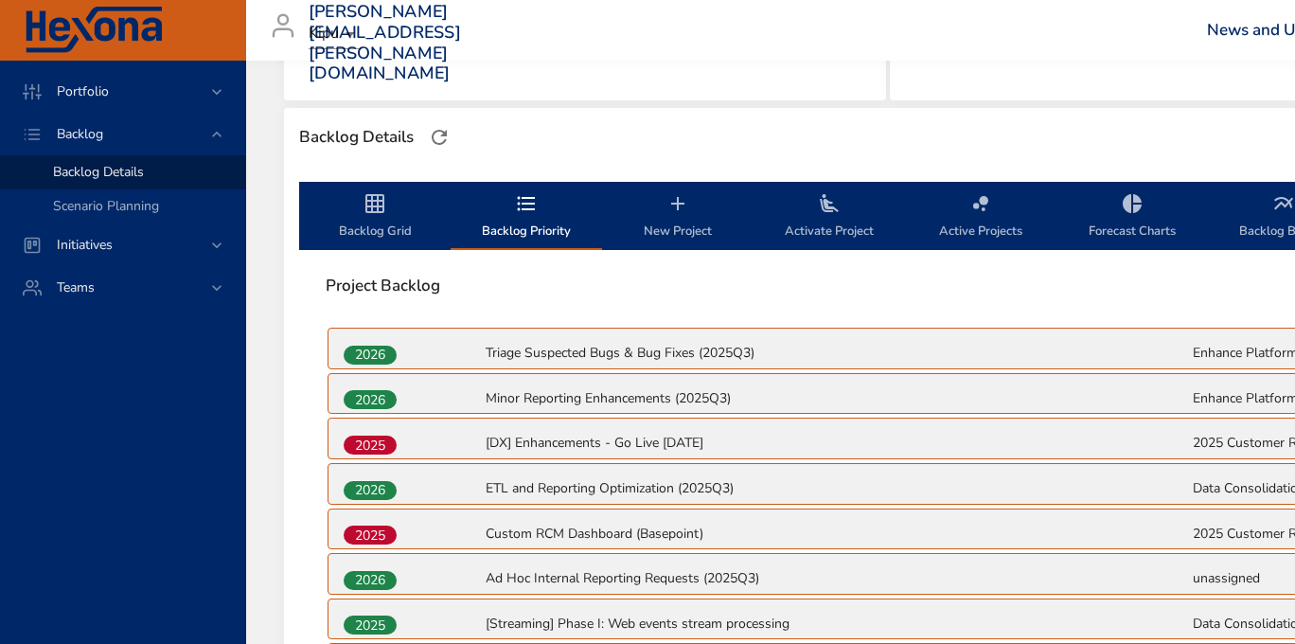
click at [380, 219] on span "Backlog Grid" at bounding box center [375, 217] width 129 height 50
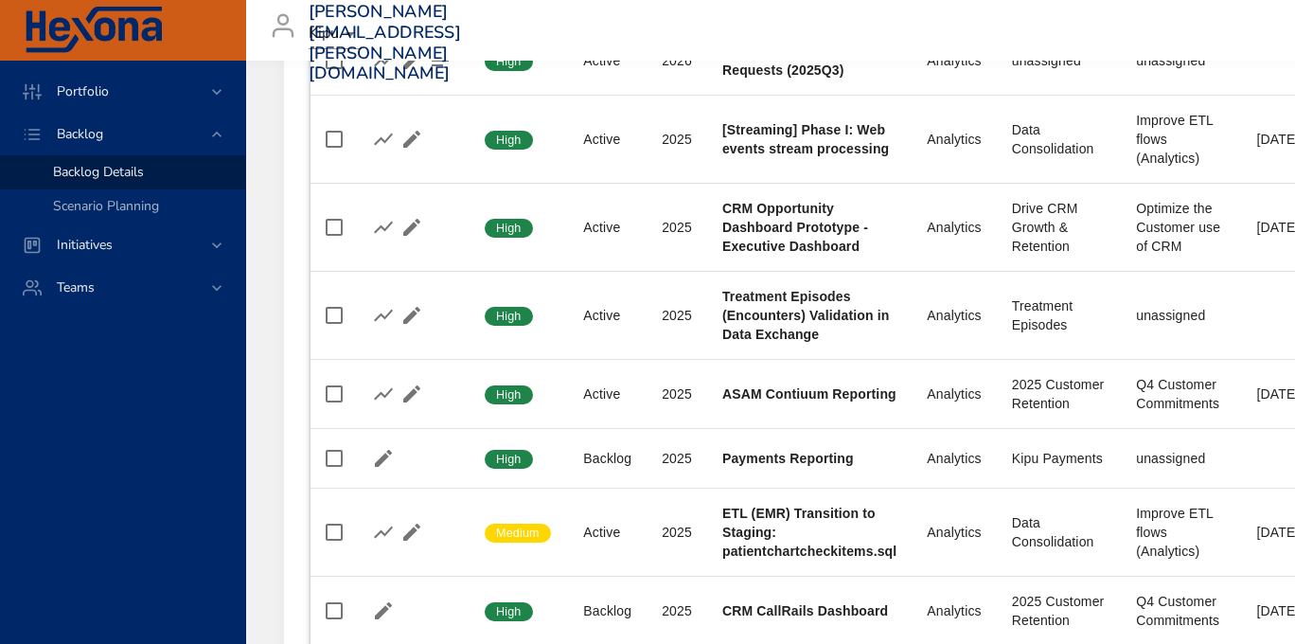
scroll to position [1325, 0]
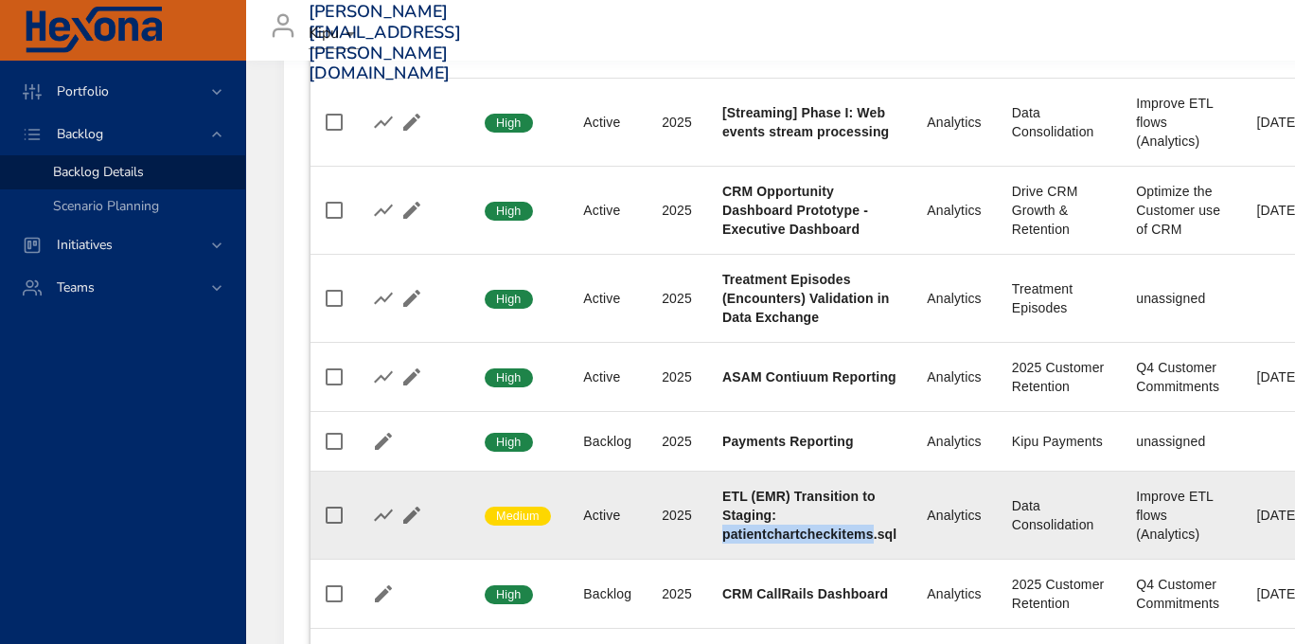
drag, startPoint x: 873, startPoint y: 529, endPoint x: 711, endPoint y: 535, distance: 162.0
click at [711, 535] on td "Project ETL (EMR) Transition to Staging: patientchartcheckitems.sql" at bounding box center [809, 515] width 204 height 88
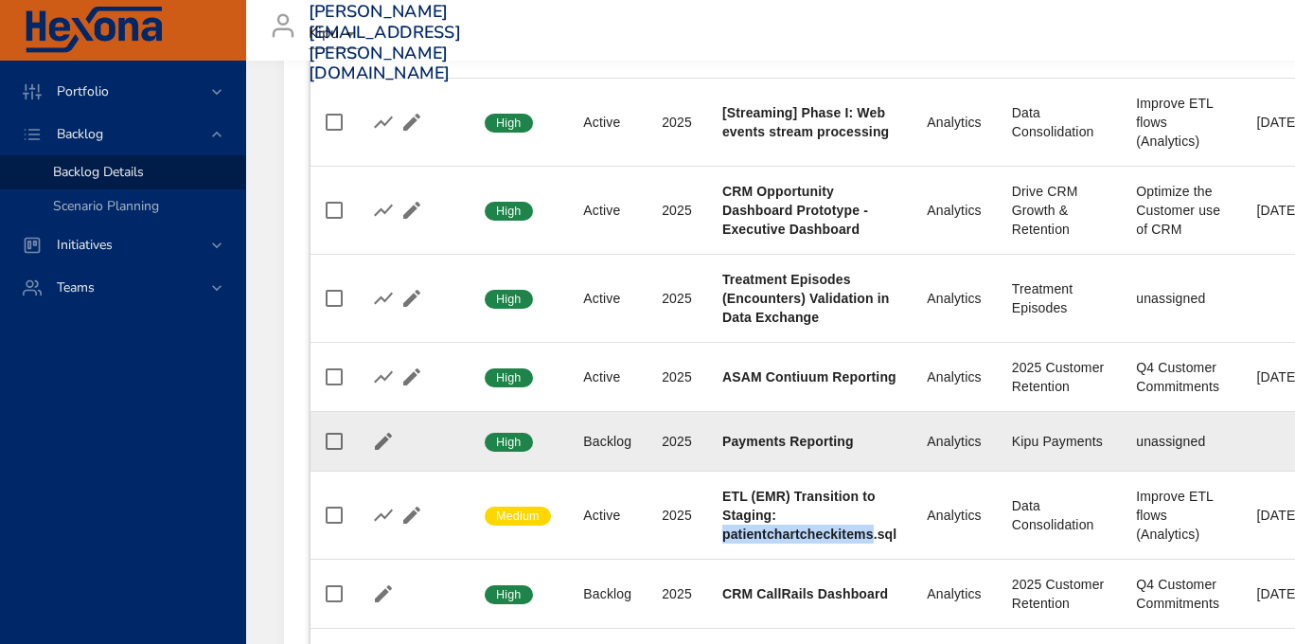
copy b "patientchartcheckitems"
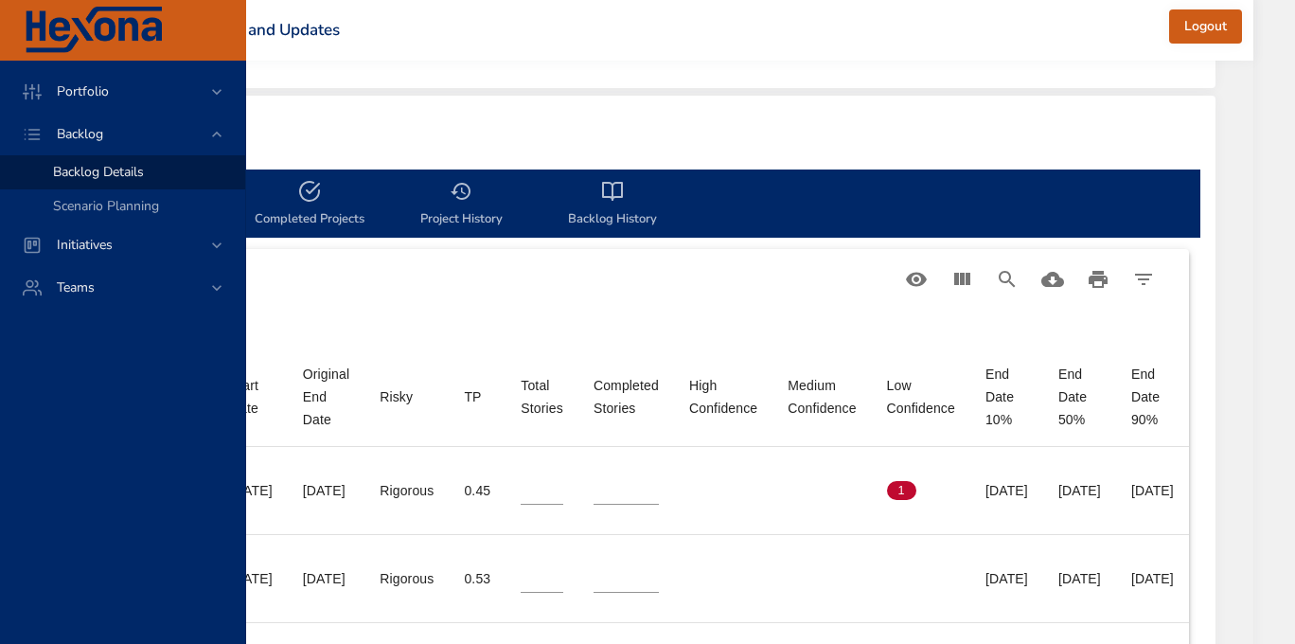
scroll to position [379, 1205]
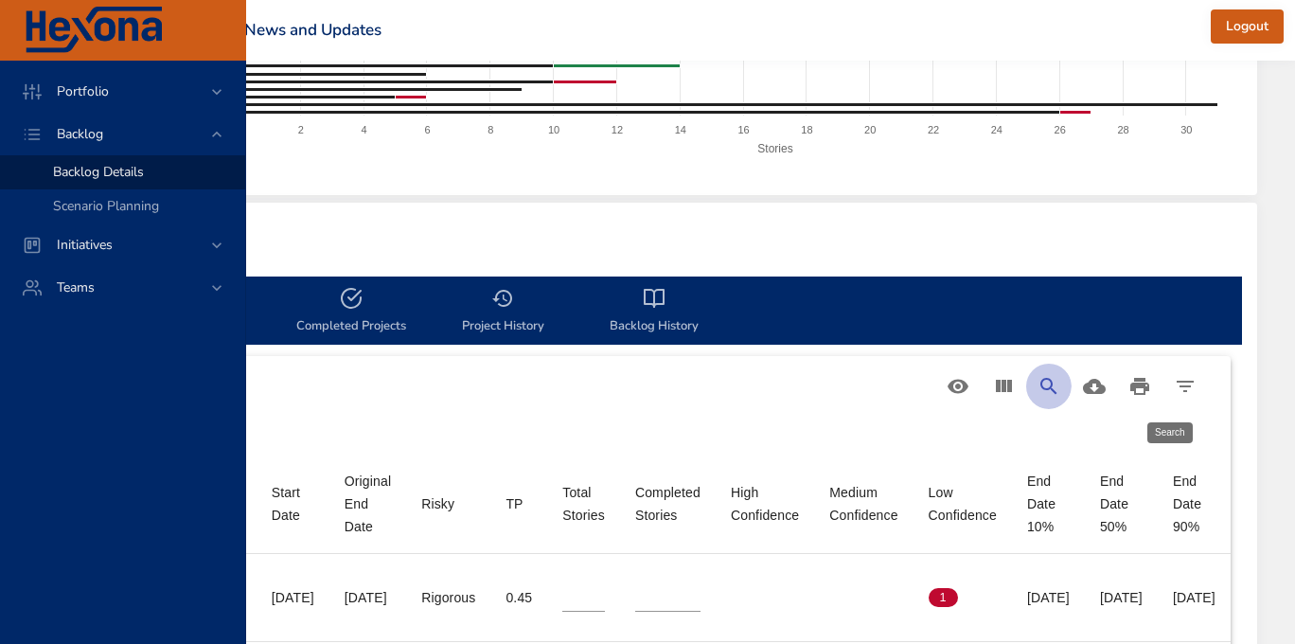
click at [1046, 382] on icon "Search" at bounding box center [1049, 386] width 23 height 23
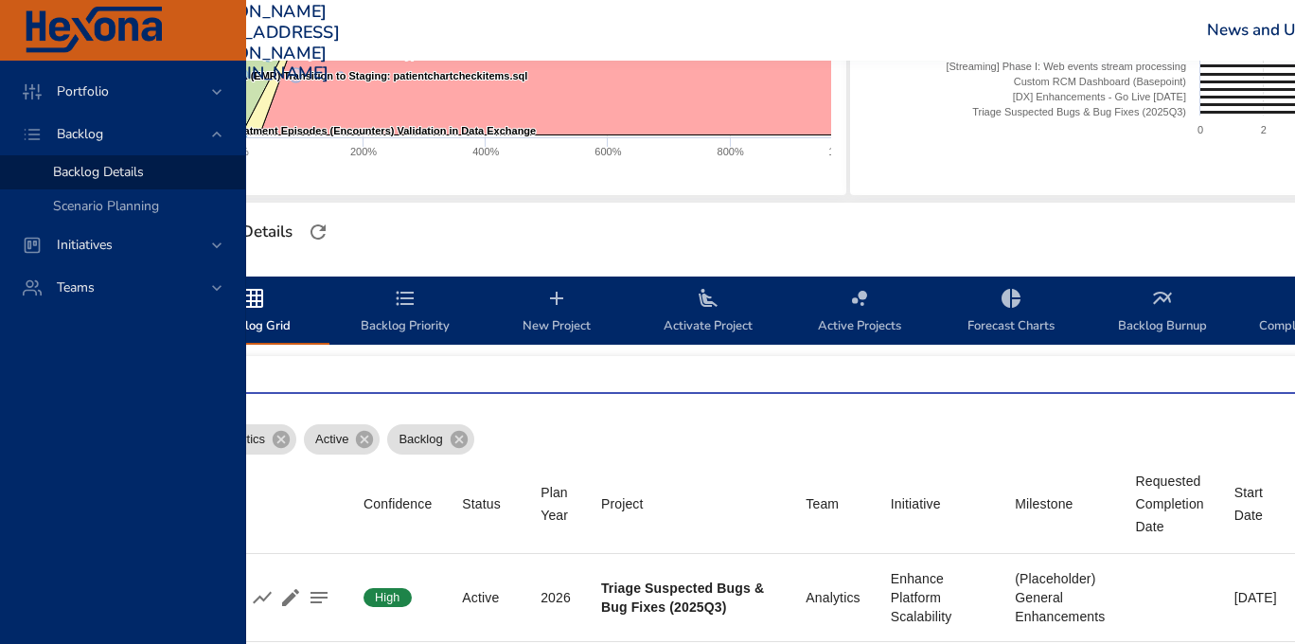
scroll to position [379, 1]
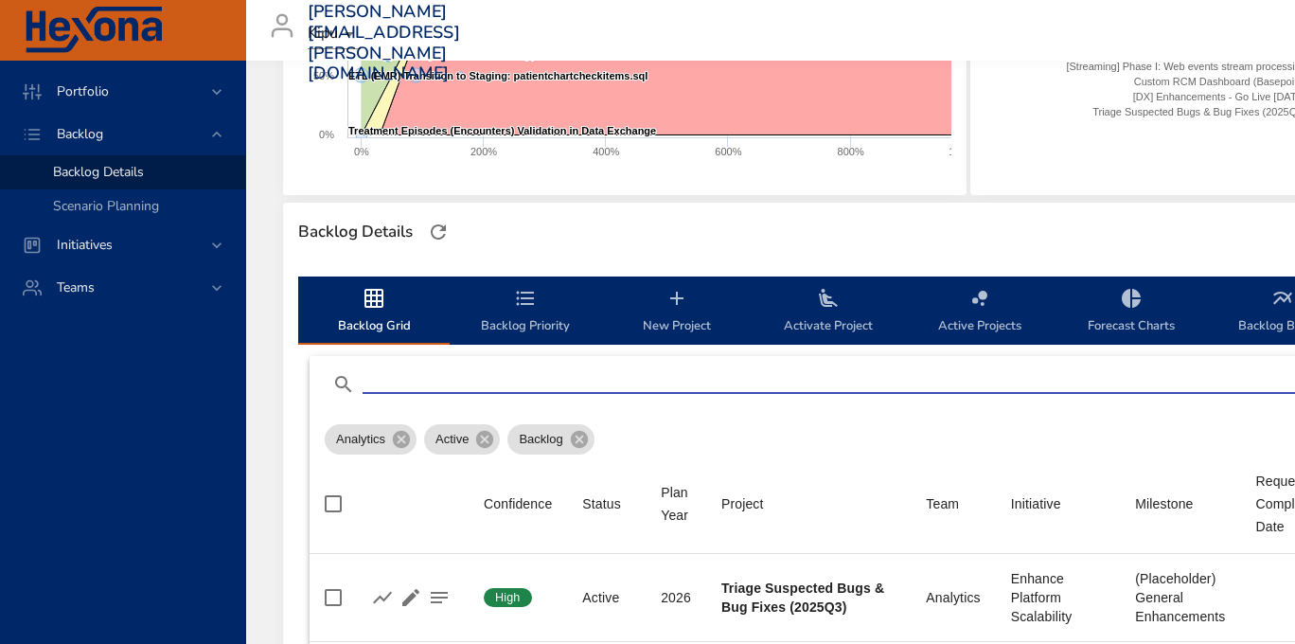
type input "**********"
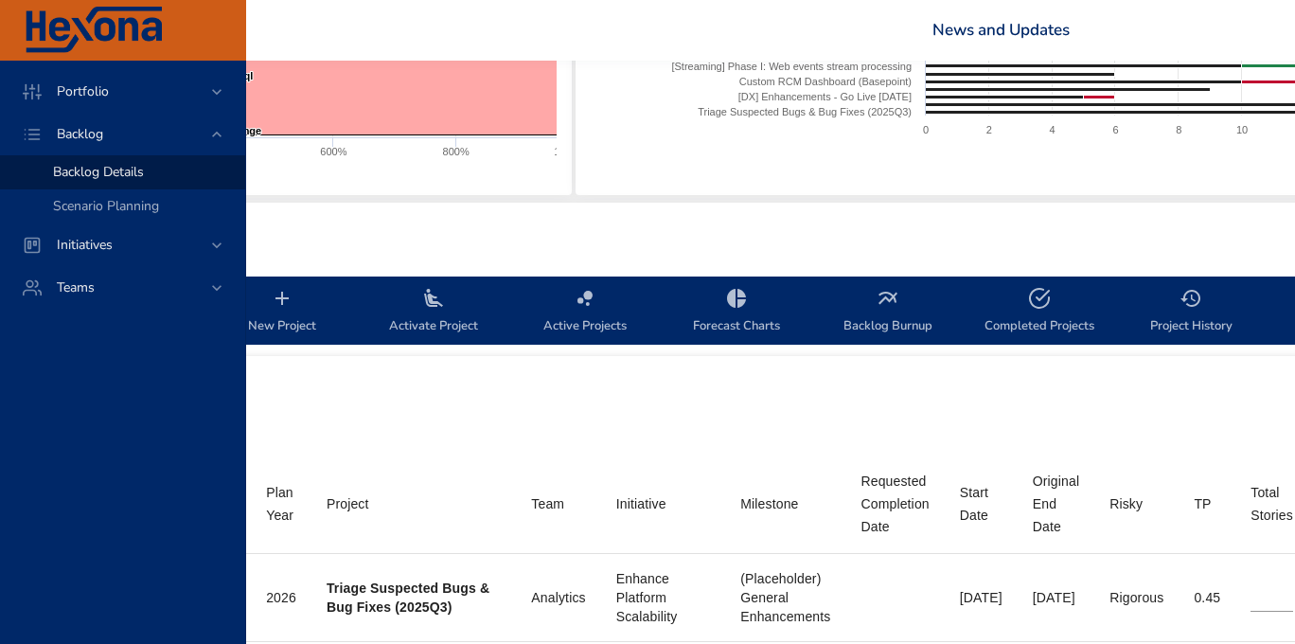
scroll to position [379, 399]
click at [434, 290] on icon "backlog-tab" at bounding box center [430, 298] width 23 height 23
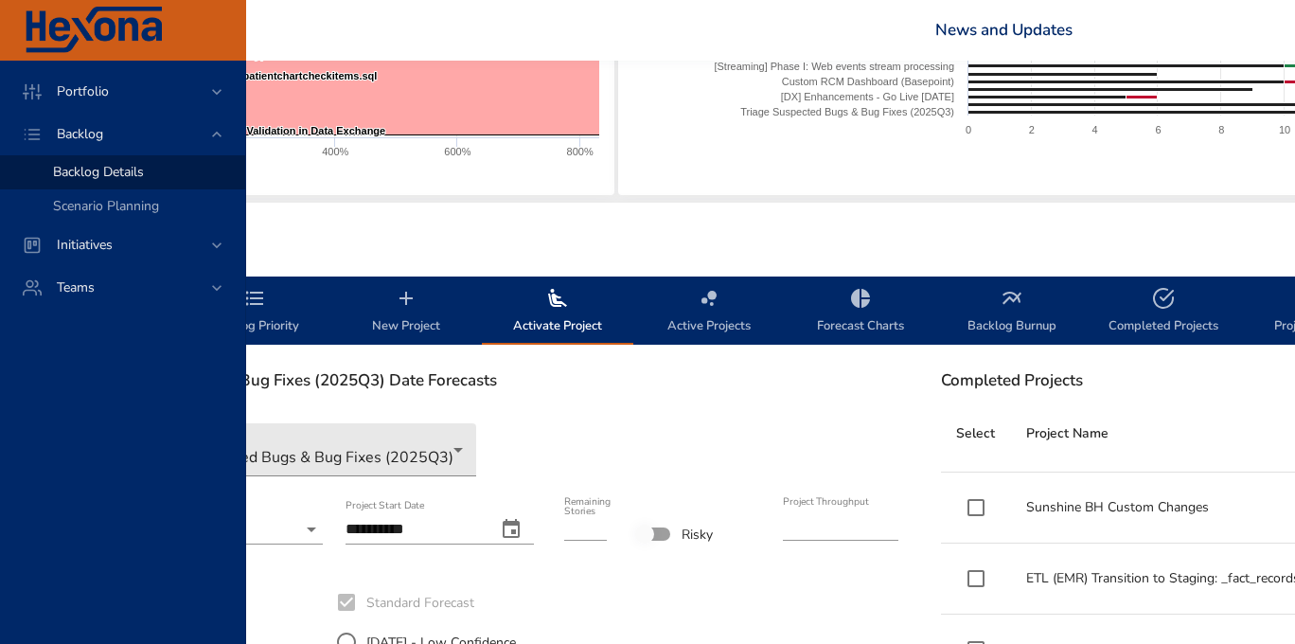
scroll to position [379, 148]
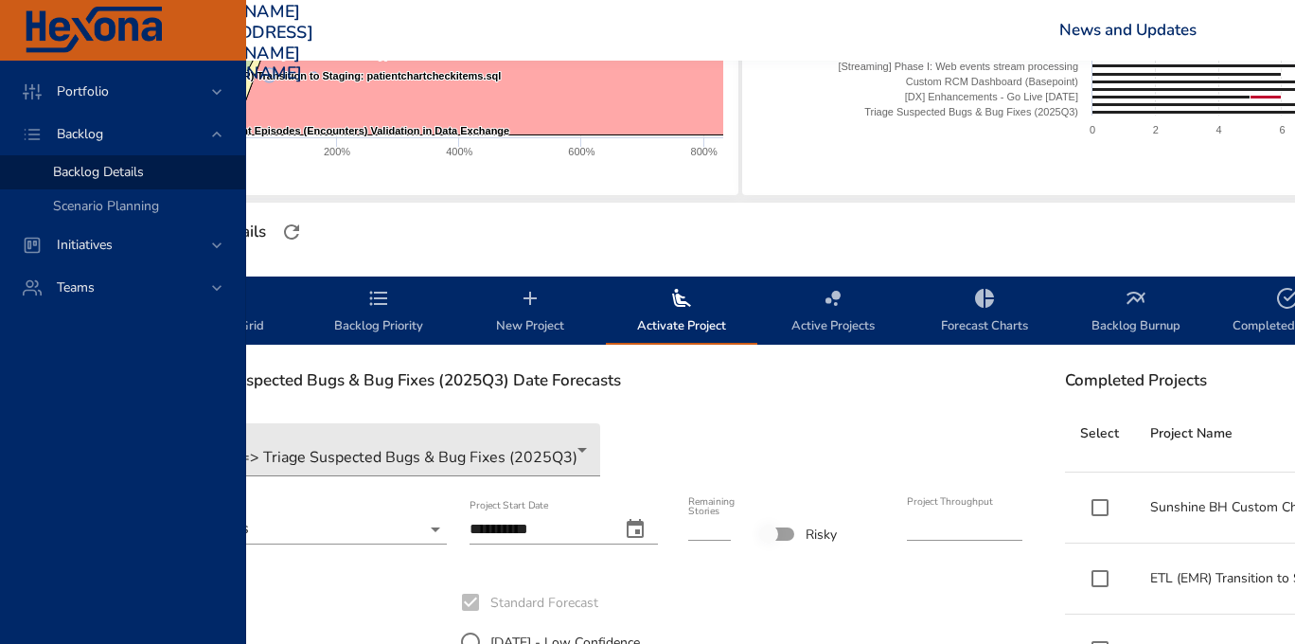
click at [513, 294] on span "New Project" at bounding box center [530, 312] width 129 height 50
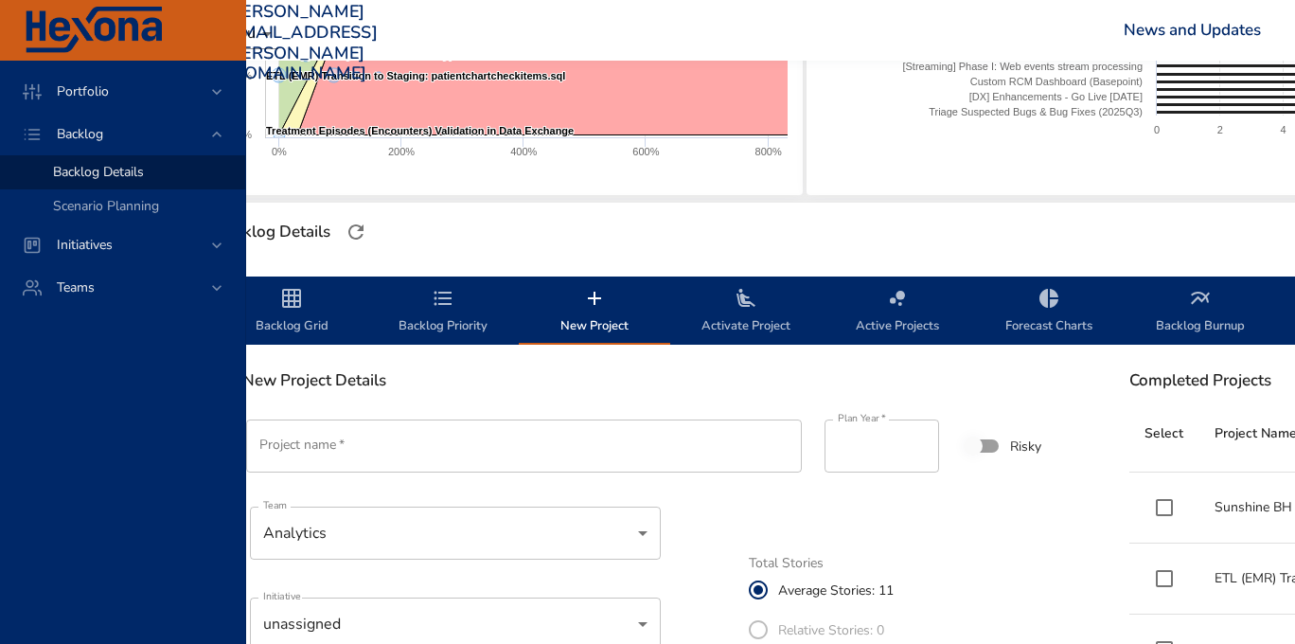
scroll to position [379, 0]
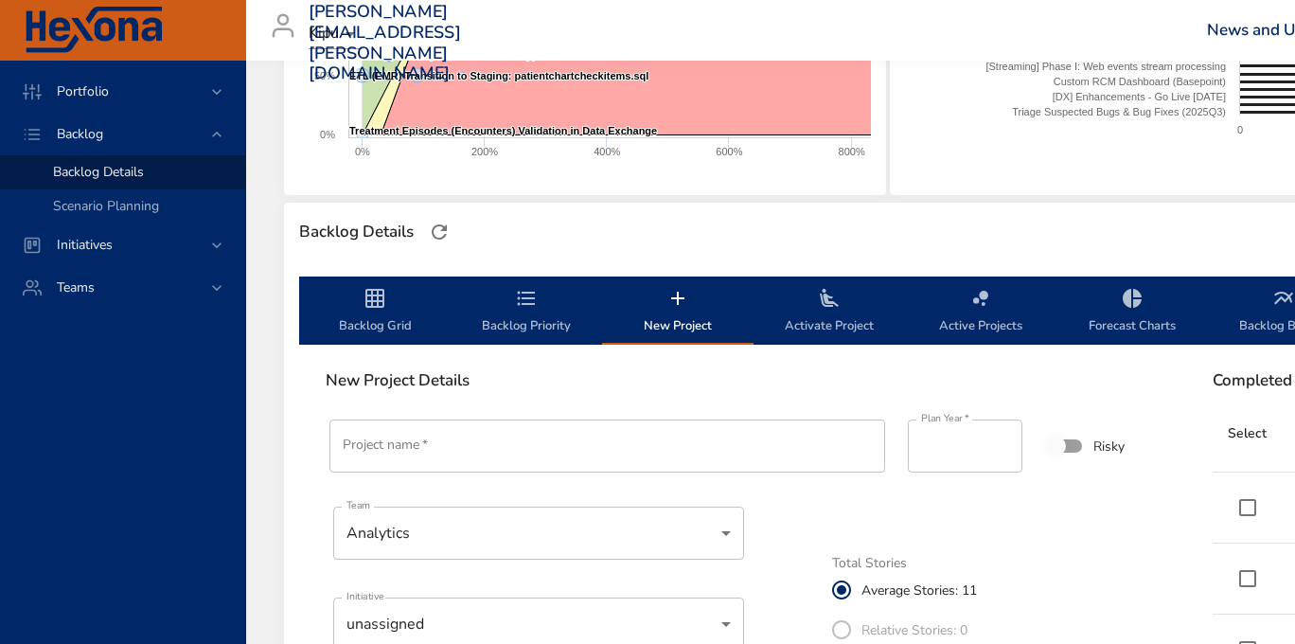
click at [424, 444] on input "Project name   *" at bounding box center [607, 445] width 556 height 53
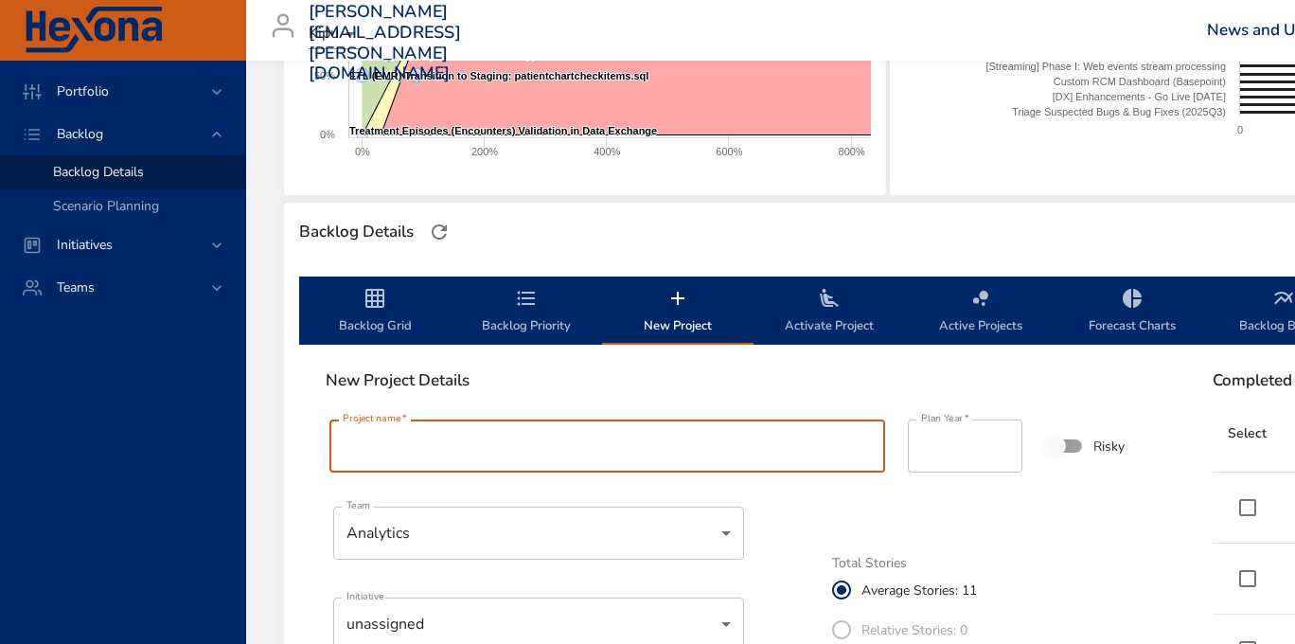
paste input "**********"
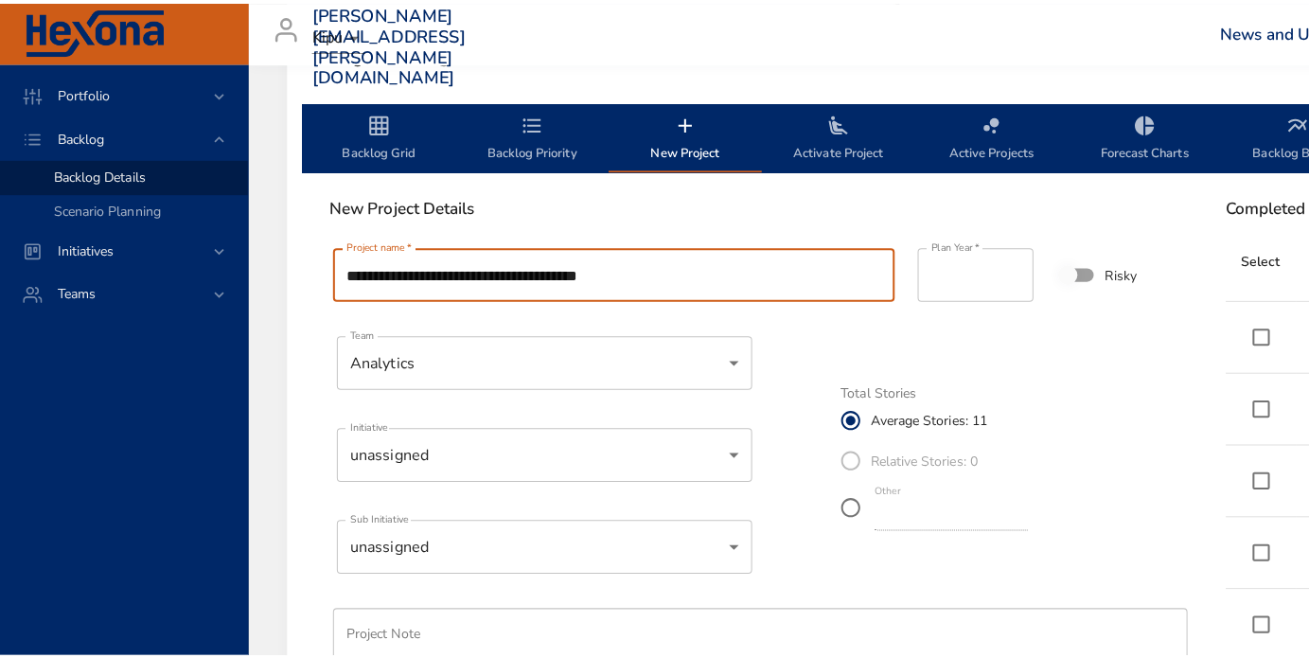
scroll to position [568, 0]
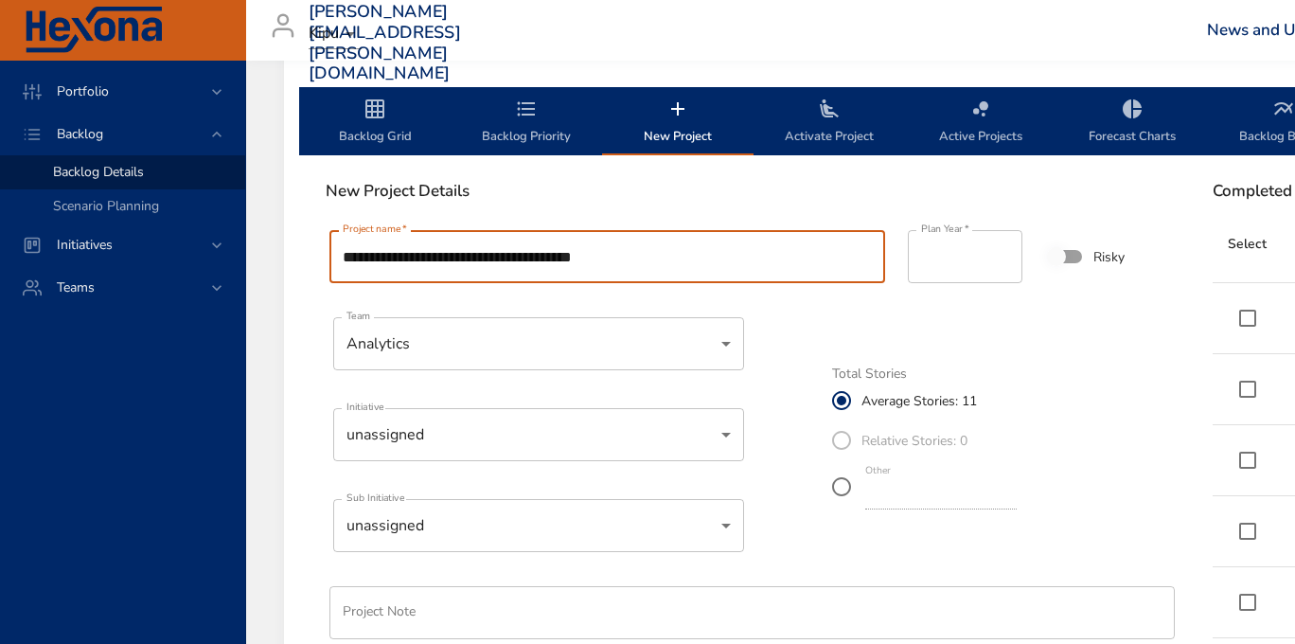
type input "**********"
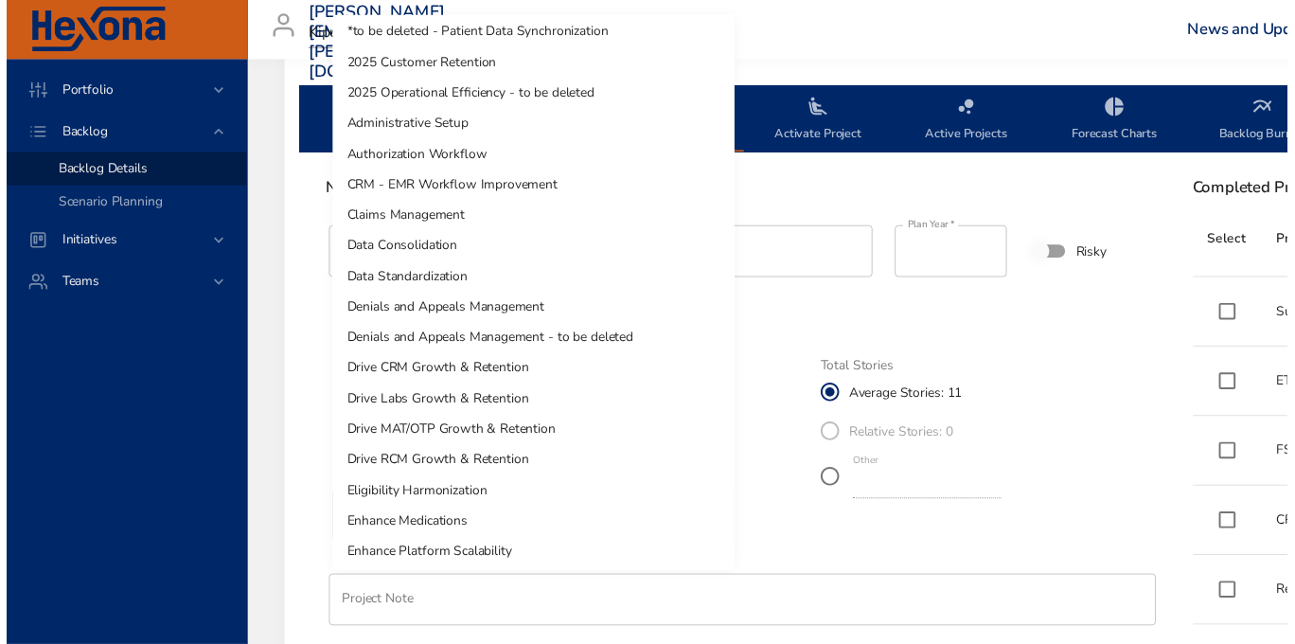
scroll to position [0, 0]
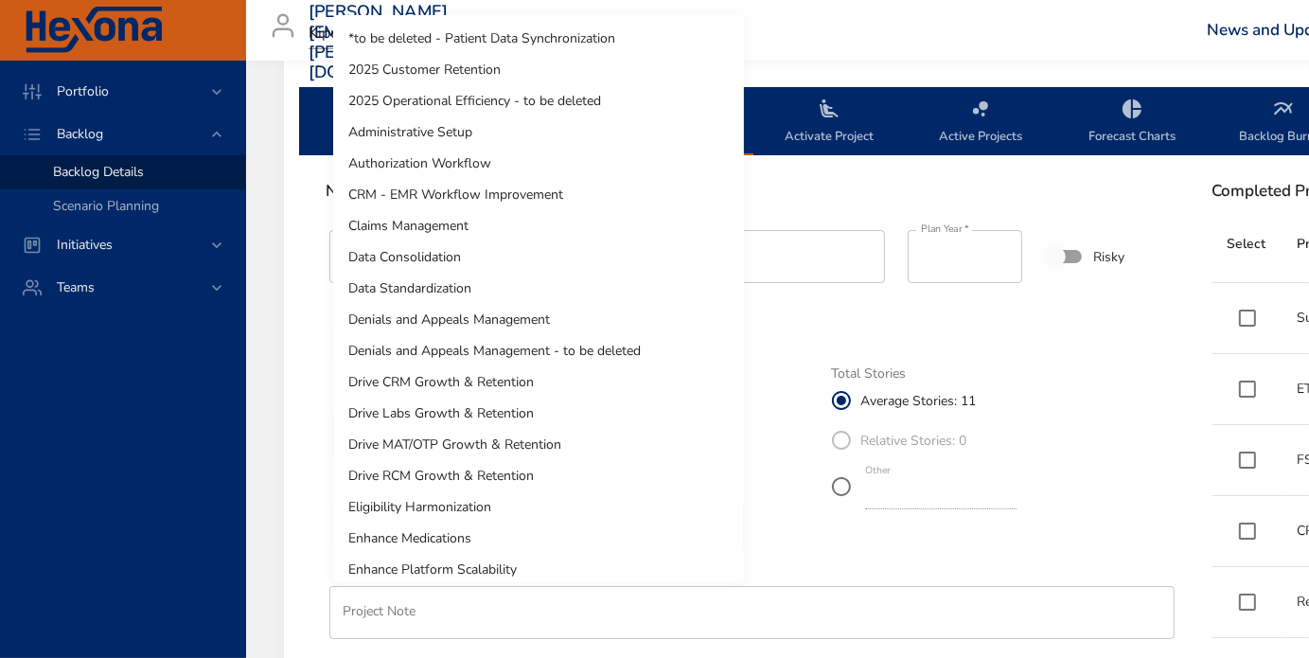
click at [496, 76] on li "2025 Customer Retention" at bounding box center [538, 69] width 411 height 31
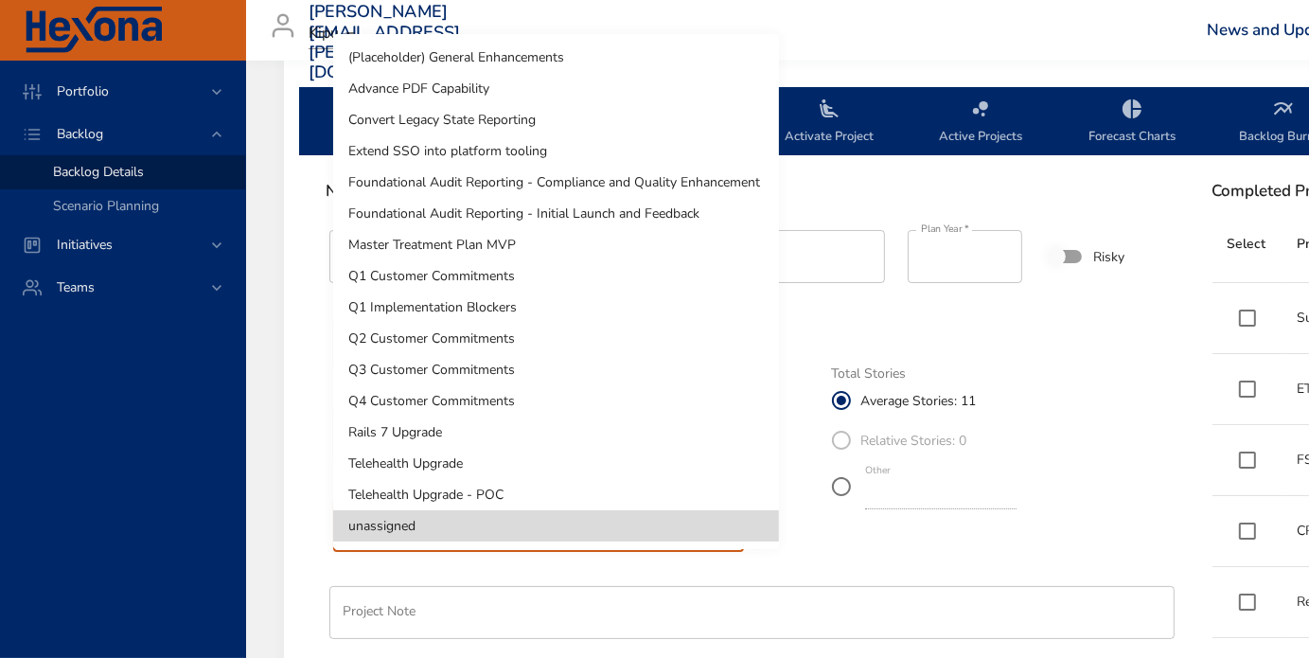
click at [470, 397] on li "Q4 Customer Commitments" at bounding box center [556, 400] width 446 height 31
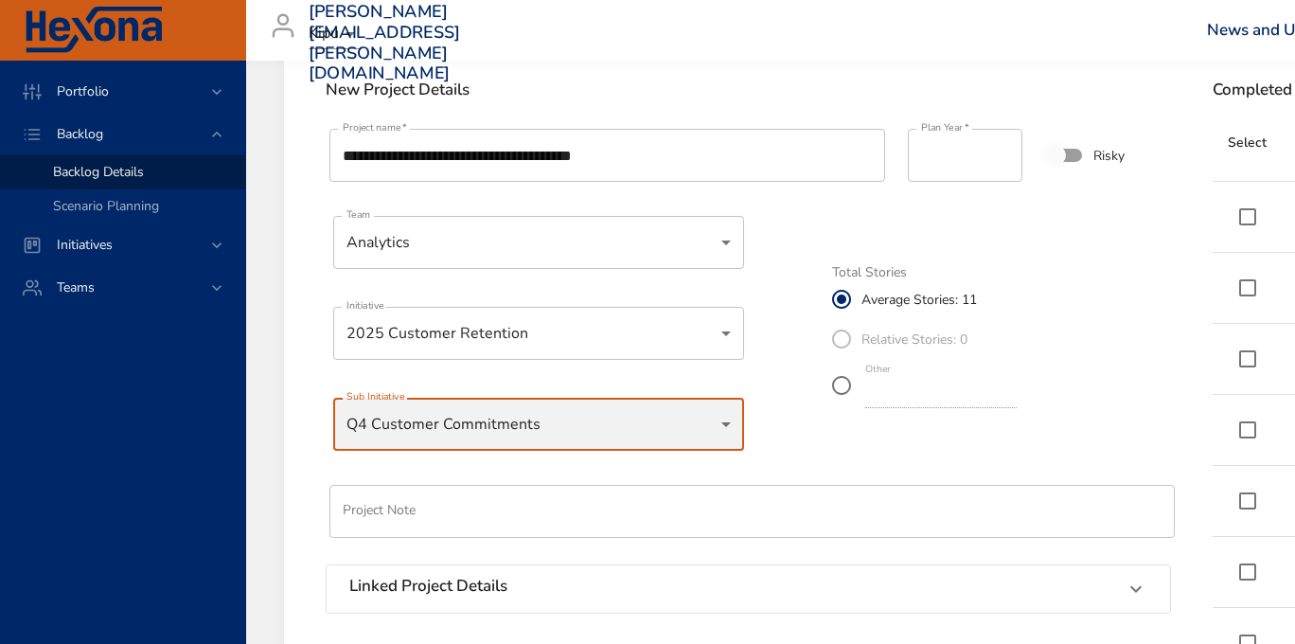
scroll to position [757, 0]
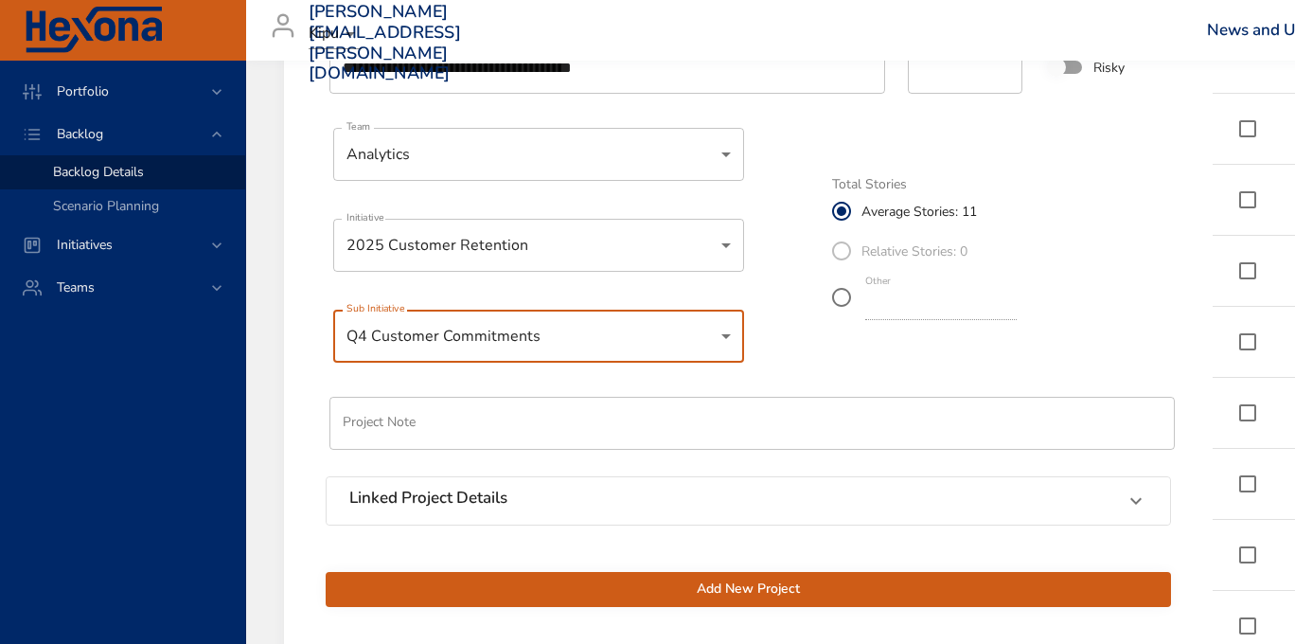
click at [499, 516] on div "Linked Project Details" at bounding box center [748, 500] width 843 height 47
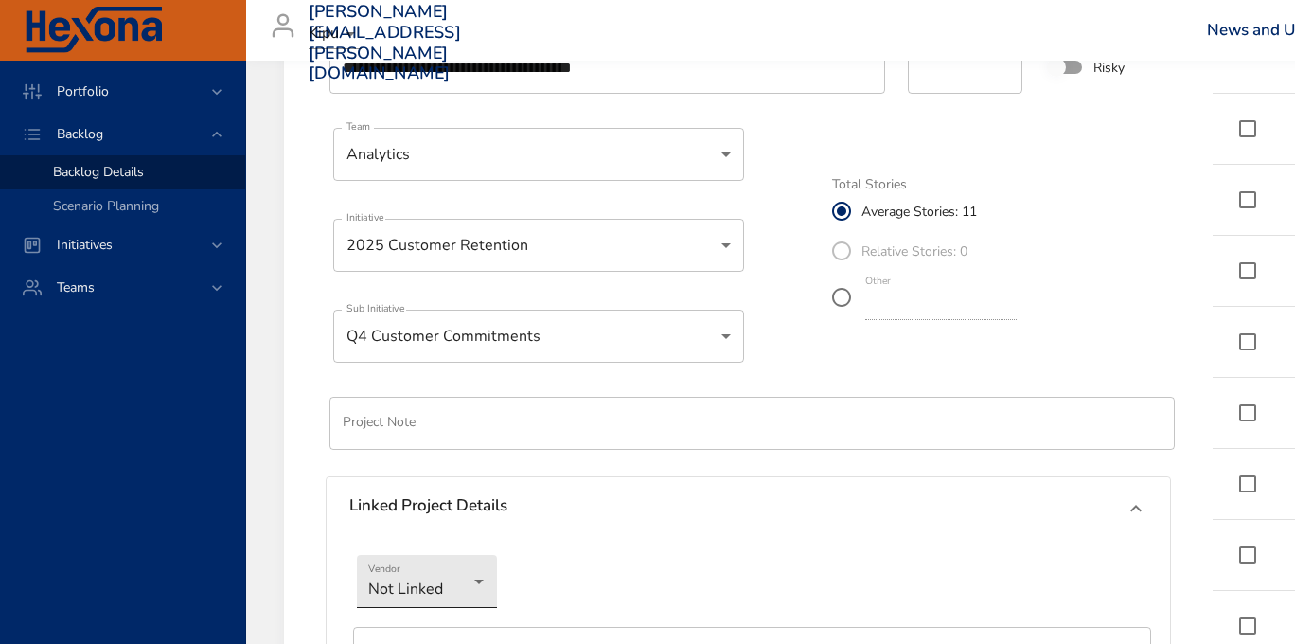
scroll to position [947, 0]
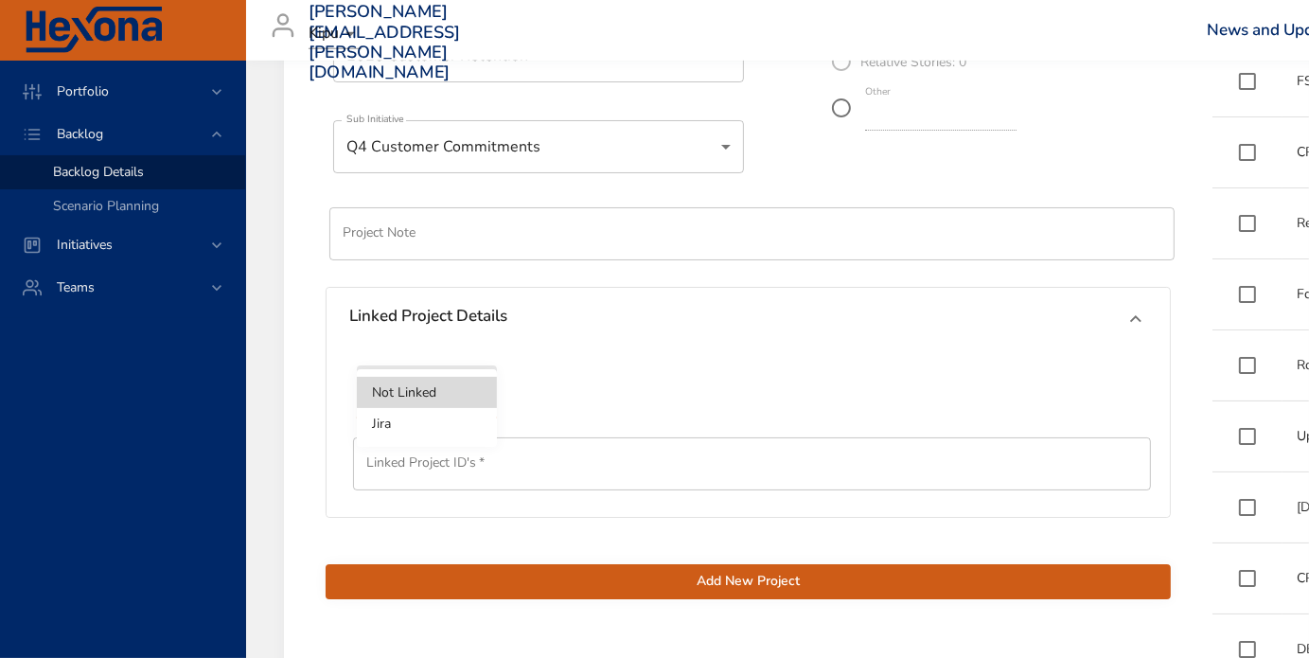
click at [421, 423] on li "Jira" at bounding box center [427, 423] width 140 height 31
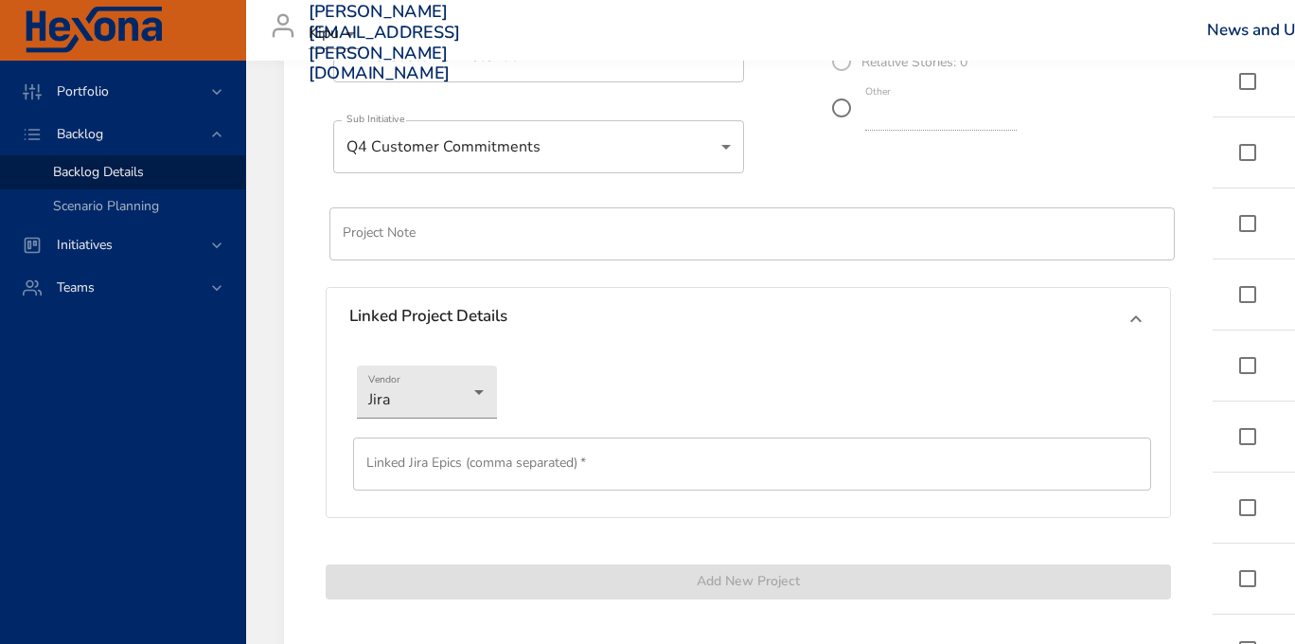
click at [481, 475] on input "text" at bounding box center [752, 463] width 798 height 53
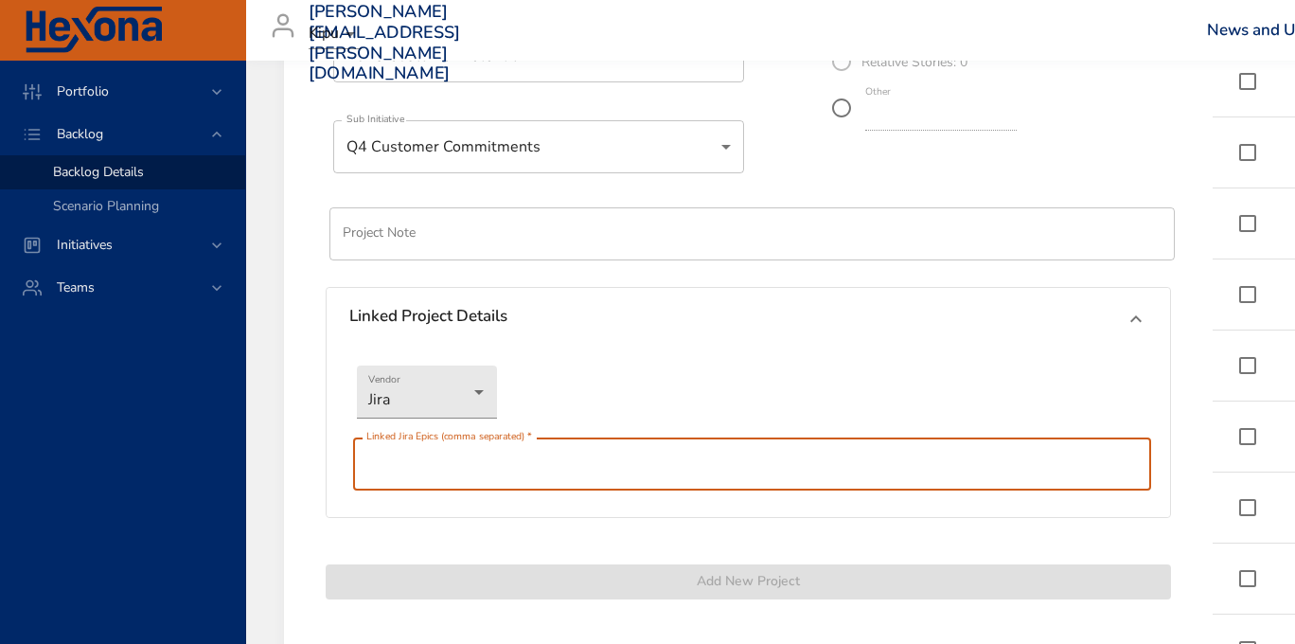
paste input "********"
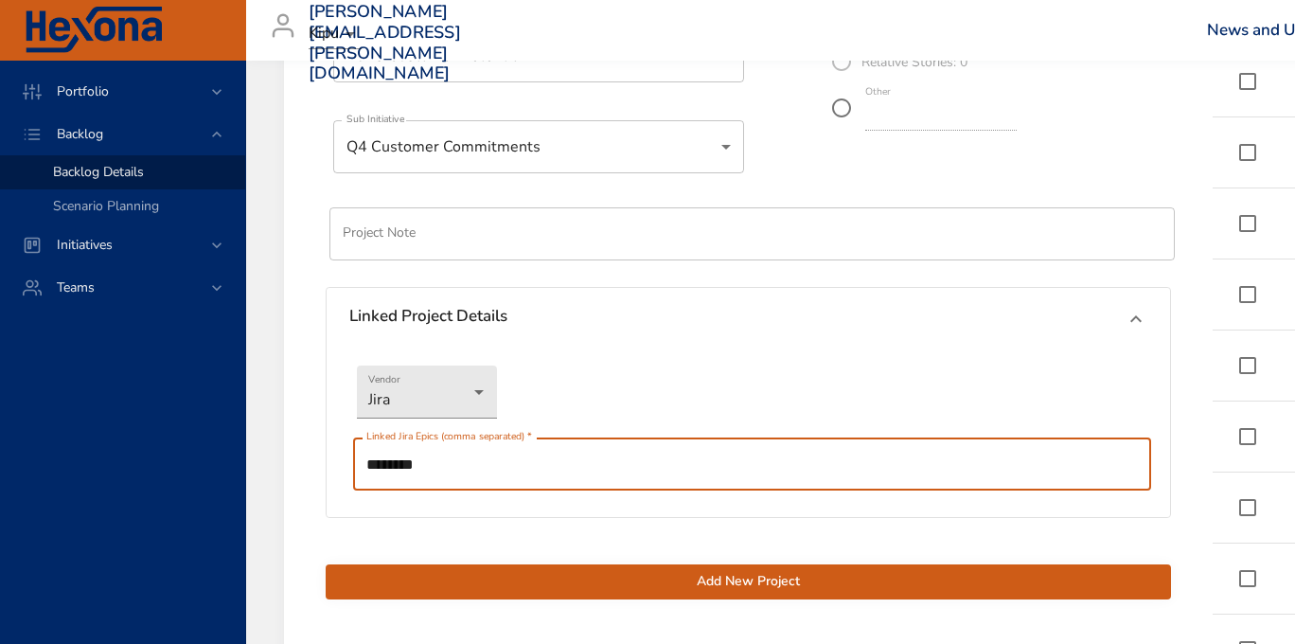
type input "********"
click at [593, 578] on span "Add New Project" at bounding box center [748, 582] width 815 height 24
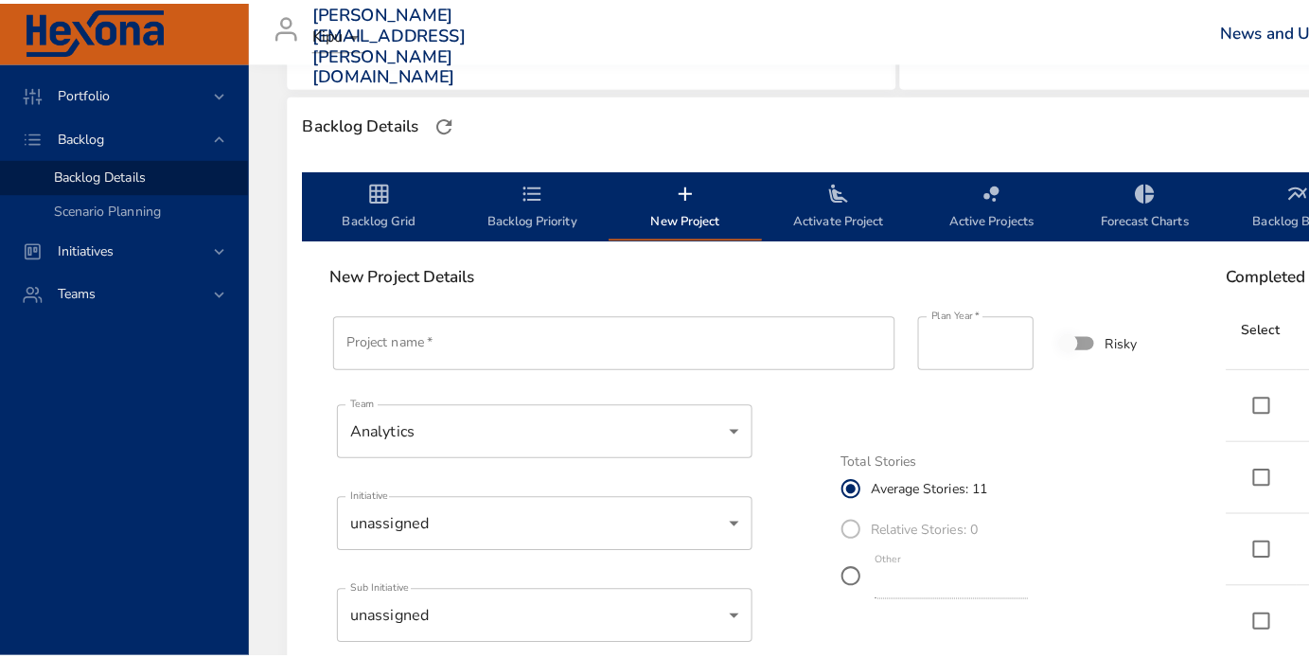
scroll to position [473, 0]
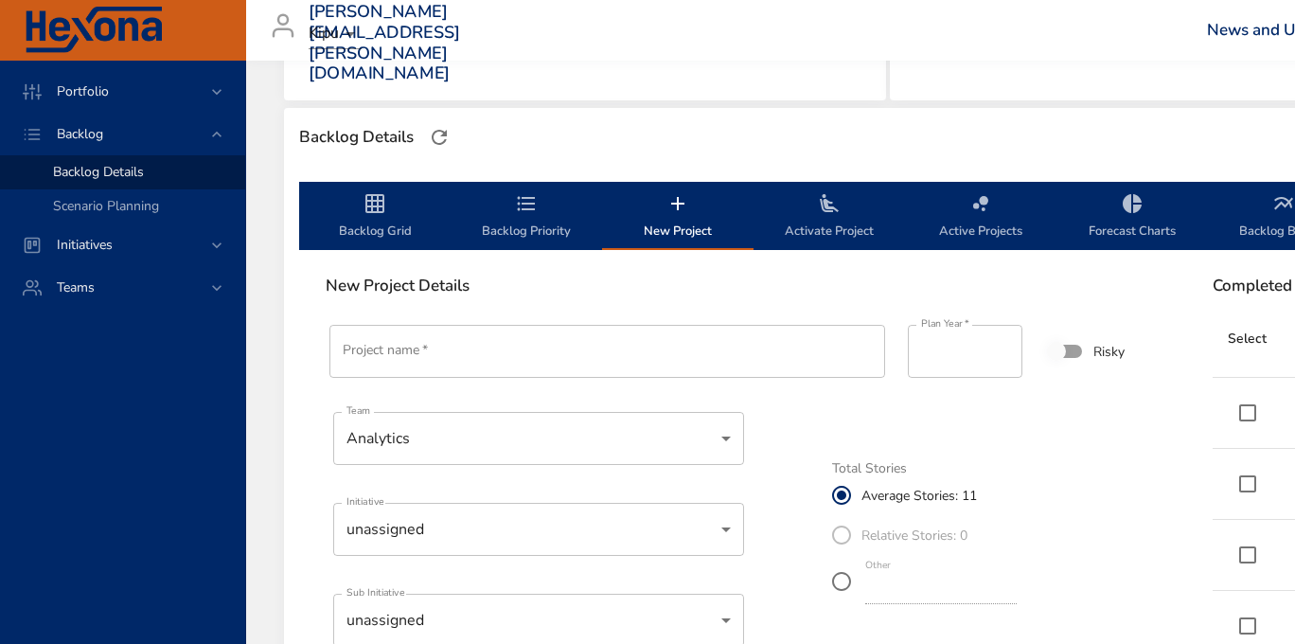
click at [817, 217] on span "Activate Project" at bounding box center [829, 217] width 129 height 50
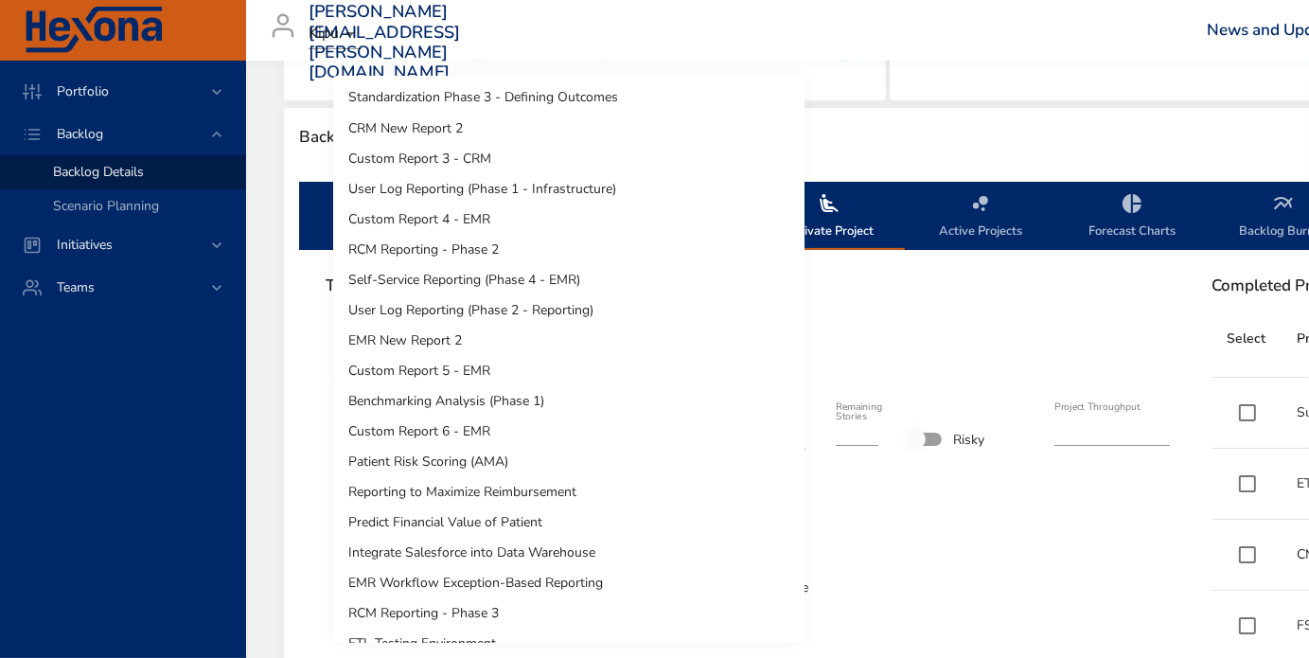
scroll to position [1054, 0]
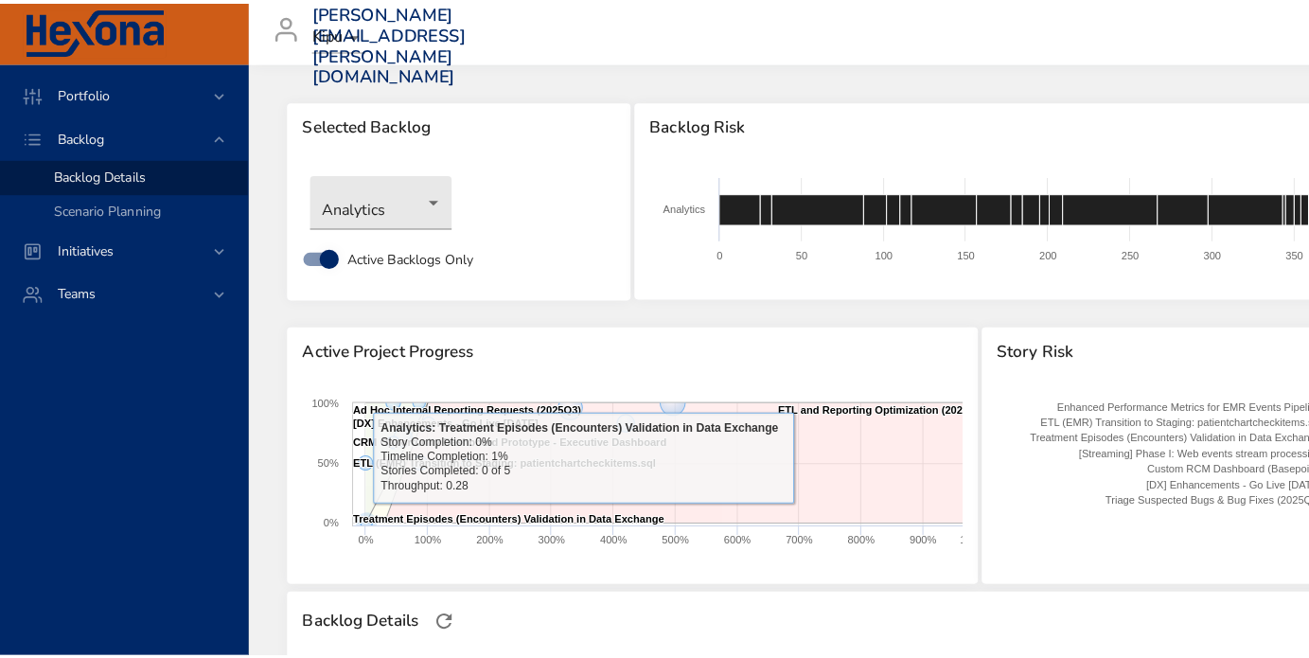
scroll to position [379, 0]
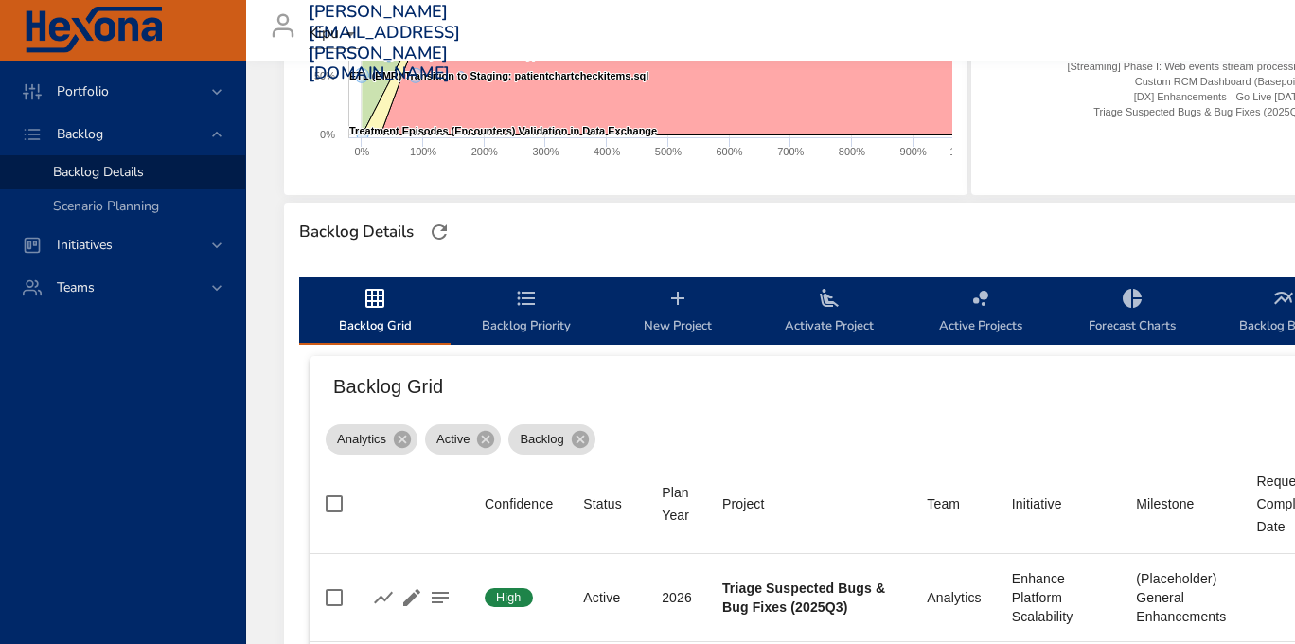
click at [815, 314] on span "Activate Project" at bounding box center [829, 312] width 129 height 50
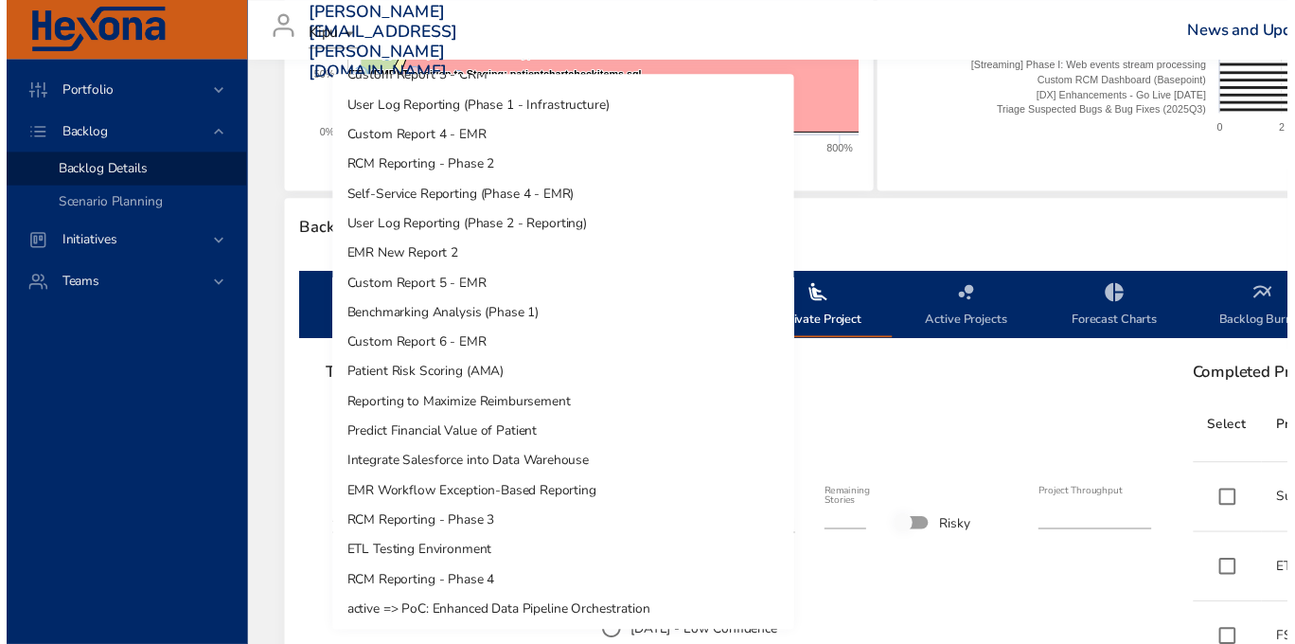
scroll to position [1085, 0]
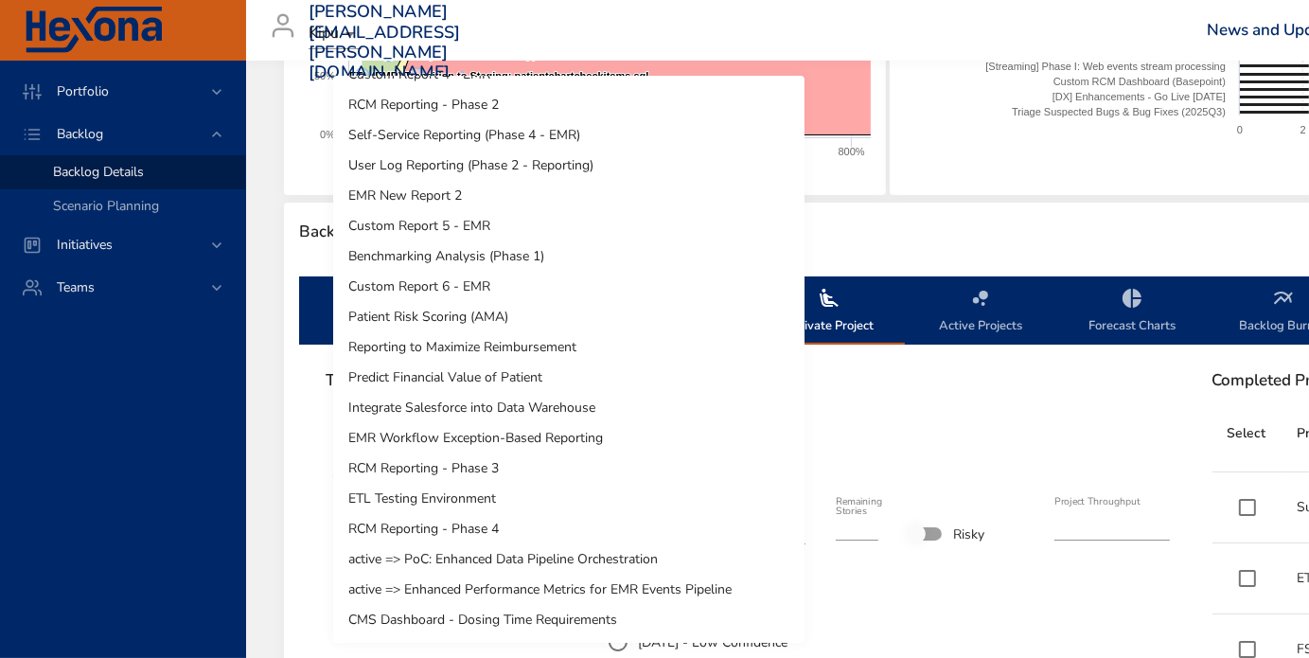
click at [487, 615] on li "CMS Dashboard - Dosing Time Requirements" at bounding box center [568, 620] width 471 height 30
type input "**"
type input "****"
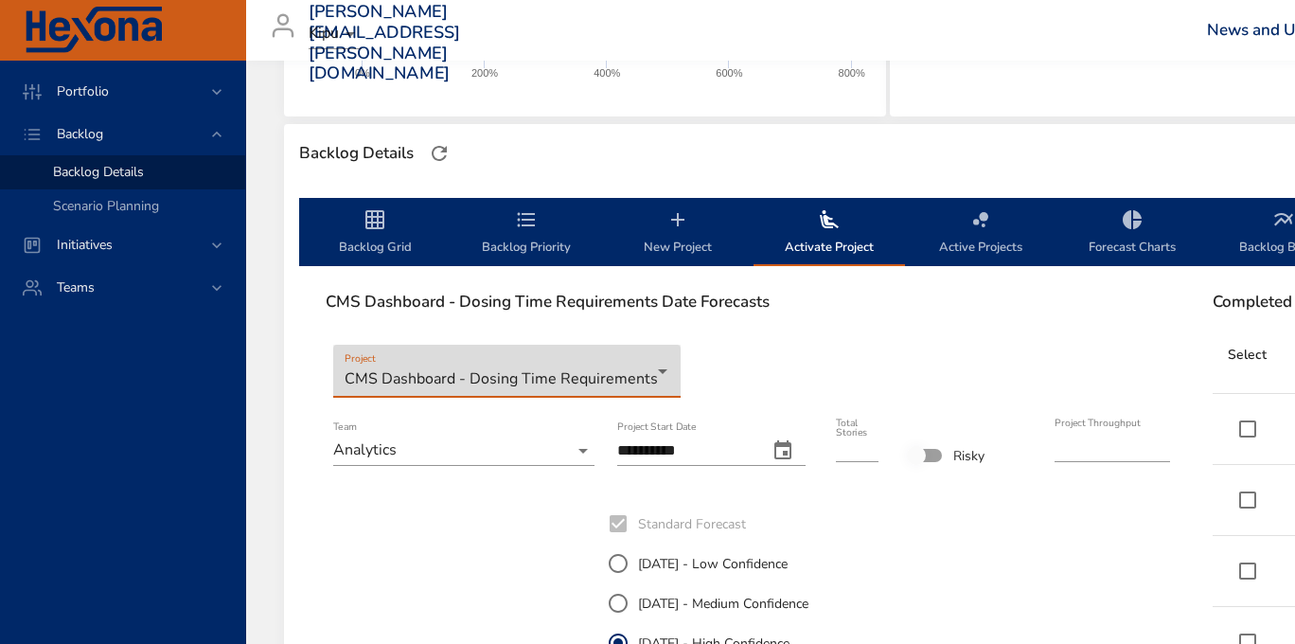
scroll to position [473, 0]
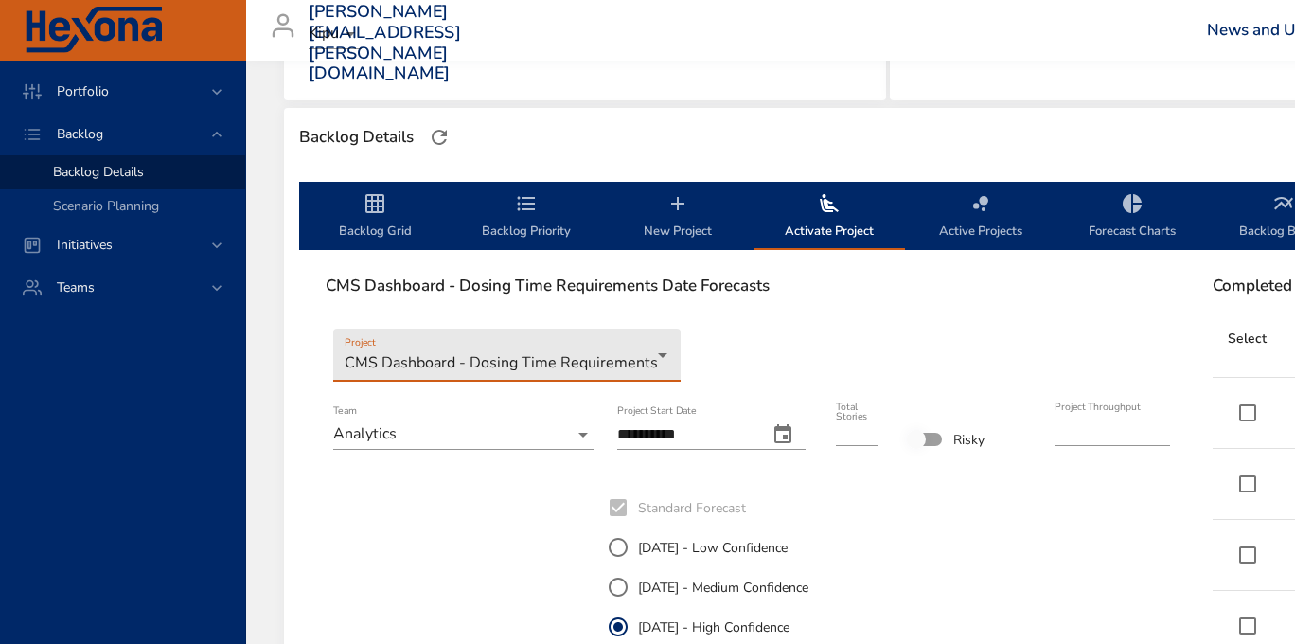
click at [858, 433] on input "**" at bounding box center [857, 431] width 43 height 30
click at [869, 435] on input "**" at bounding box center [857, 431] width 43 height 30
click at [869, 435] on input "*" at bounding box center [857, 431] width 43 height 30
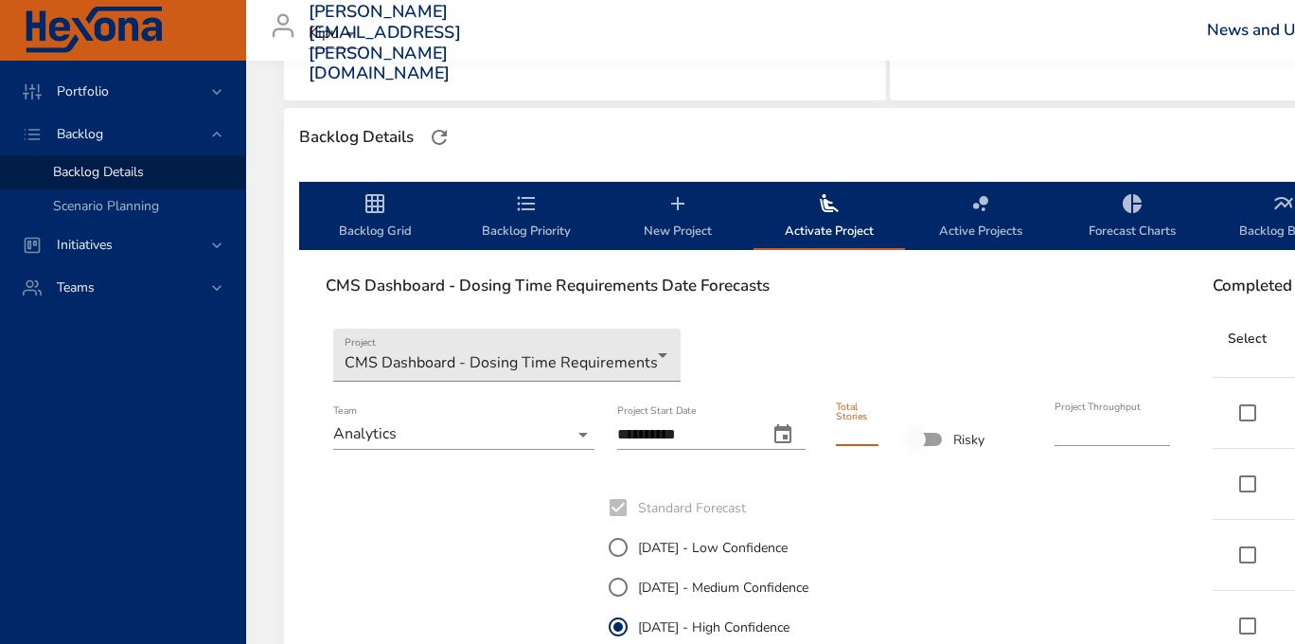
click at [869, 435] on input "*" at bounding box center [857, 431] width 43 height 30
type input "*"
click at [869, 435] on input "*" at bounding box center [857, 431] width 43 height 30
click at [888, 492] on div "**********" at bounding box center [748, 622] width 283 height 273
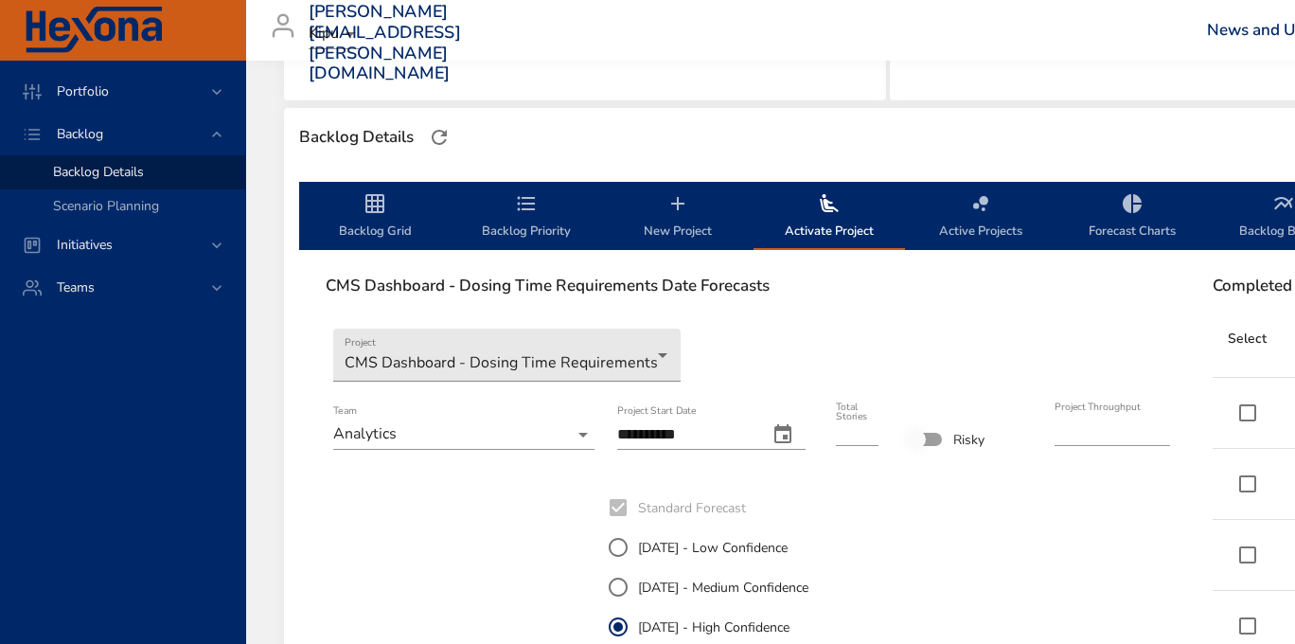
scroll to position [757, 0]
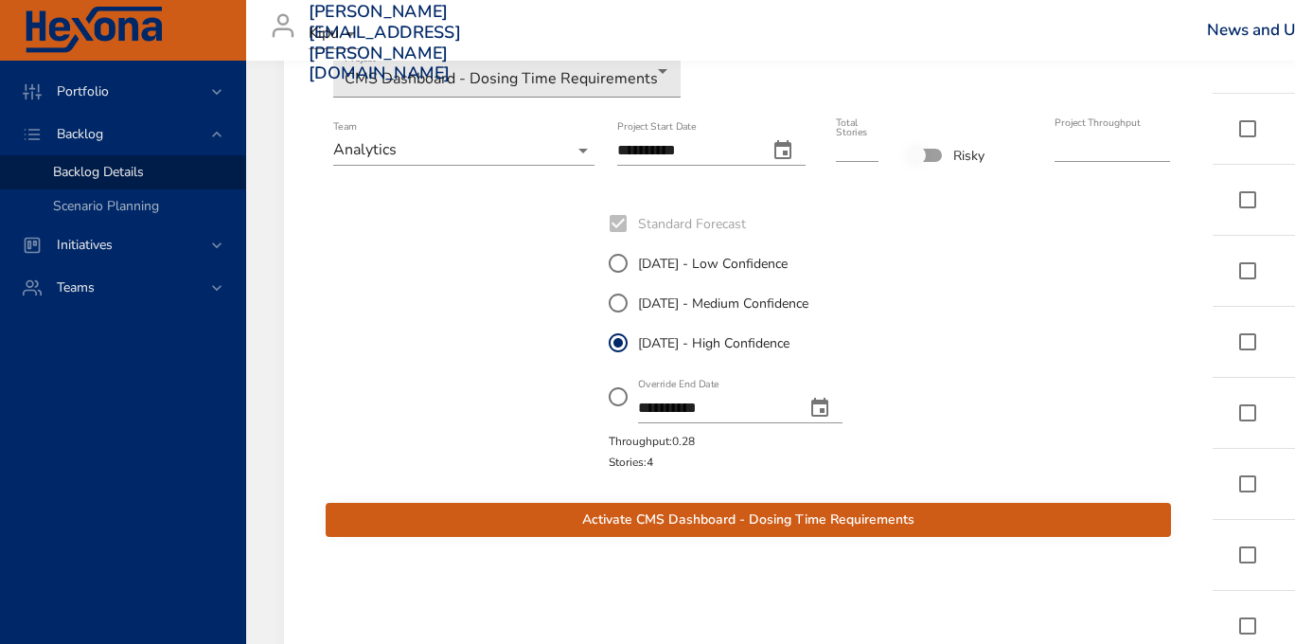
click at [775, 518] on span "Activate CMS Dashboard - Dosing Time Requirements" at bounding box center [748, 520] width 815 height 24
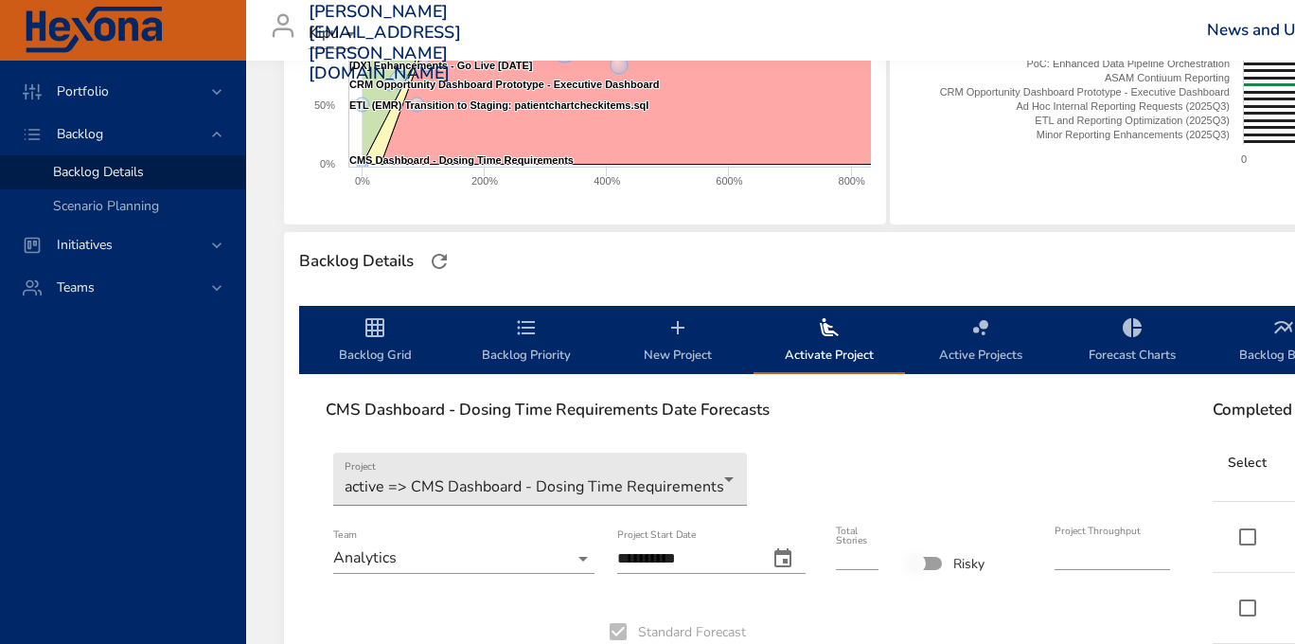
scroll to position [284, 0]
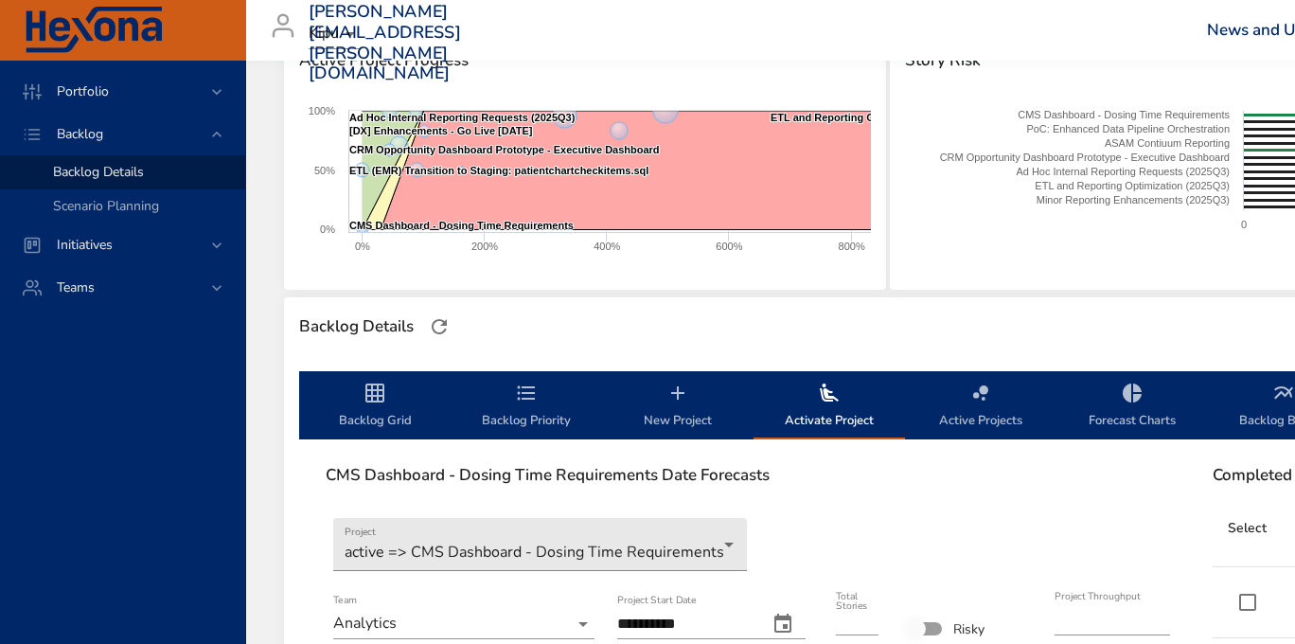
click at [524, 397] on icon "backlog-tab" at bounding box center [526, 393] width 23 height 23
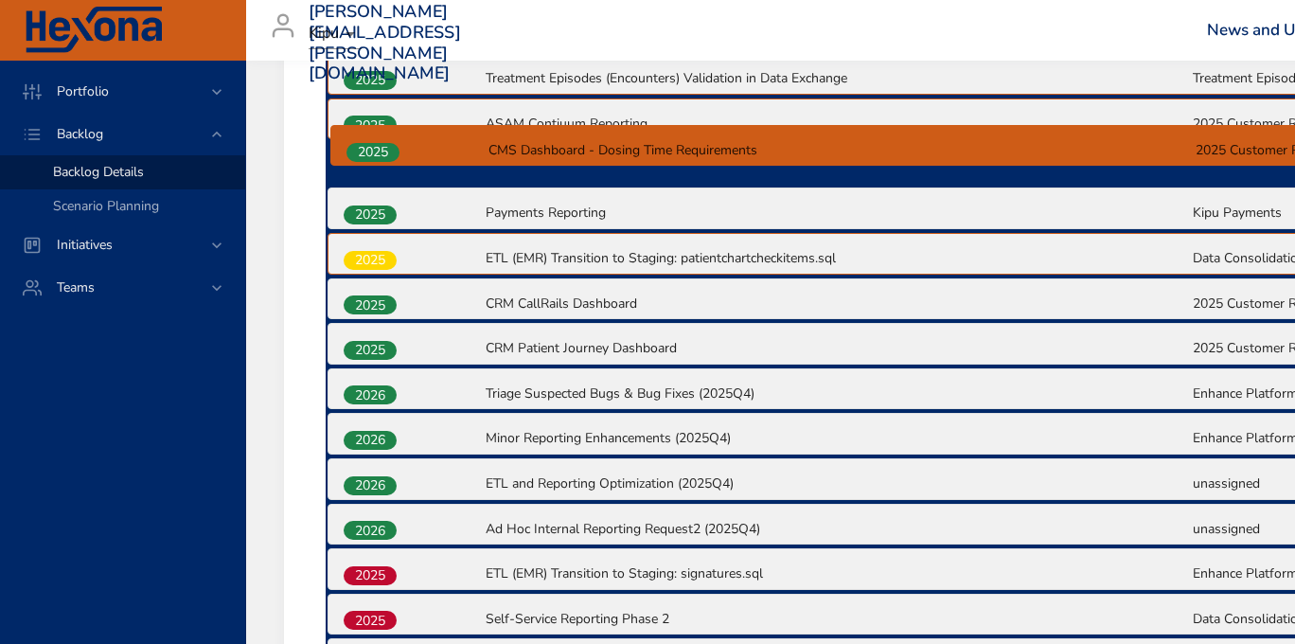
scroll to position [1104, 0]
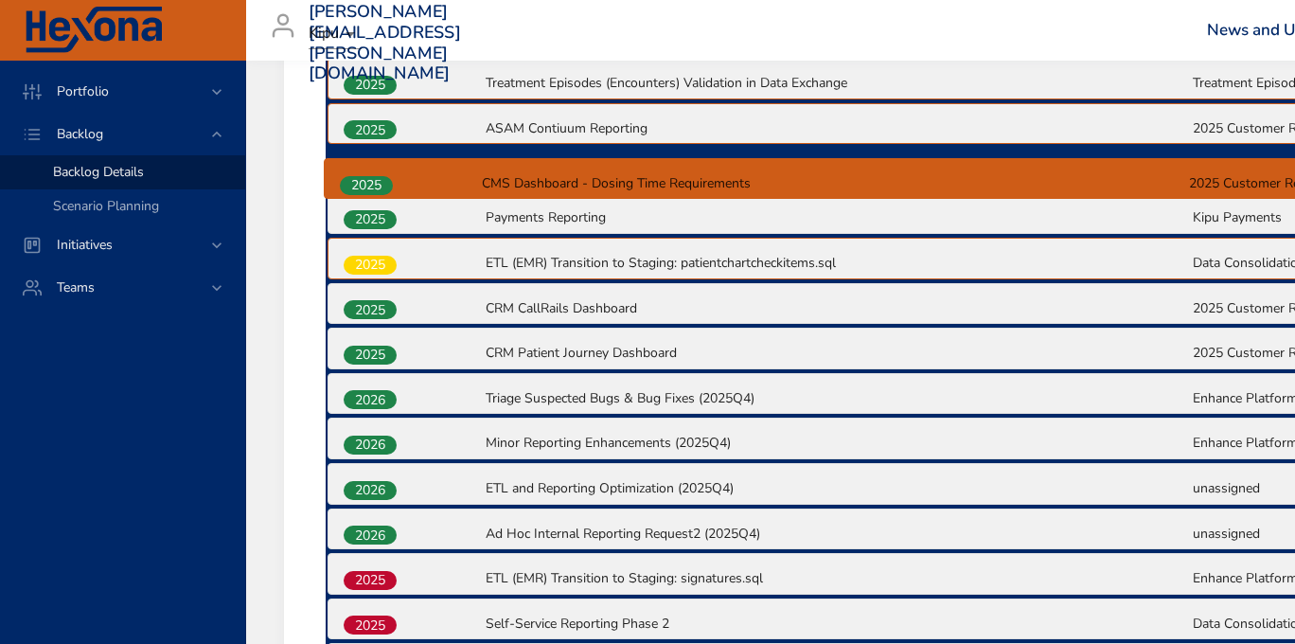
drag, startPoint x: 358, startPoint y: 452, endPoint x: 356, endPoint y: 181, distance: 270.8
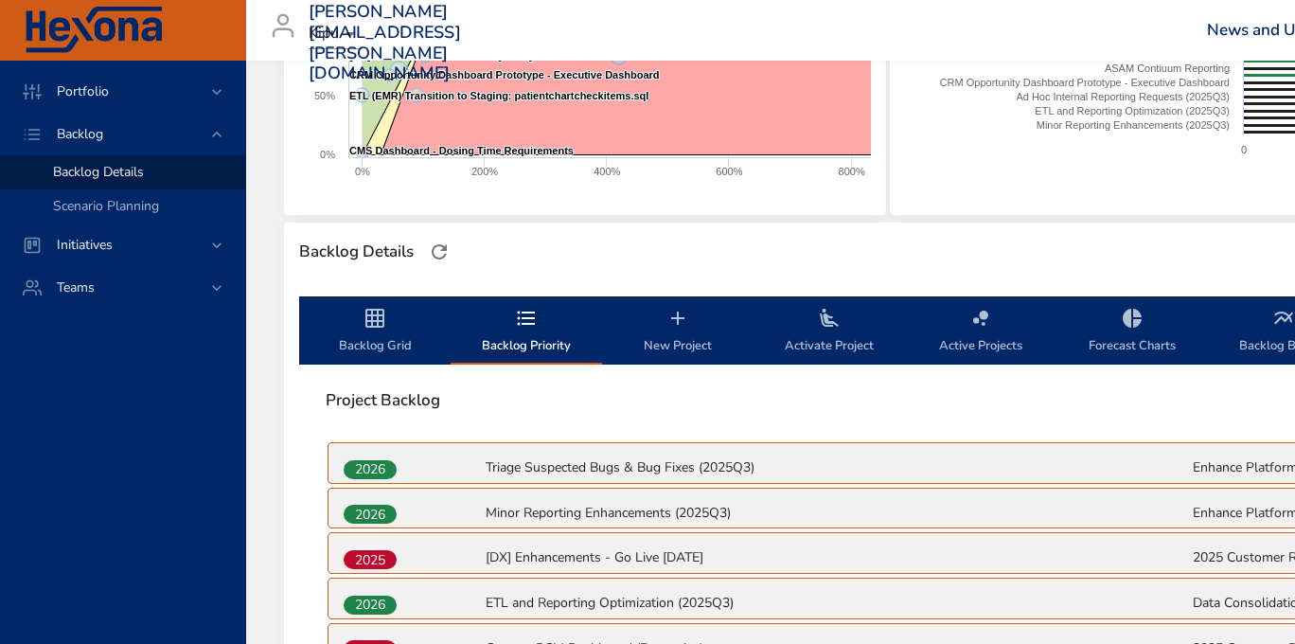
scroll to position [346, 0]
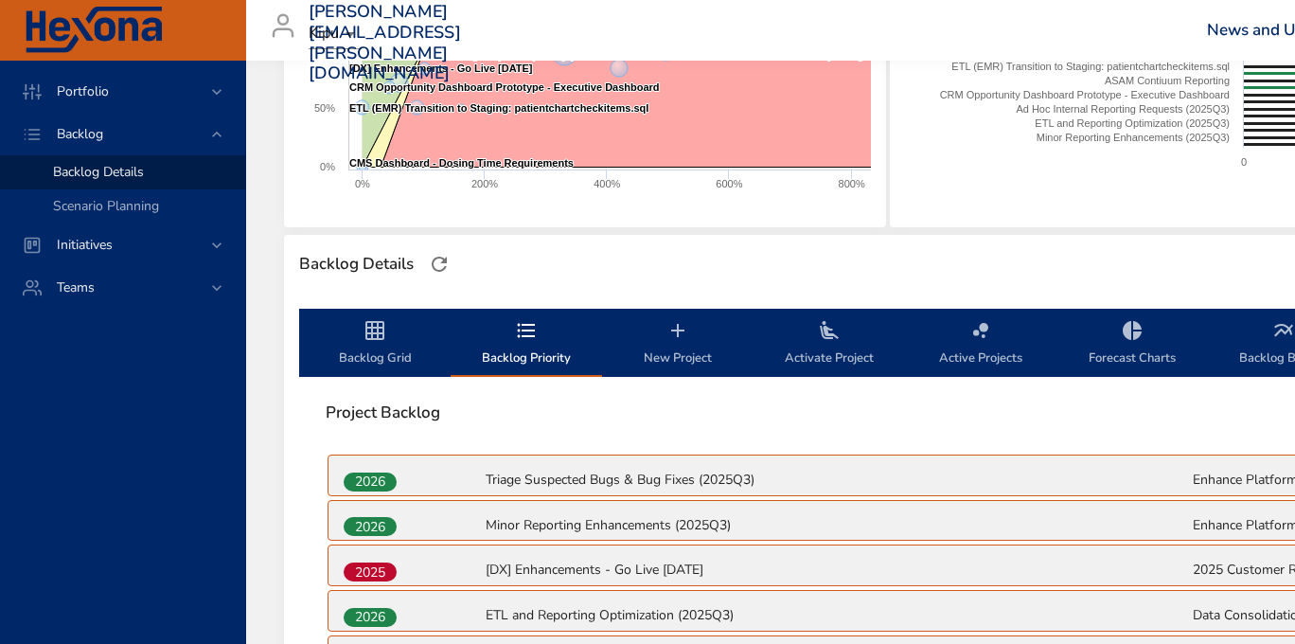
click at [372, 347] on span "Backlog Grid" at bounding box center [375, 344] width 129 height 50
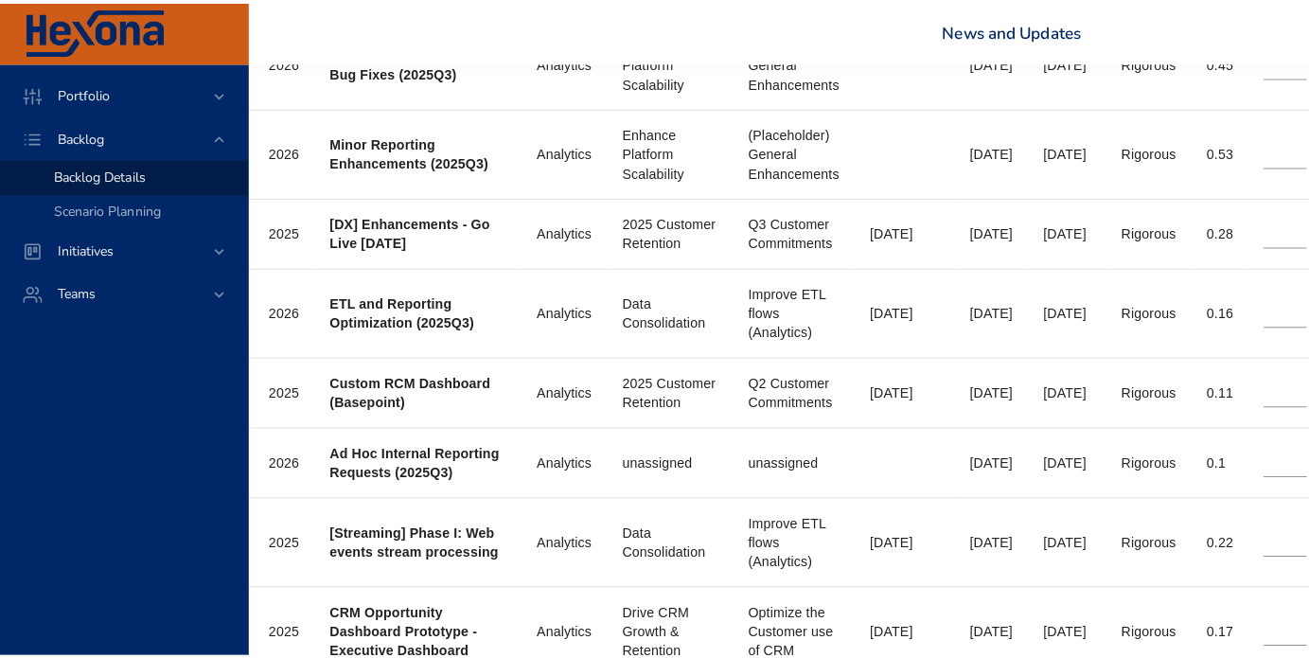
scroll to position [914, 0]
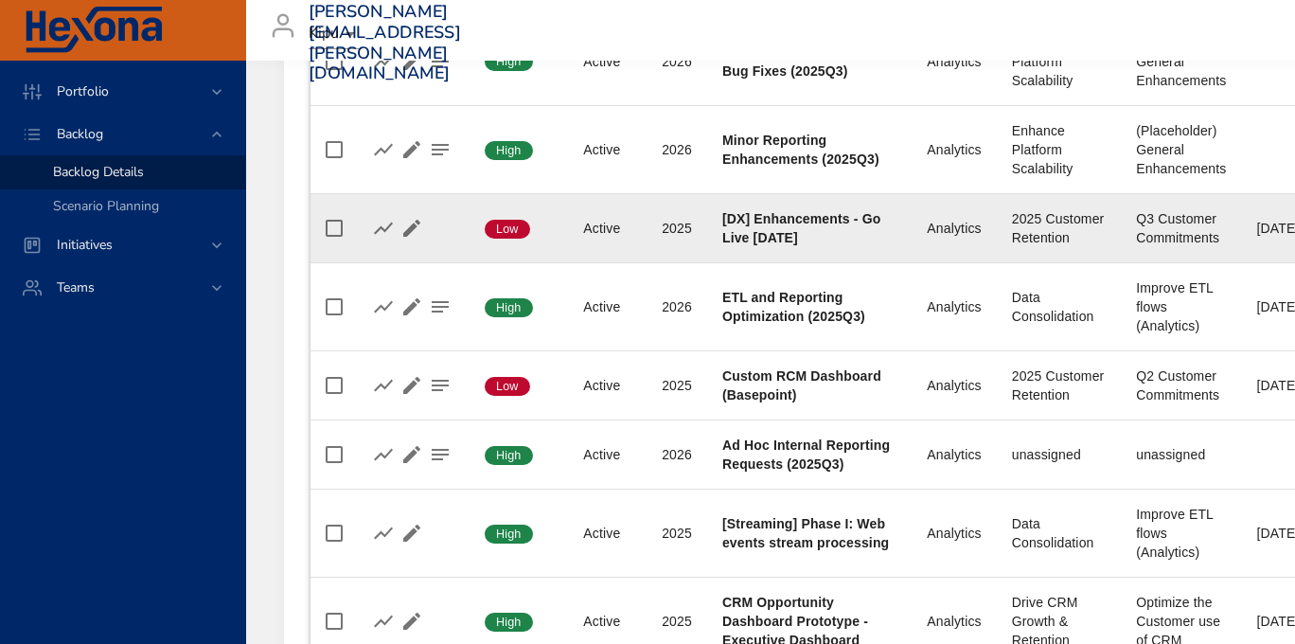
drag, startPoint x: 827, startPoint y: 238, endPoint x: 755, endPoint y: 240, distance: 72.0
click at [755, 240] on div "[DX] Enhancements - Go Live [DATE]" at bounding box center [809, 228] width 174 height 38
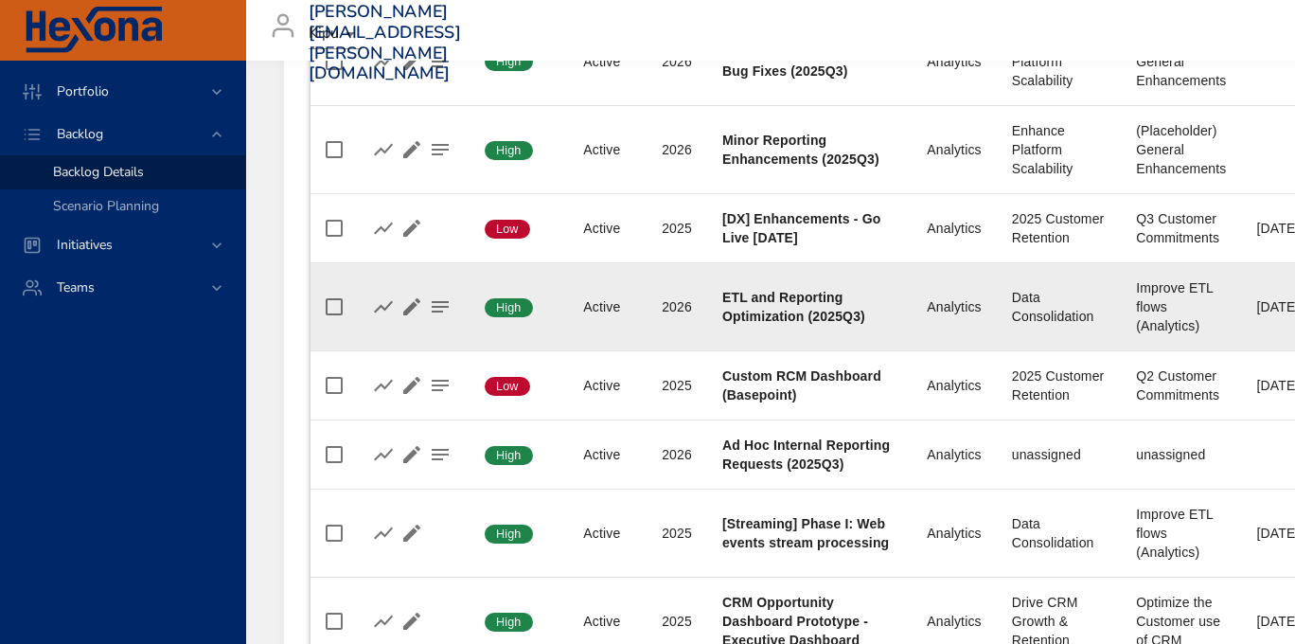
copy b "2025-09-24"
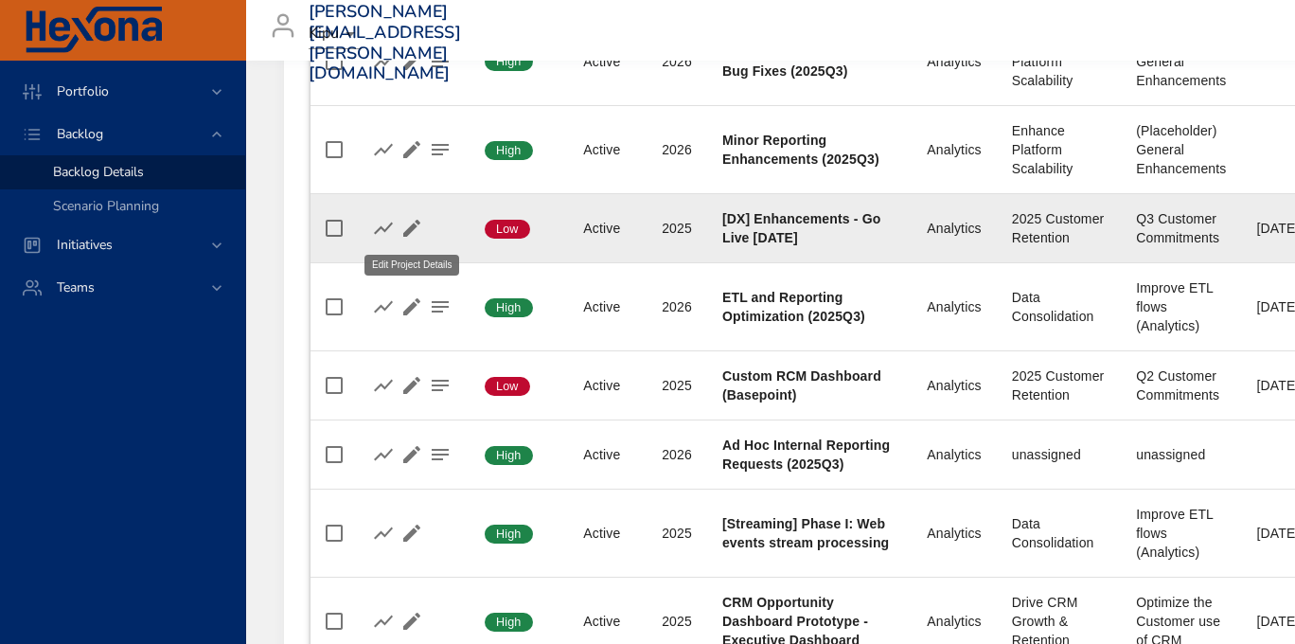
click at [417, 230] on icon "button" at bounding box center [411, 228] width 23 height 23
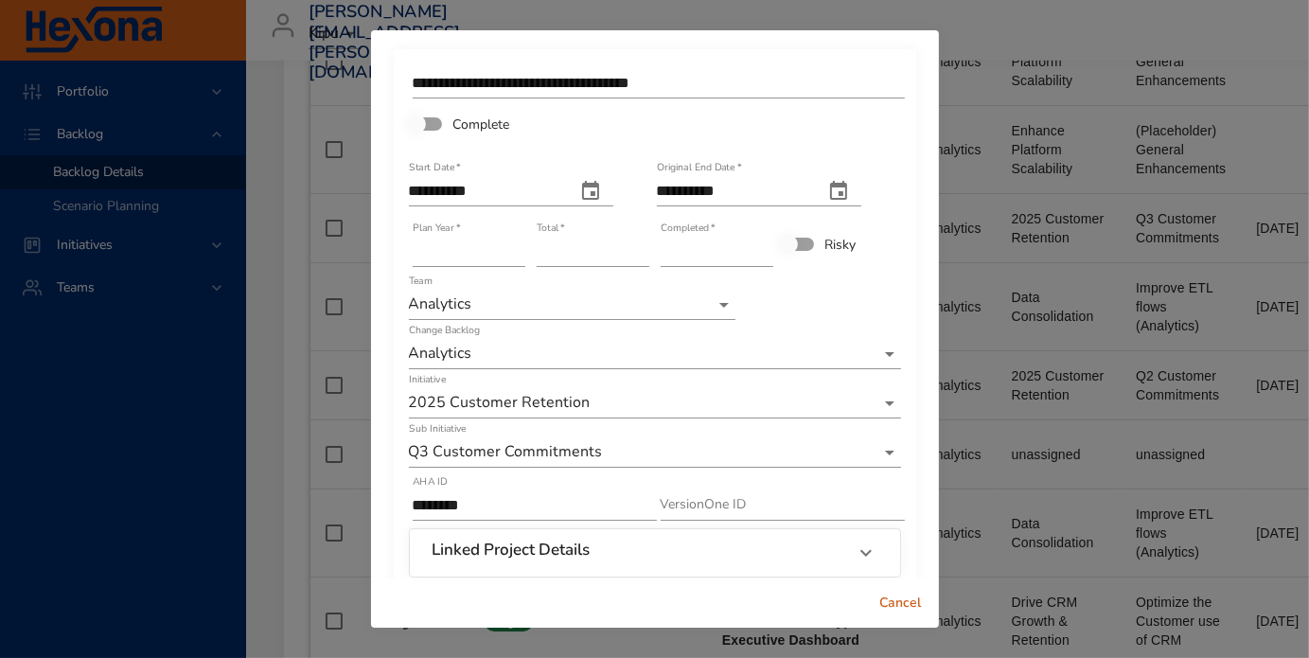
type input "*"
click at [752, 245] on input "*" at bounding box center [717, 252] width 113 height 30
click at [683, 578] on div "Cancel" at bounding box center [655, 603] width 568 height 50
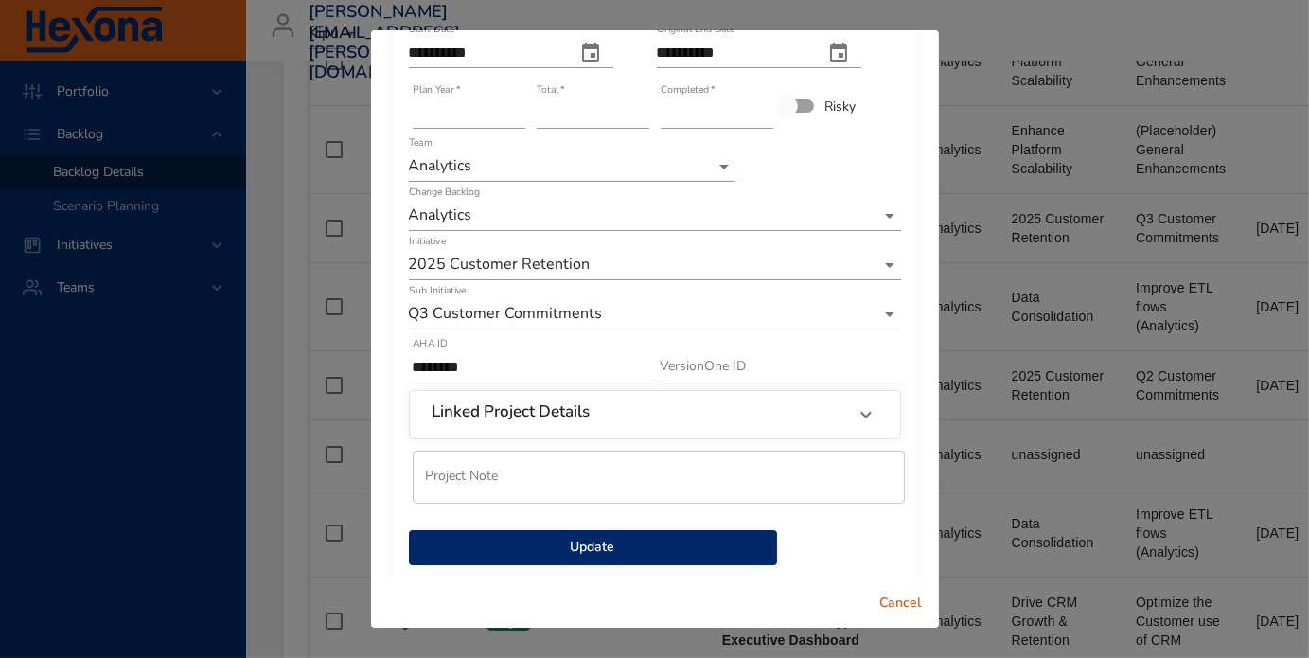
scroll to position [158, 0]
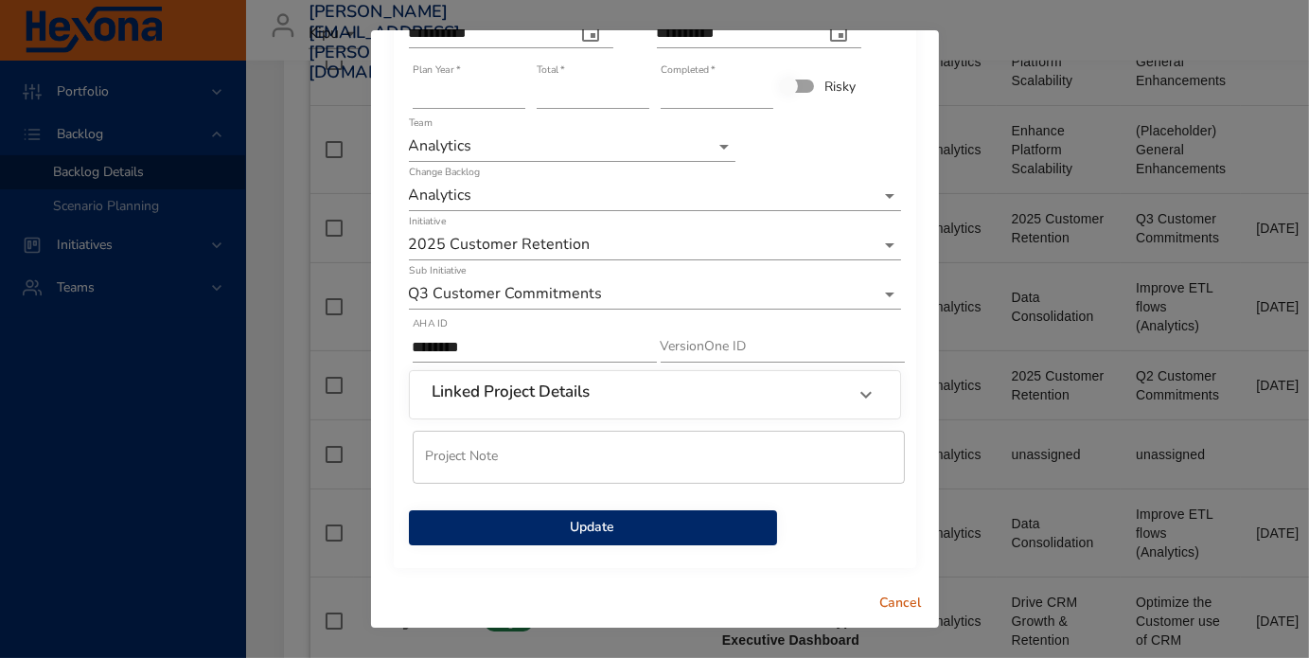
click at [620, 524] on span "Update" at bounding box center [593, 528] width 338 height 24
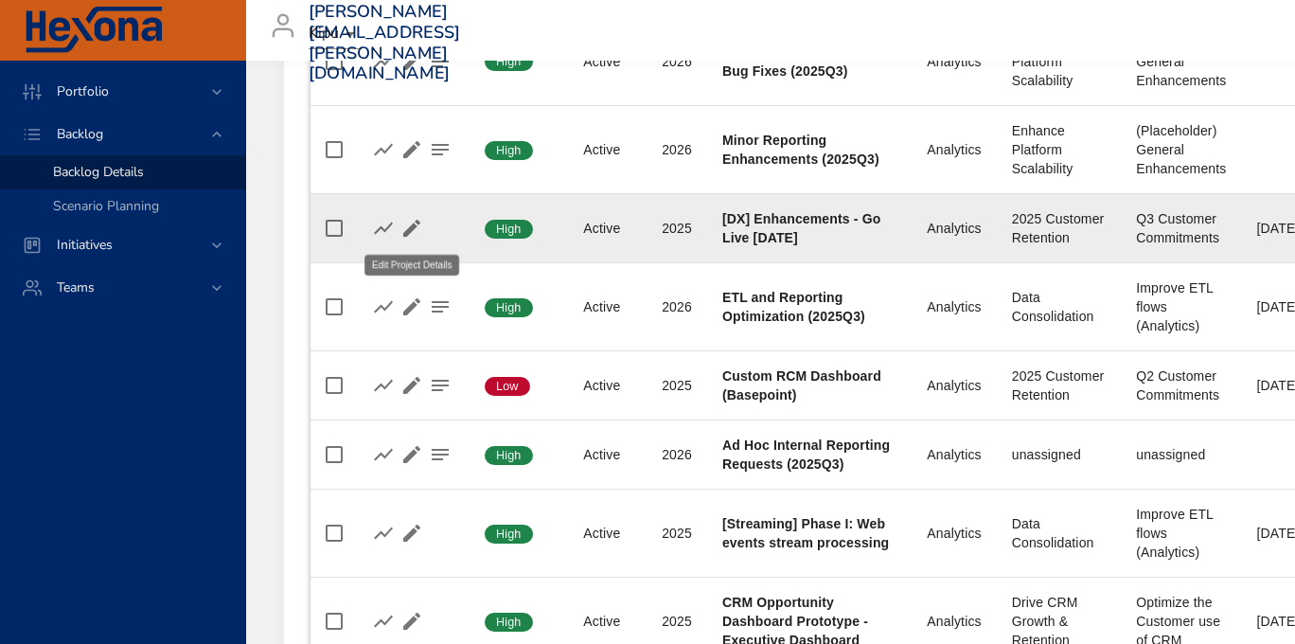
click at [416, 226] on icon "button" at bounding box center [411, 228] width 17 height 17
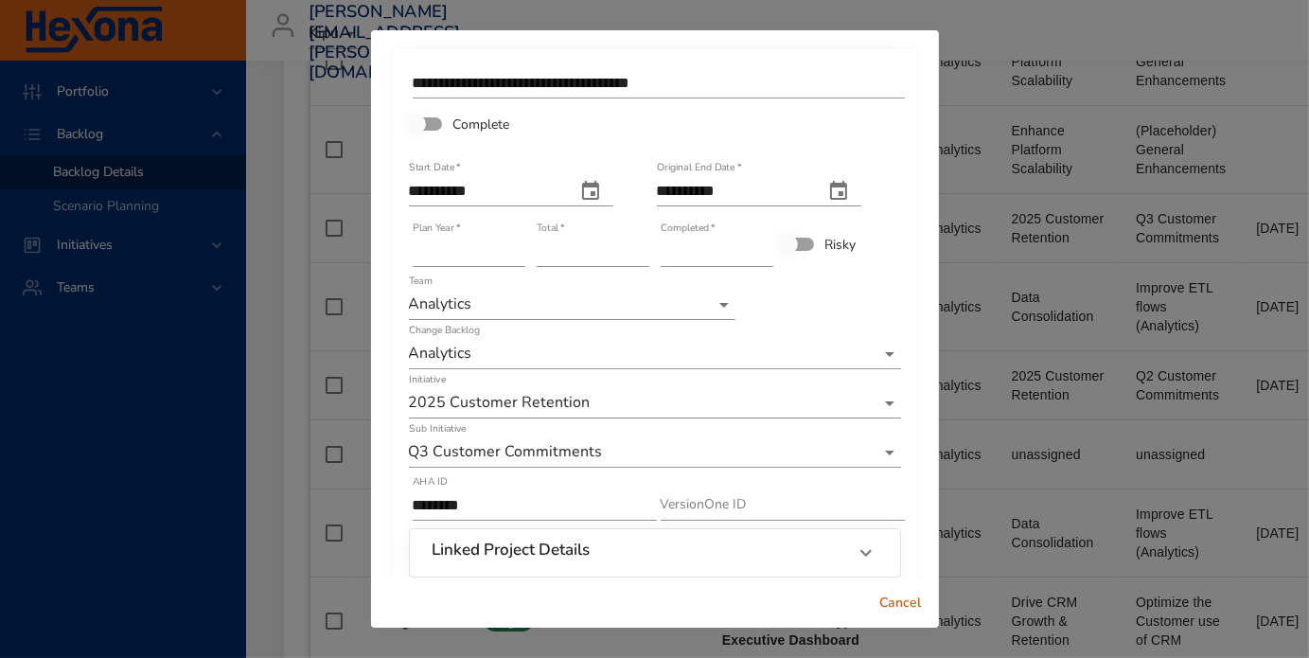
click at [901, 607] on span "Cancel" at bounding box center [900, 604] width 45 height 24
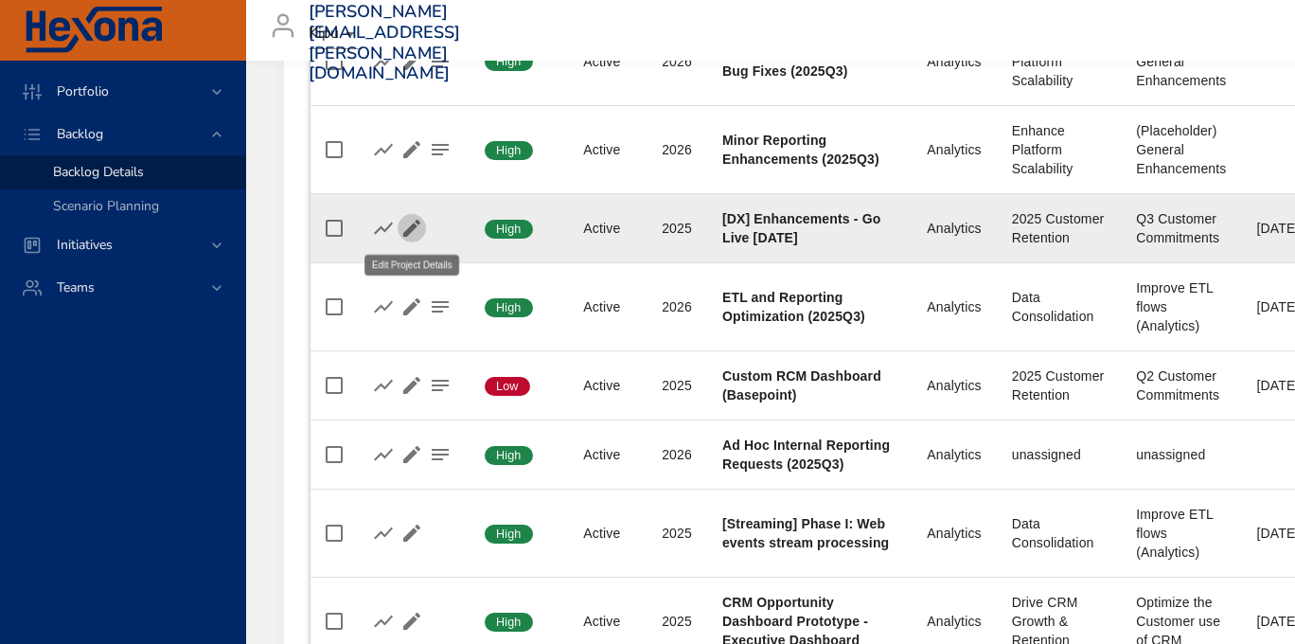
click at [413, 231] on icon "button" at bounding box center [411, 228] width 23 height 23
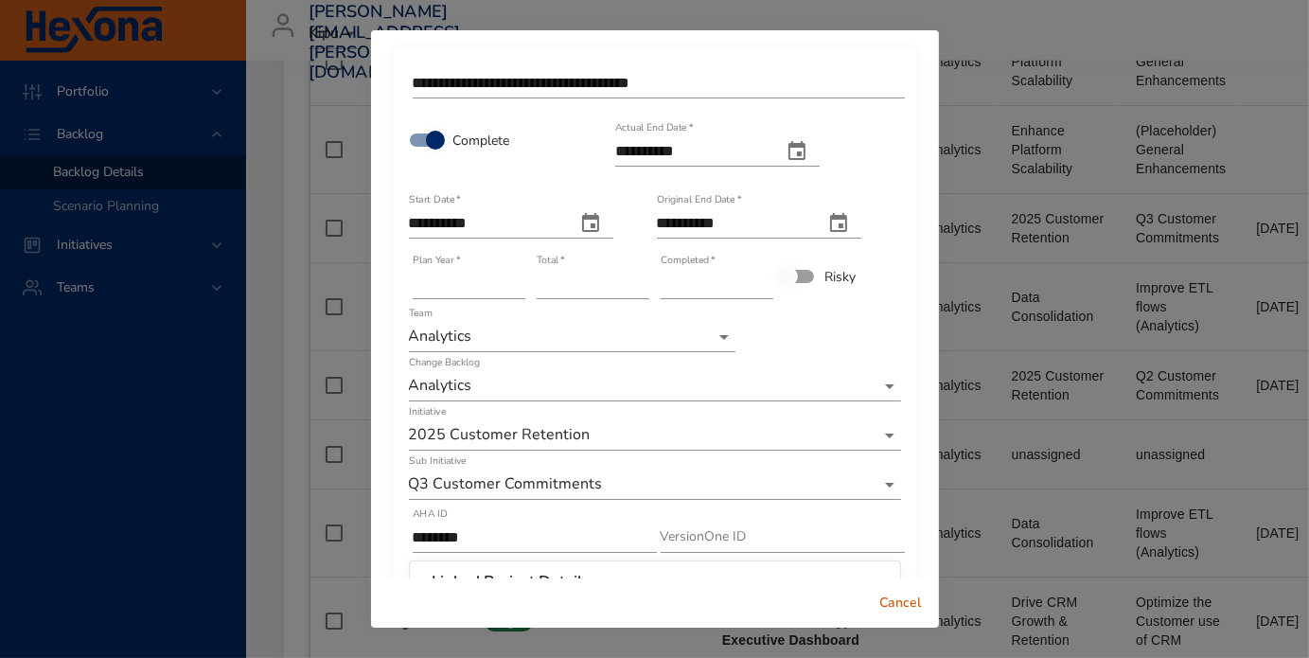
click at [619, 584] on div "Cancel" at bounding box center [655, 603] width 568 height 50
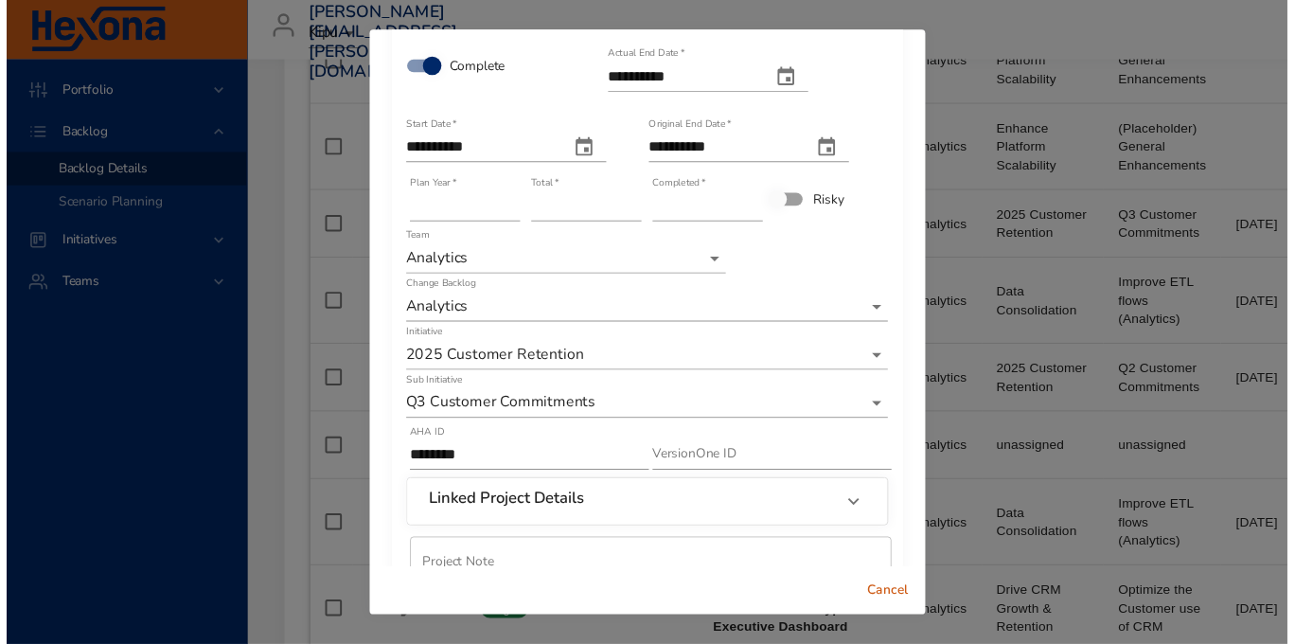
scroll to position [190, 0]
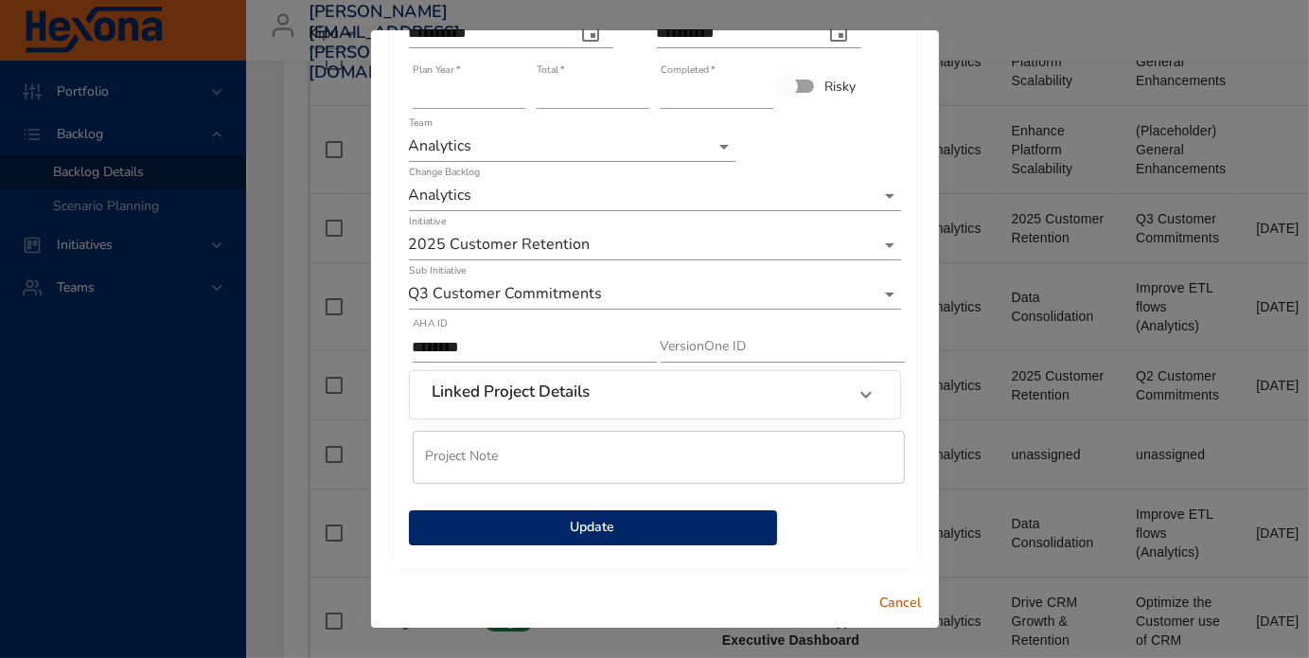
click at [608, 532] on span "Update" at bounding box center [593, 528] width 338 height 24
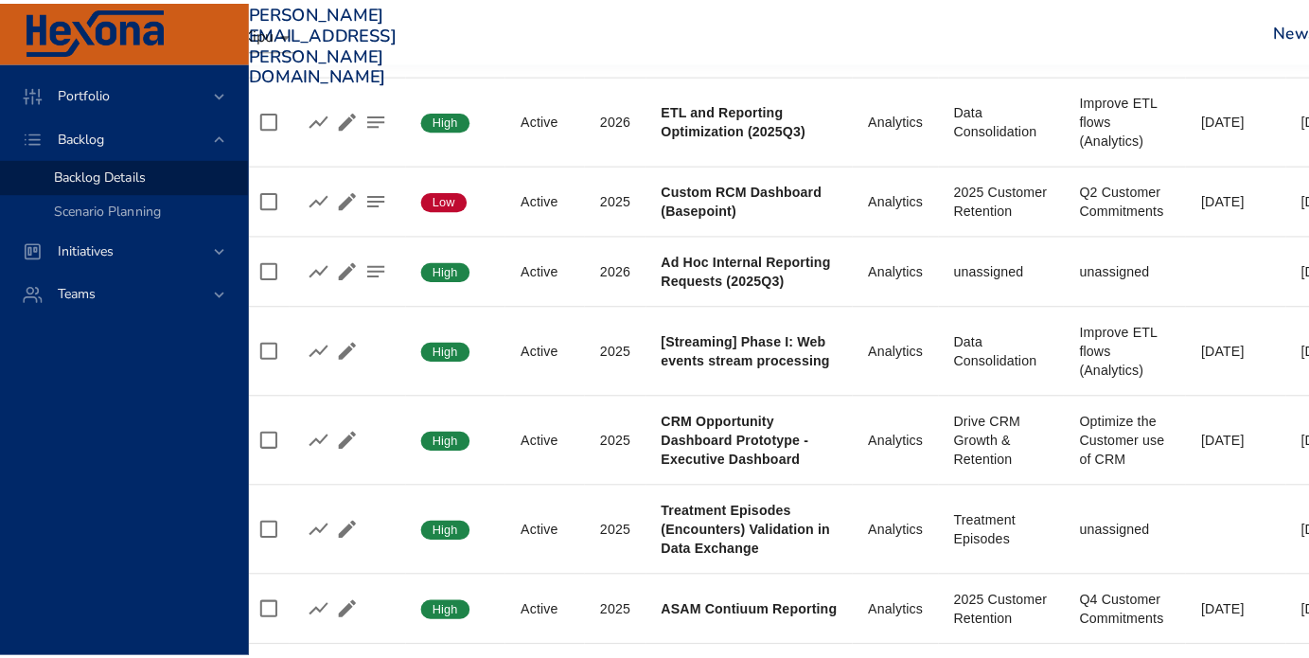
scroll to position [1104, 44]
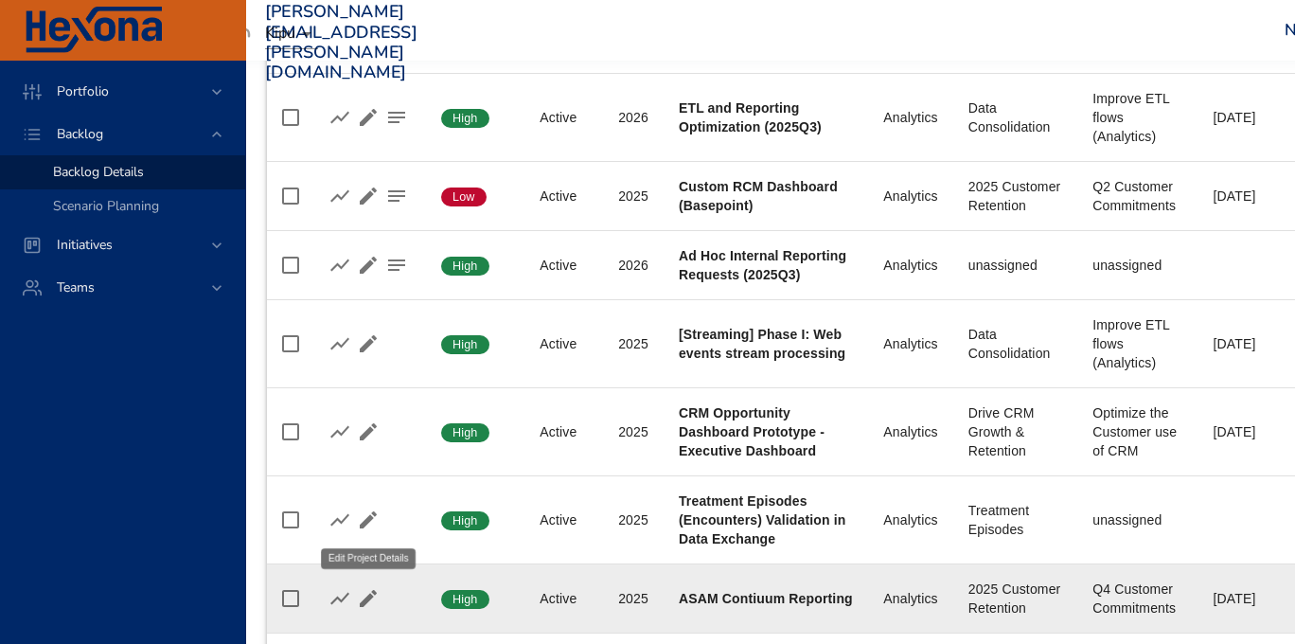
click at [364, 600] on icon "button" at bounding box center [368, 598] width 17 height 17
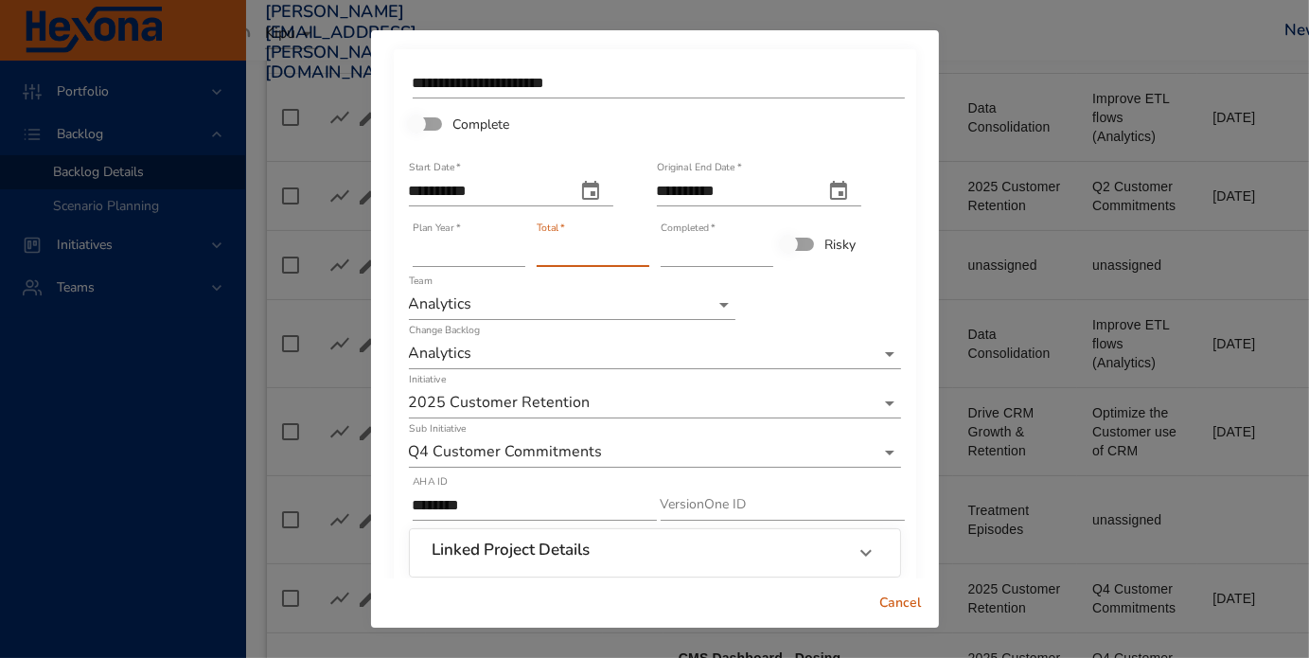
type input "*"
click at [634, 246] on input "*" at bounding box center [593, 252] width 113 height 30
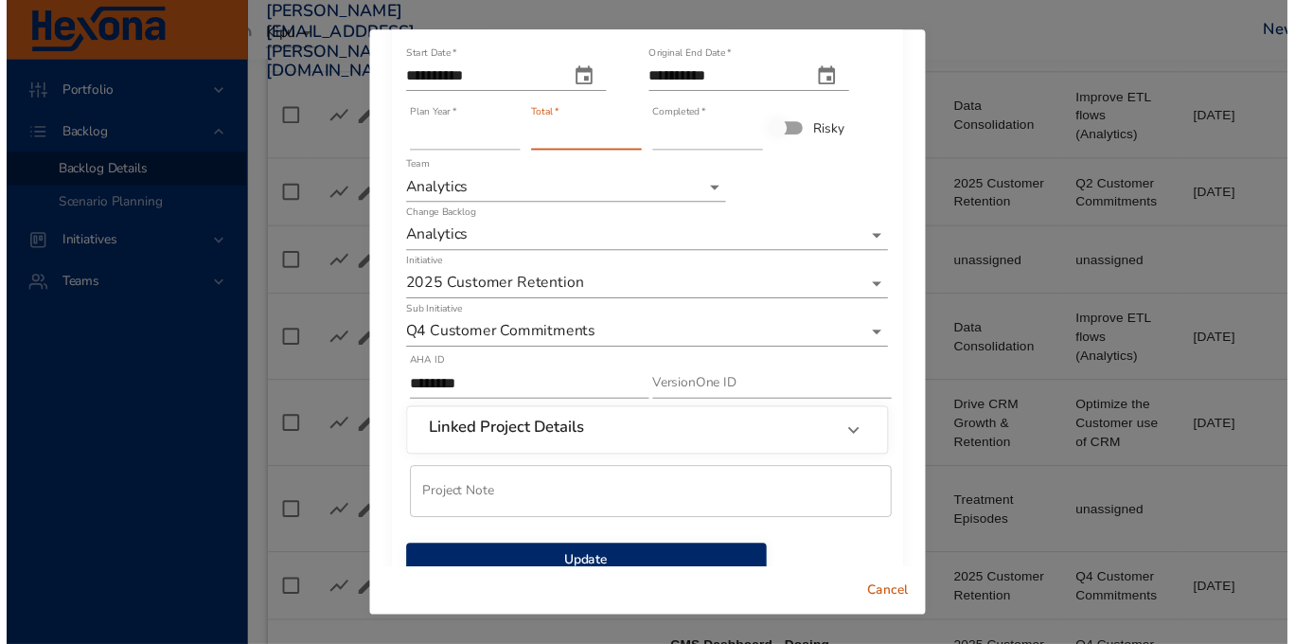
scroll to position [158, 0]
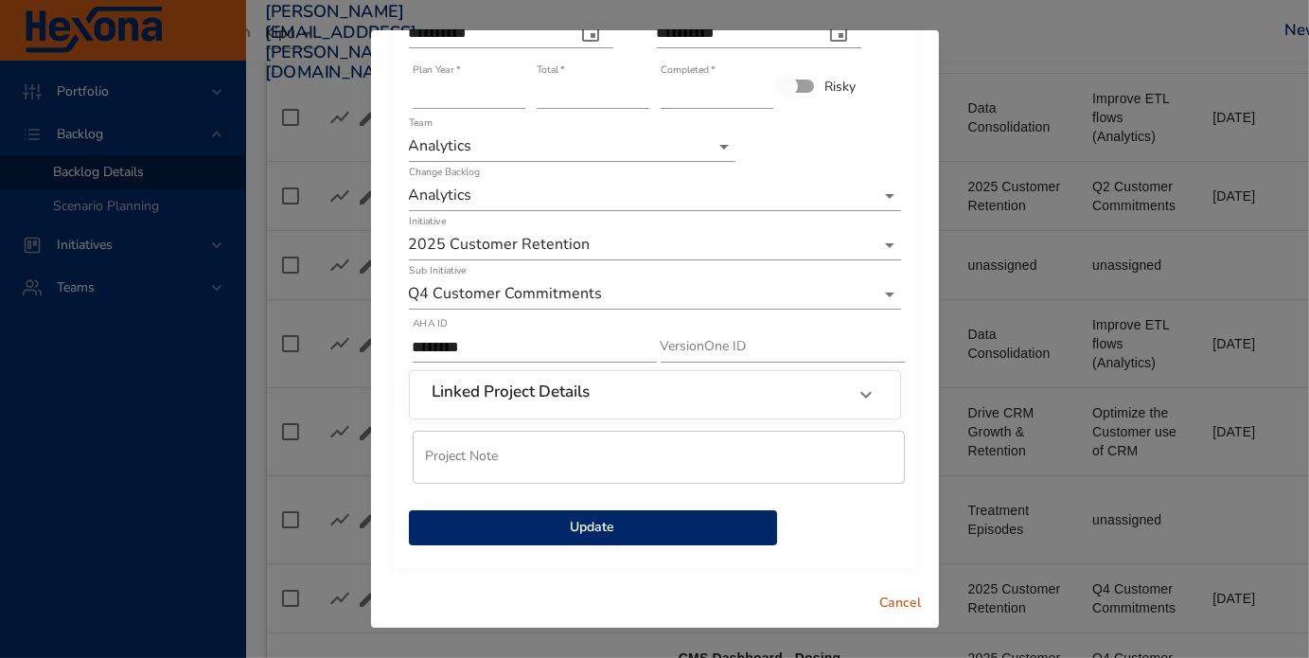
click at [639, 525] on span "Update" at bounding box center [593, 528] width 338 height 24
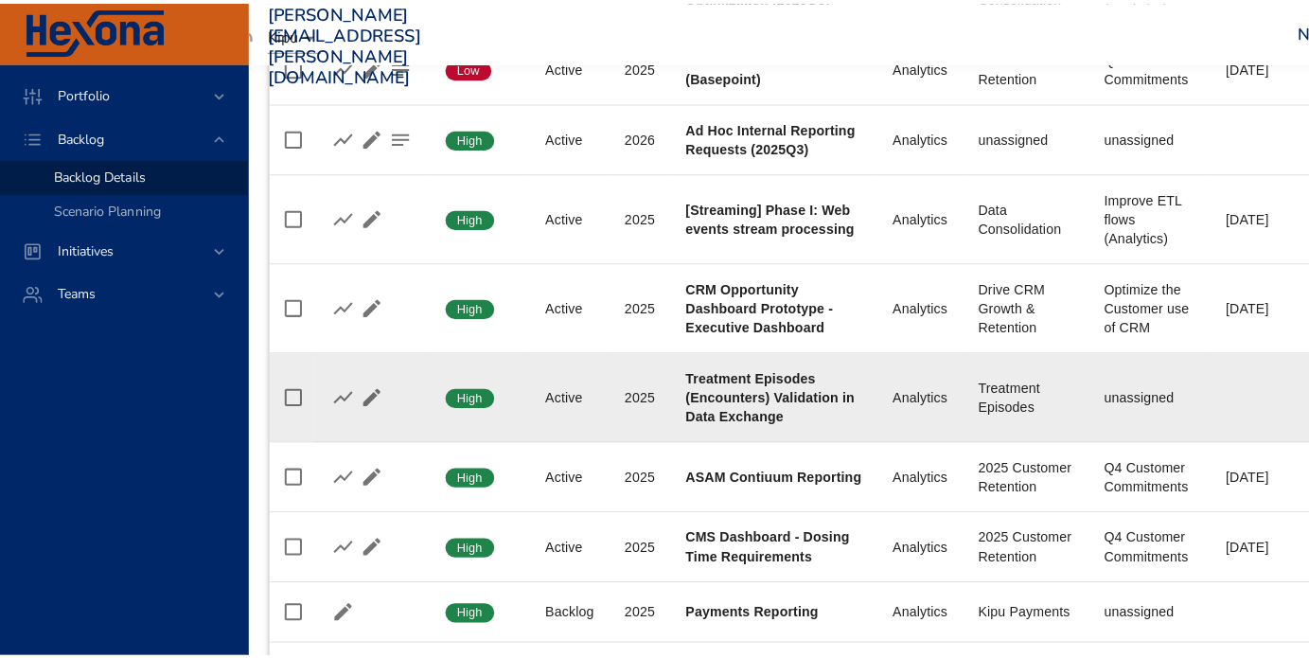
scroll to position [1293, 44]
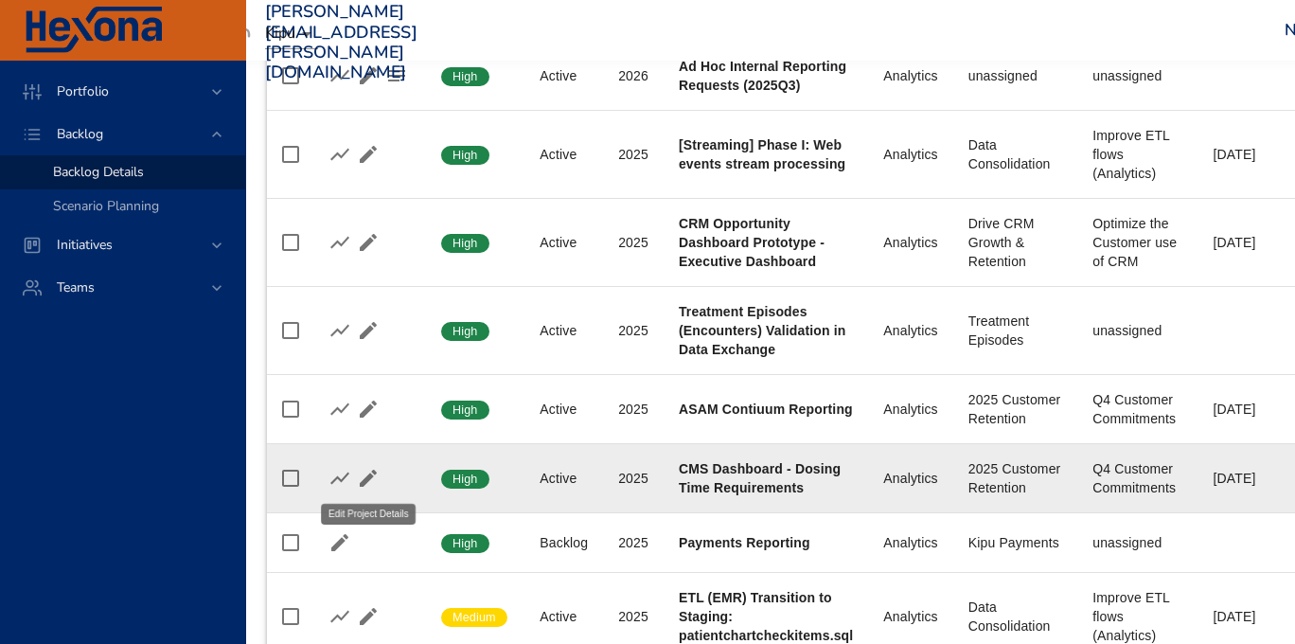
click at [364, 473] on icon "button" at bounding box center [368, 478] width 23 height 23
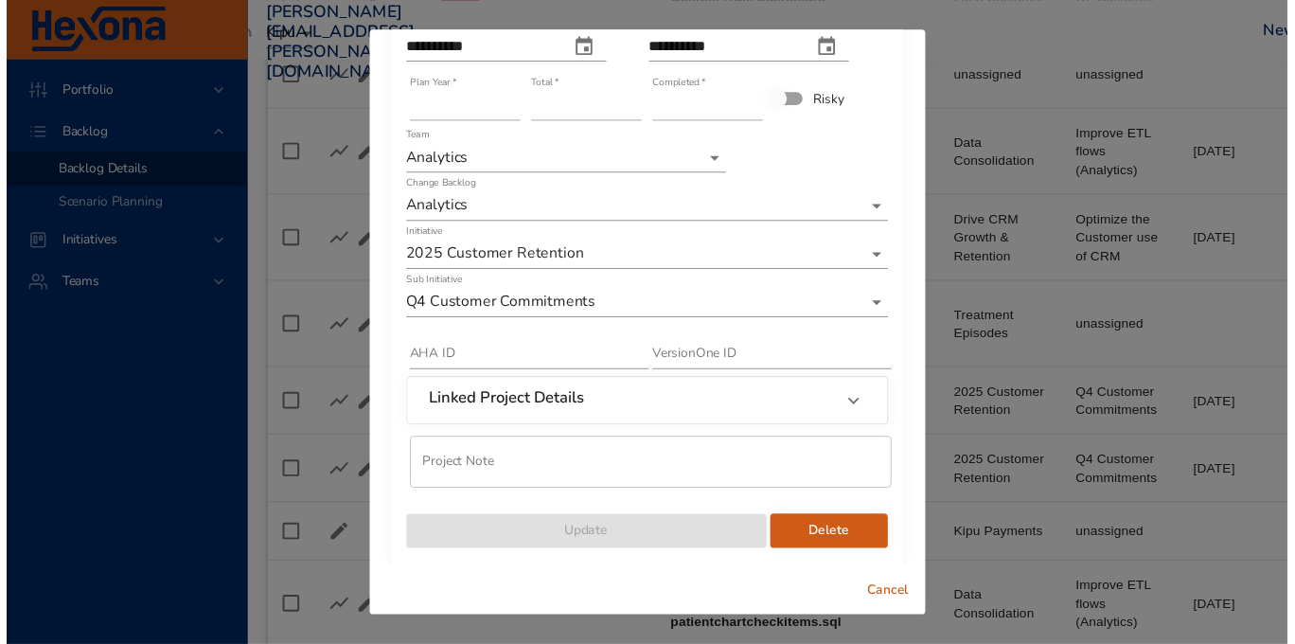
scroll to position [158, 0]
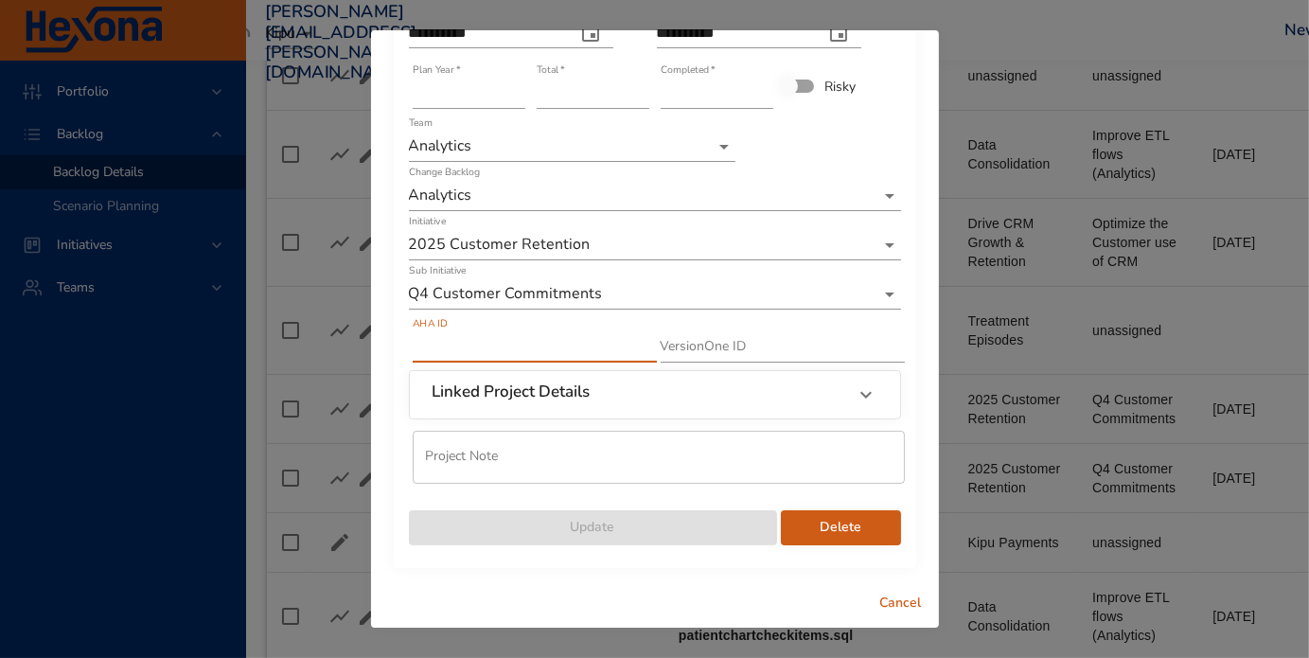
click at [483, 348] on input "text" at bounding box center [535, 347] width 244 height 30
paste input "********"
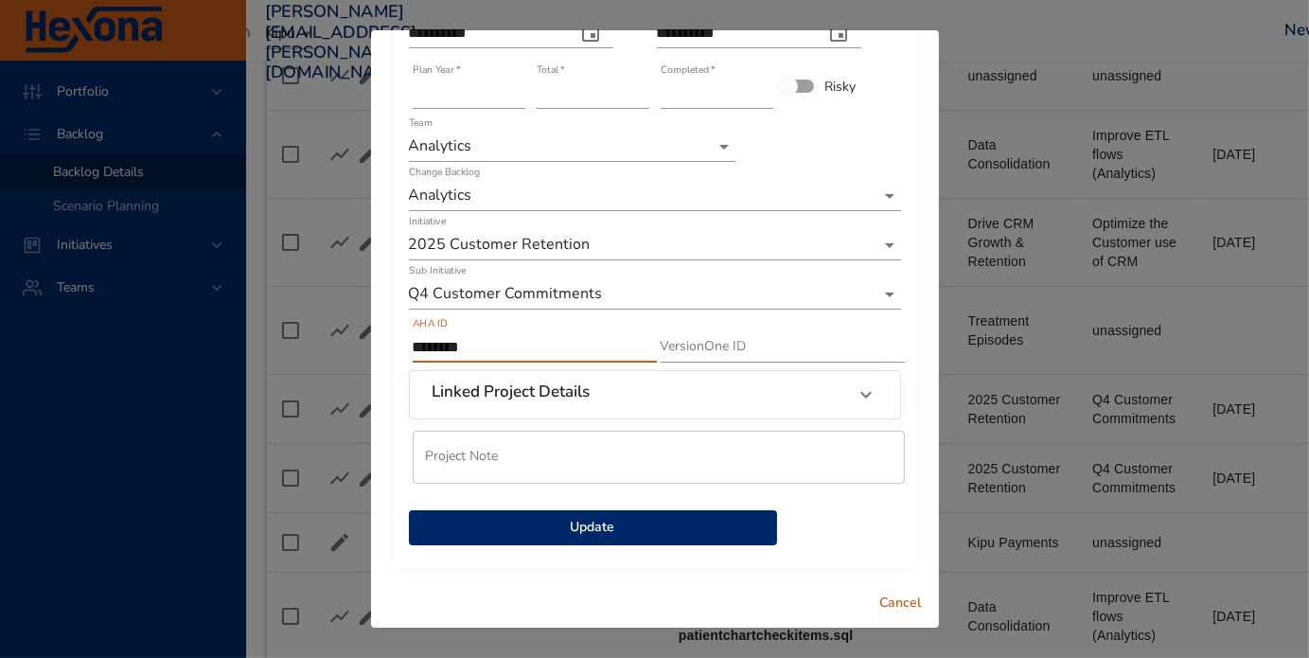
type input "********"
click at [528, 516] on span "Update" at bounding box center [593, 528] width 338 height 24
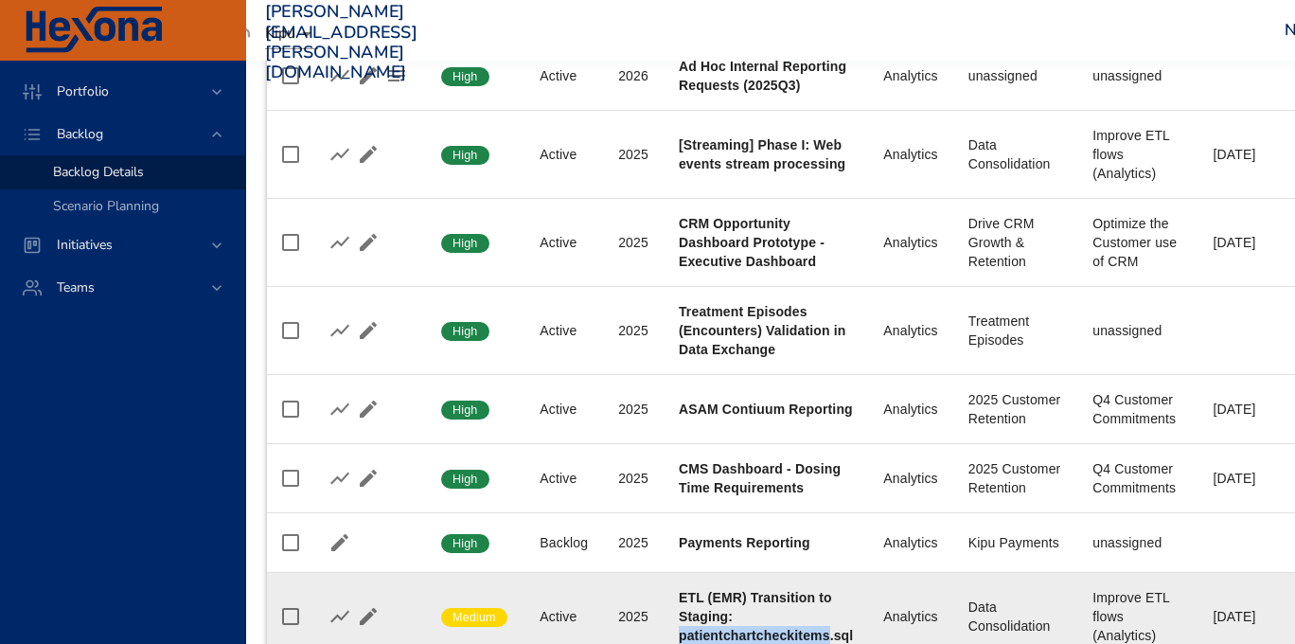
drag, startPoint x: 824, startPoint y: 631, endPoint x: 682, endPoint y: 634, distance: 142.0
click at [682, 634] on b "ETL (EMR) Transition to Staging: patientchartcheckitems.sql" at bounding box center [766, 616] width 174 height 53
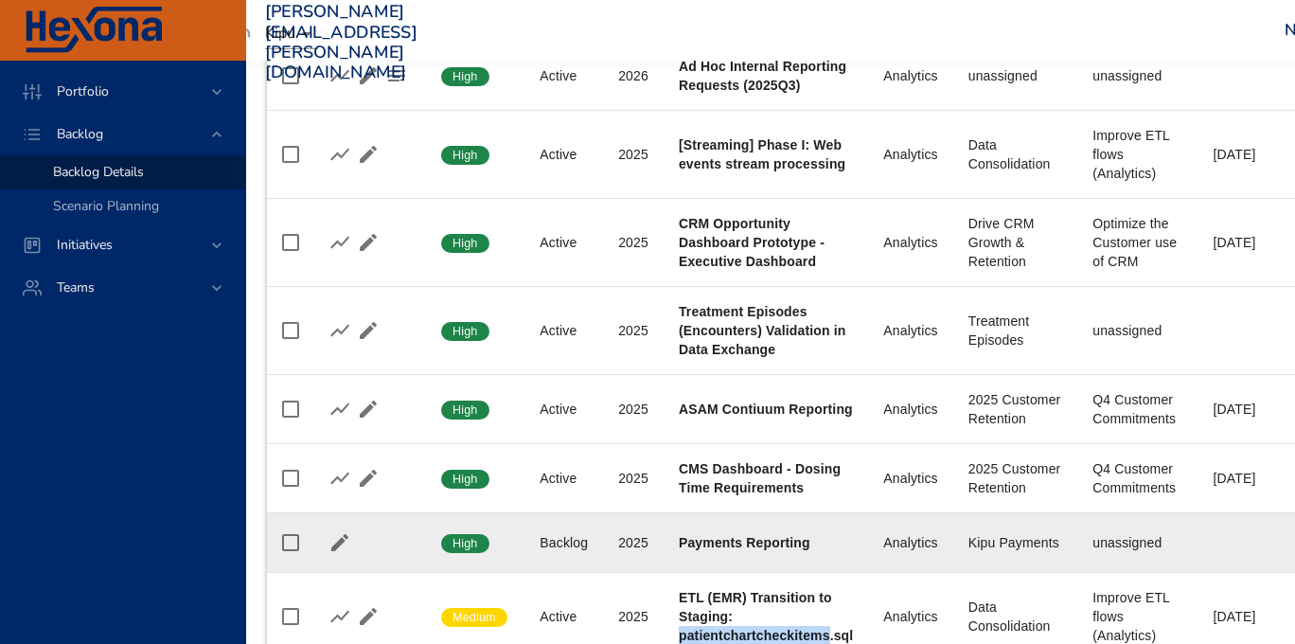
copy b "patientchartcheckitems"
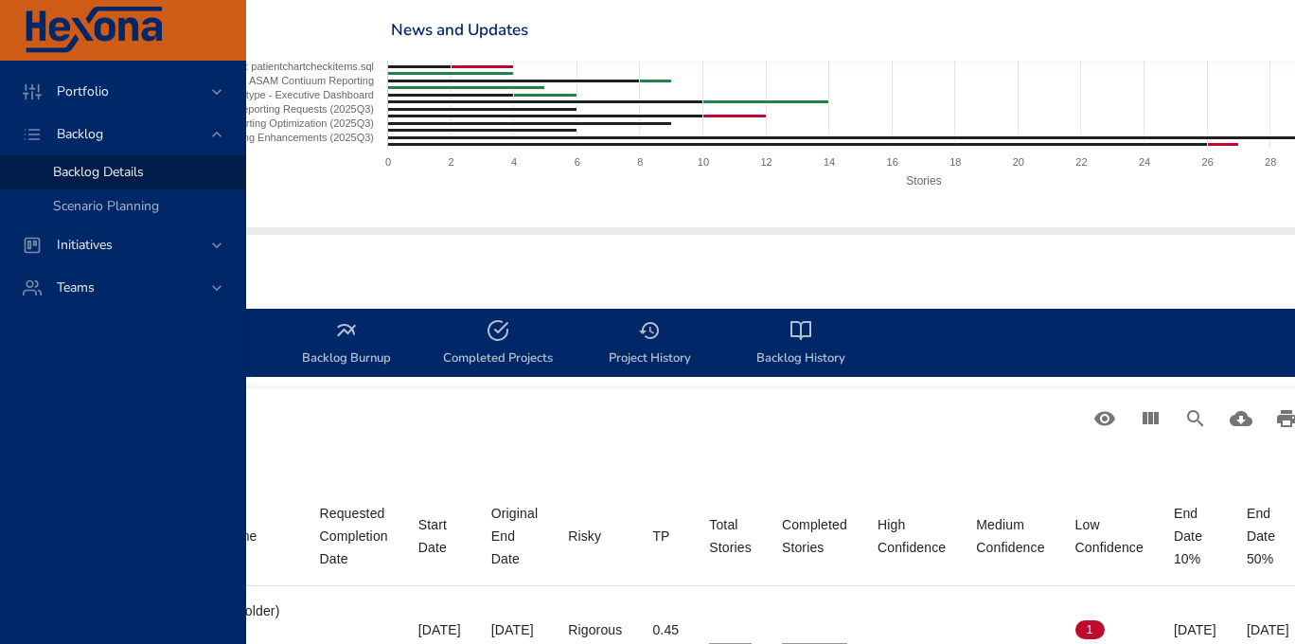
scroll to position [346, 1205]
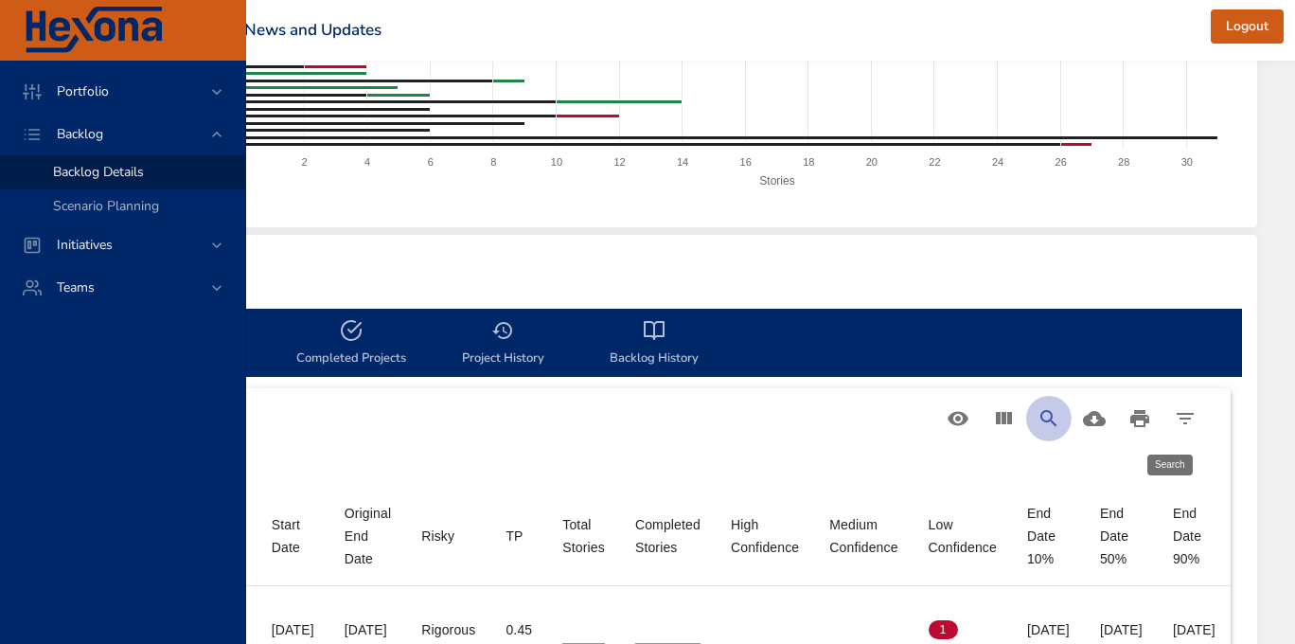
click at [1052, 417] on icon "Search" at bounding box center [1048, 418] width 16 height 16
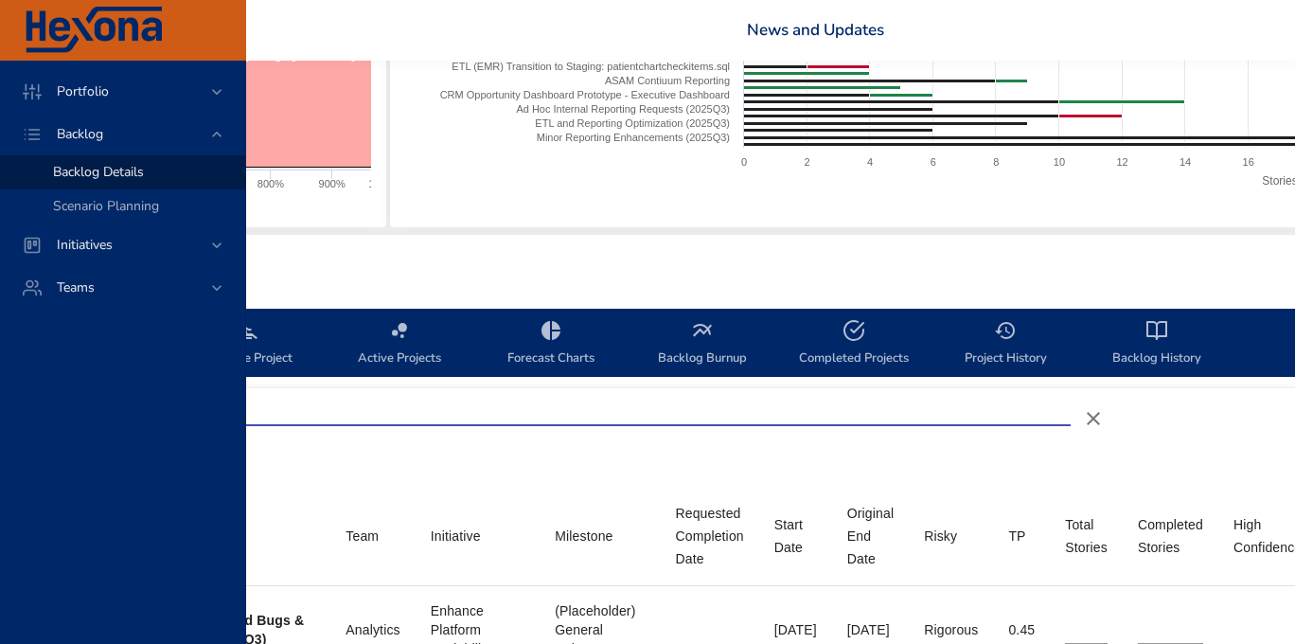
click at [556, 419] on input "Search" at bounding box center [426, 411] width 1288 height 30
type input "*"
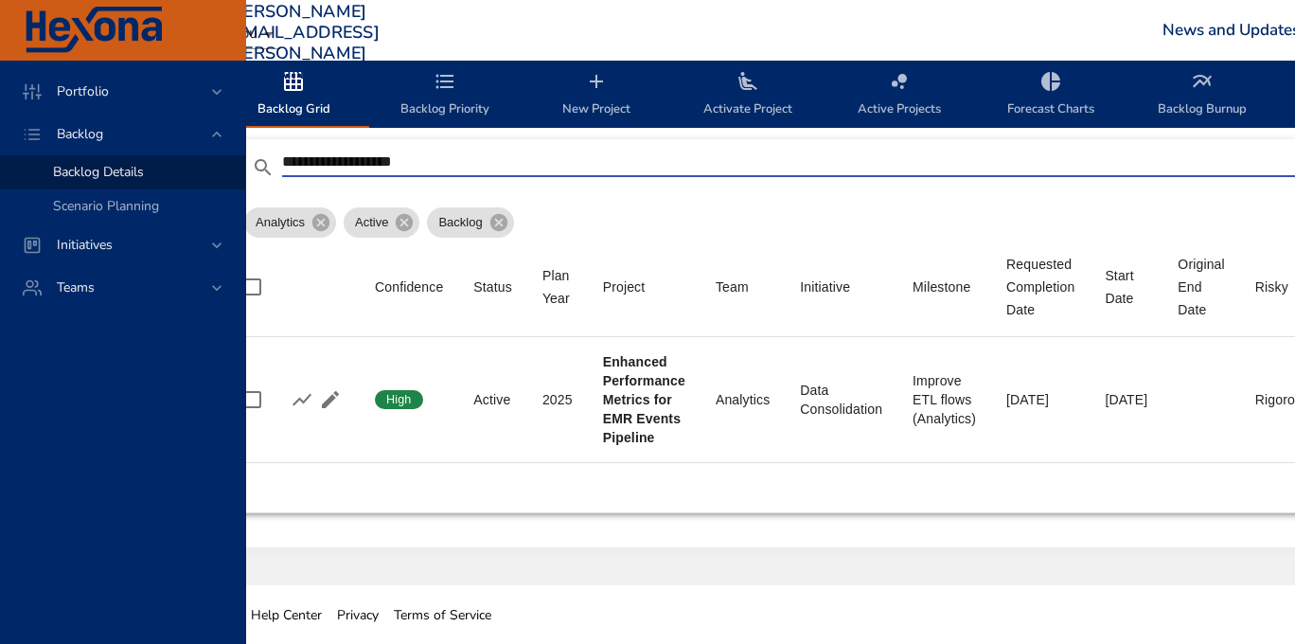
scroll to position [595, 69]
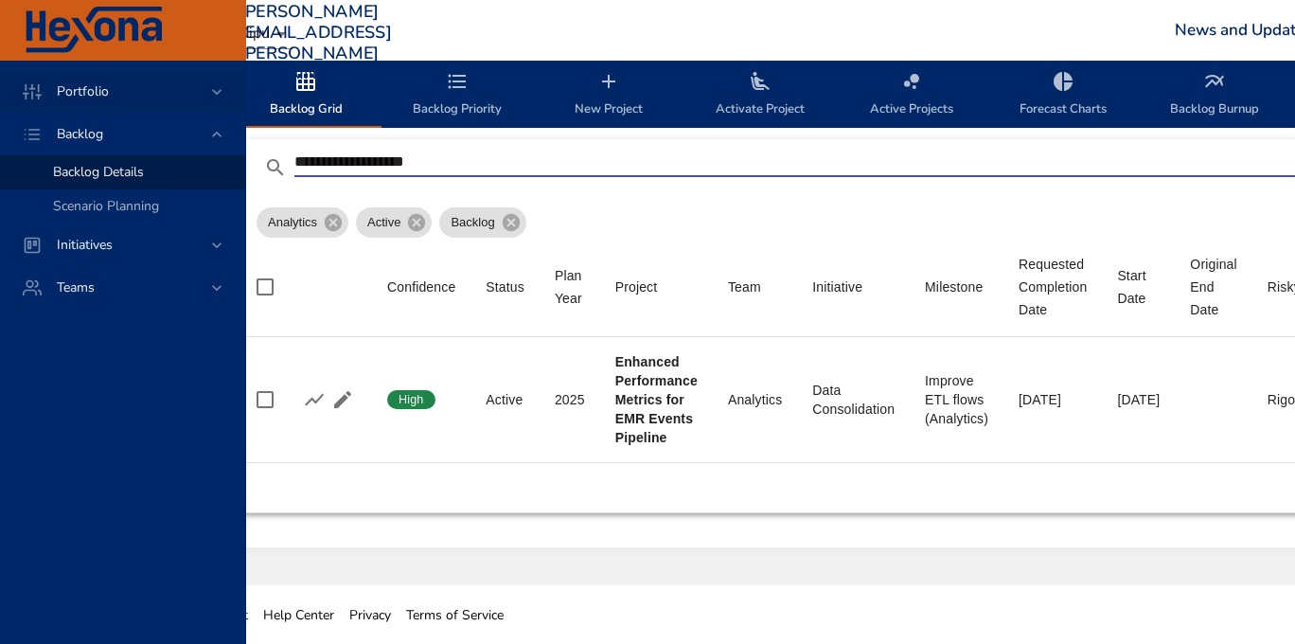
drag, startPoint x: 489, startPoint y: 165, endPoint x: 0, endPoint y: 71, distance: 498.3
click at [0, 79] on div "Portfolio Backlog Backlog Details Scenario Planning Initiatives Teams julie.dav…" at bounding box center [578, 25] width 1295 height 1240
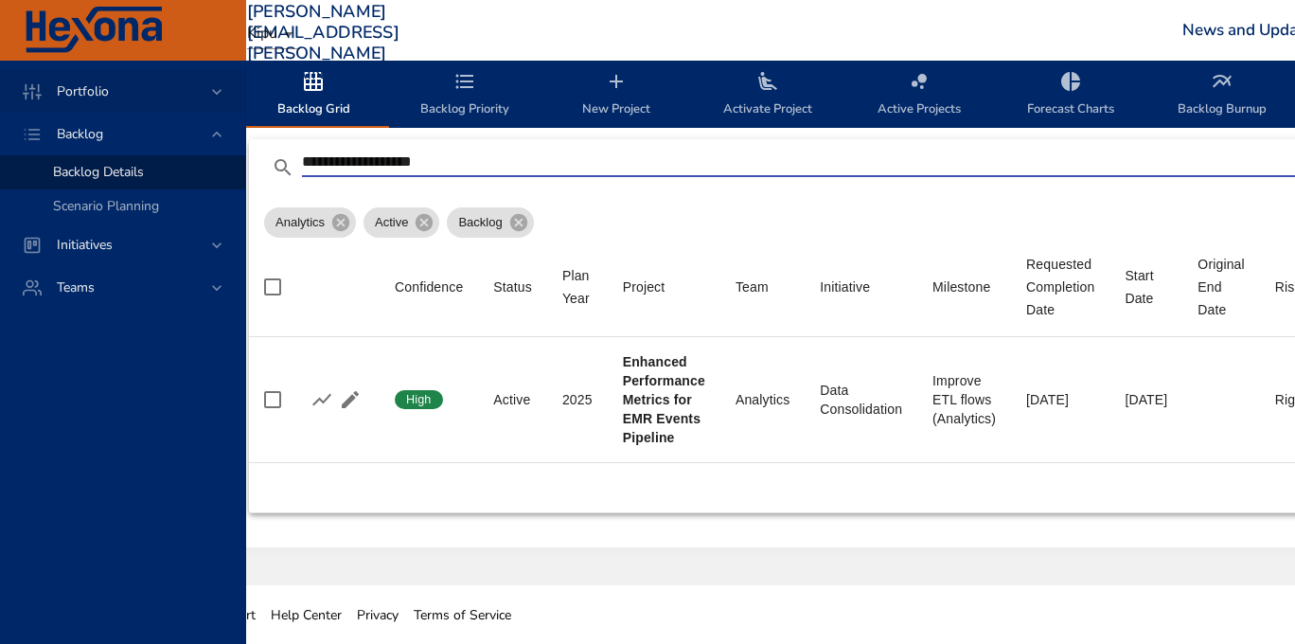
paste input "***"
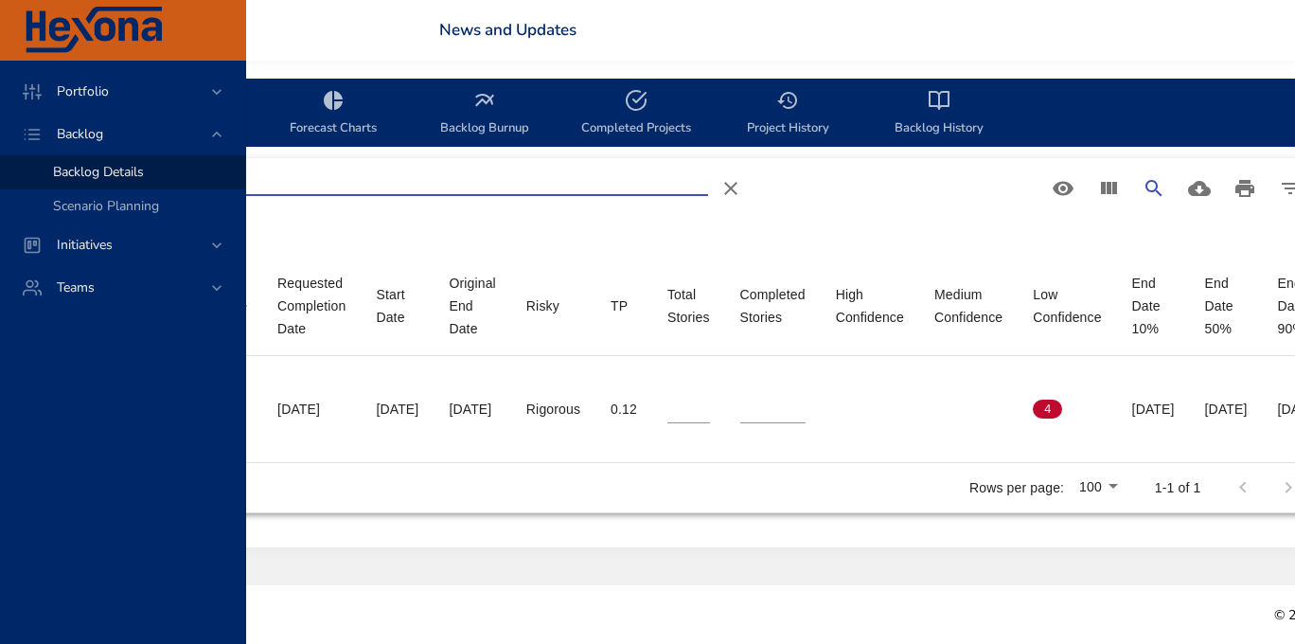
scroll to position [577, 1020]
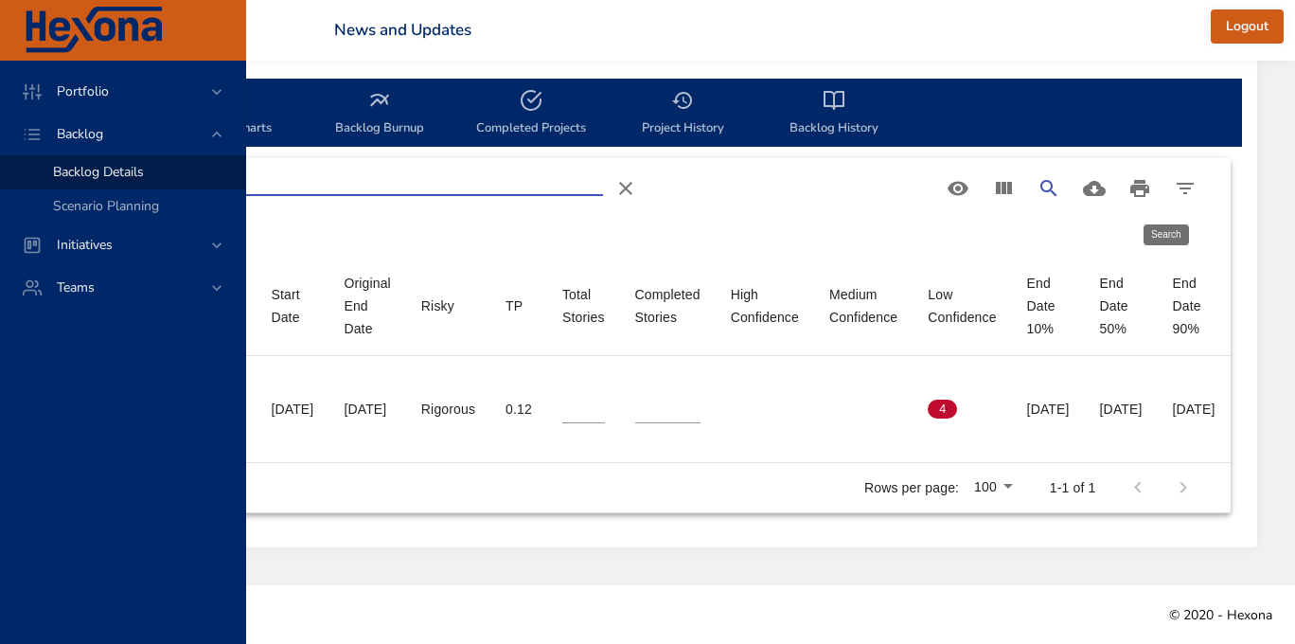
click at [1042, 178] on icon "Search" at bounding box center [1049, 188] width 23 height 23
click at [339, 173] on input "**********" at bounding box center [31, 181] width 1144 height 30
click at [345, 189] on input "**********" at bounding box center [31, 181] width 1144 height 30
paste input "*********"
type input "**********"
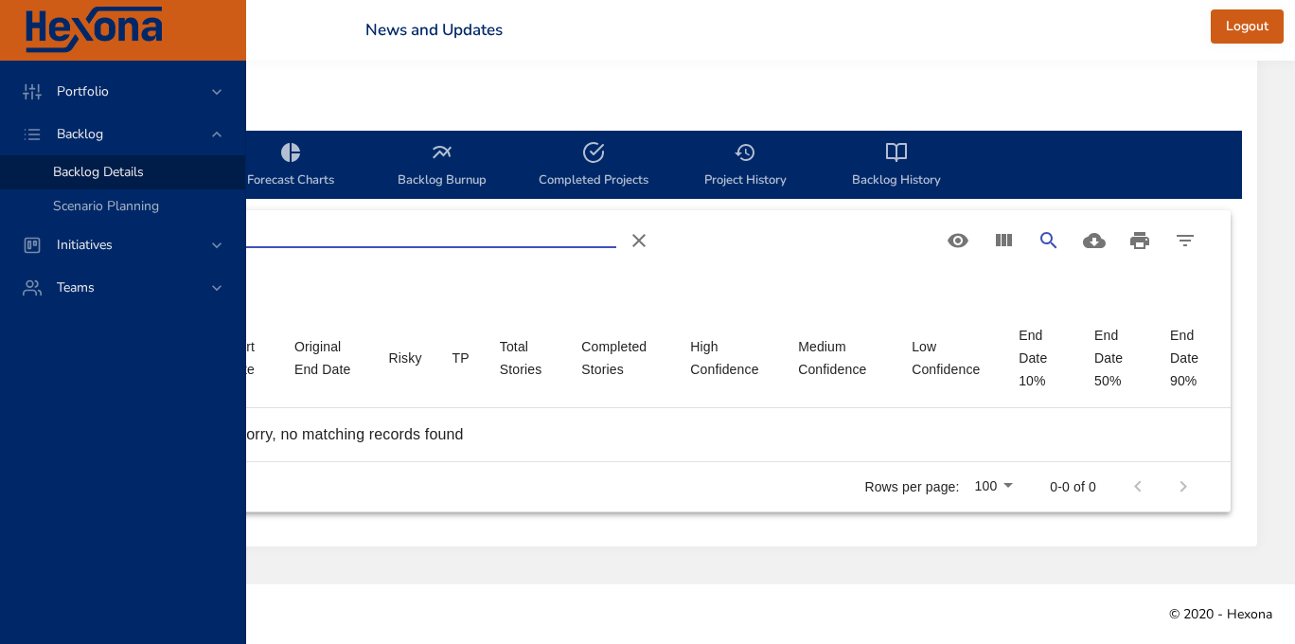
scroll to position [524, 589]
